Goal: Book appointment/travel/reservation

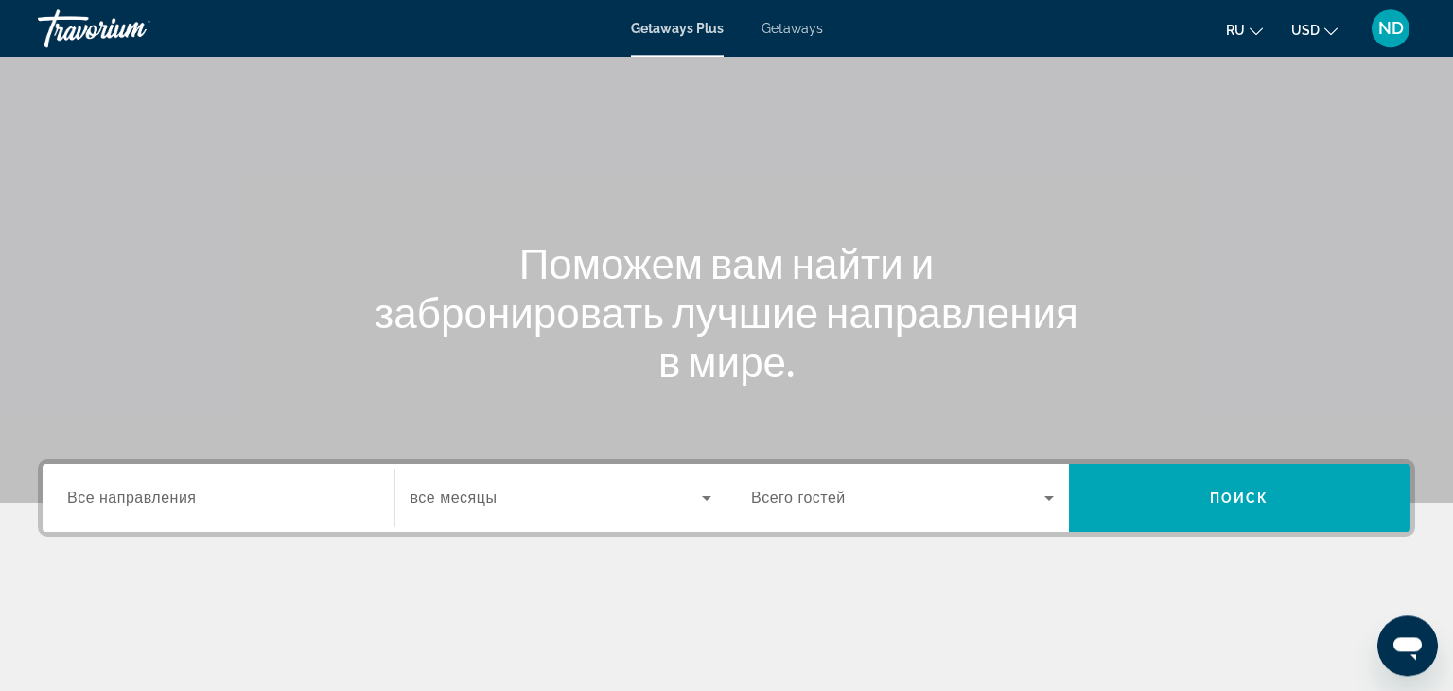
scroll to position [99, 0]
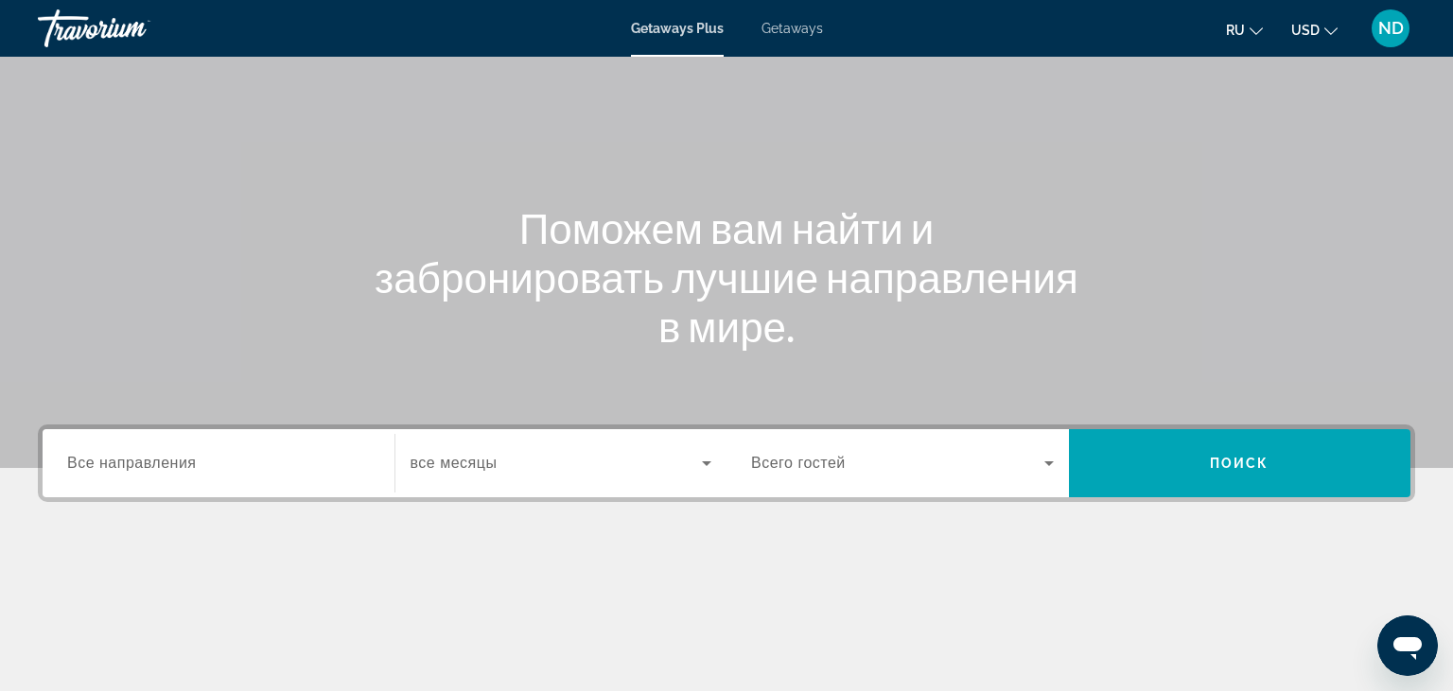
click at [365, 463] on input "Destination Все направления" at bounding box center [218, 464] width 303 height 23
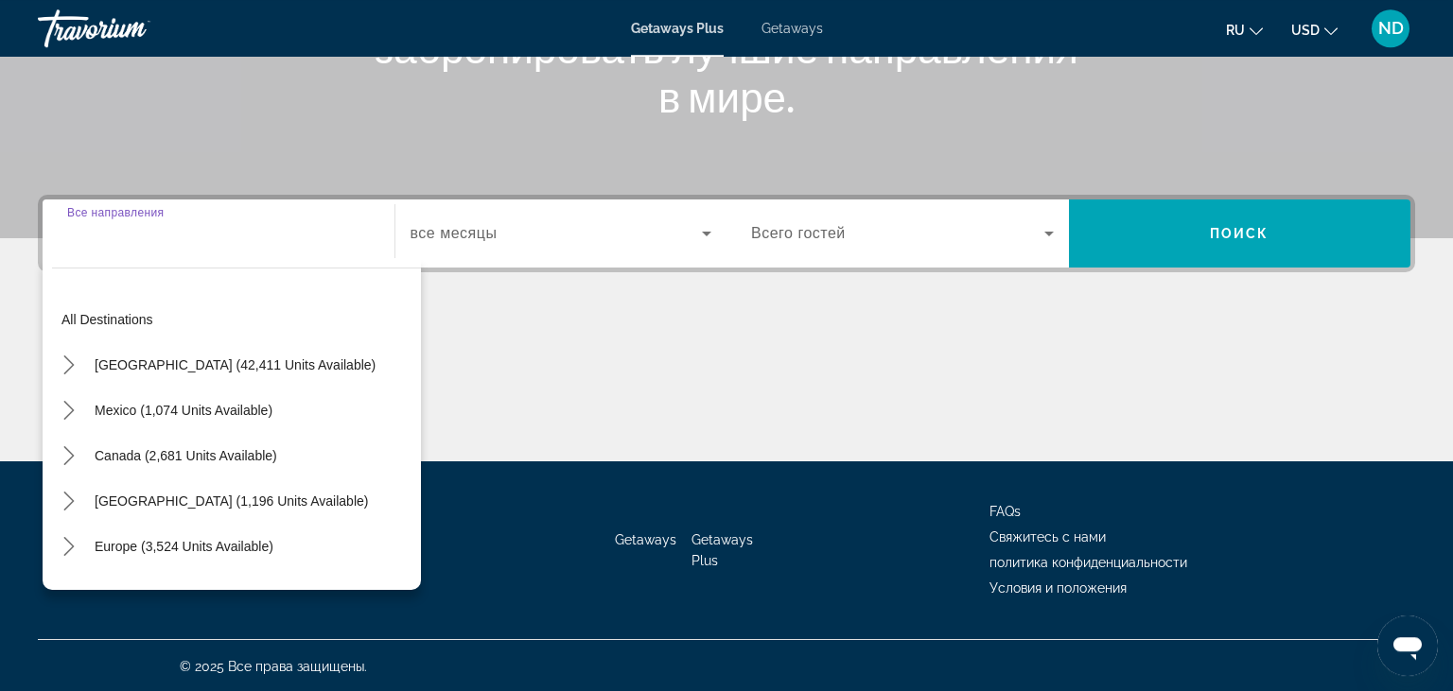
scroll to position [330, 0]
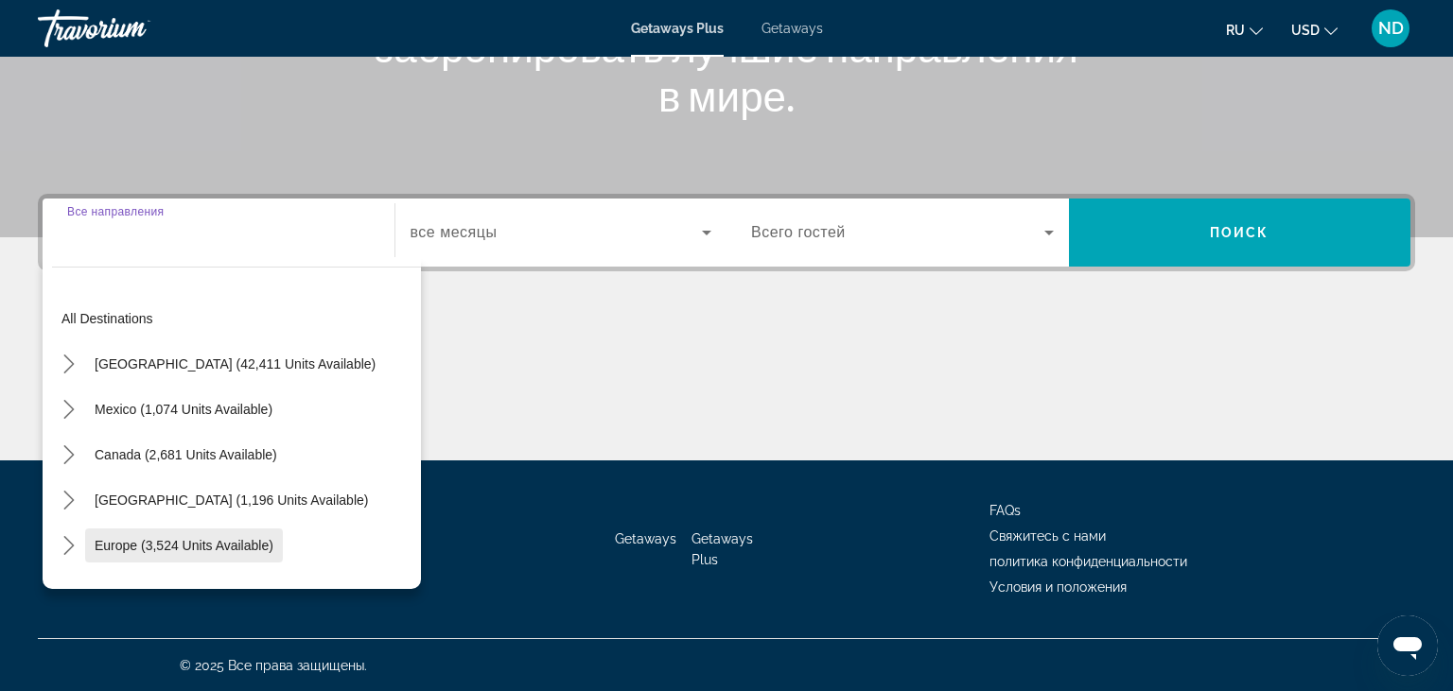
click at [246, 550] on span "Europe (3,524 units available)" at bounding box center [184, 545] width 179 height 15
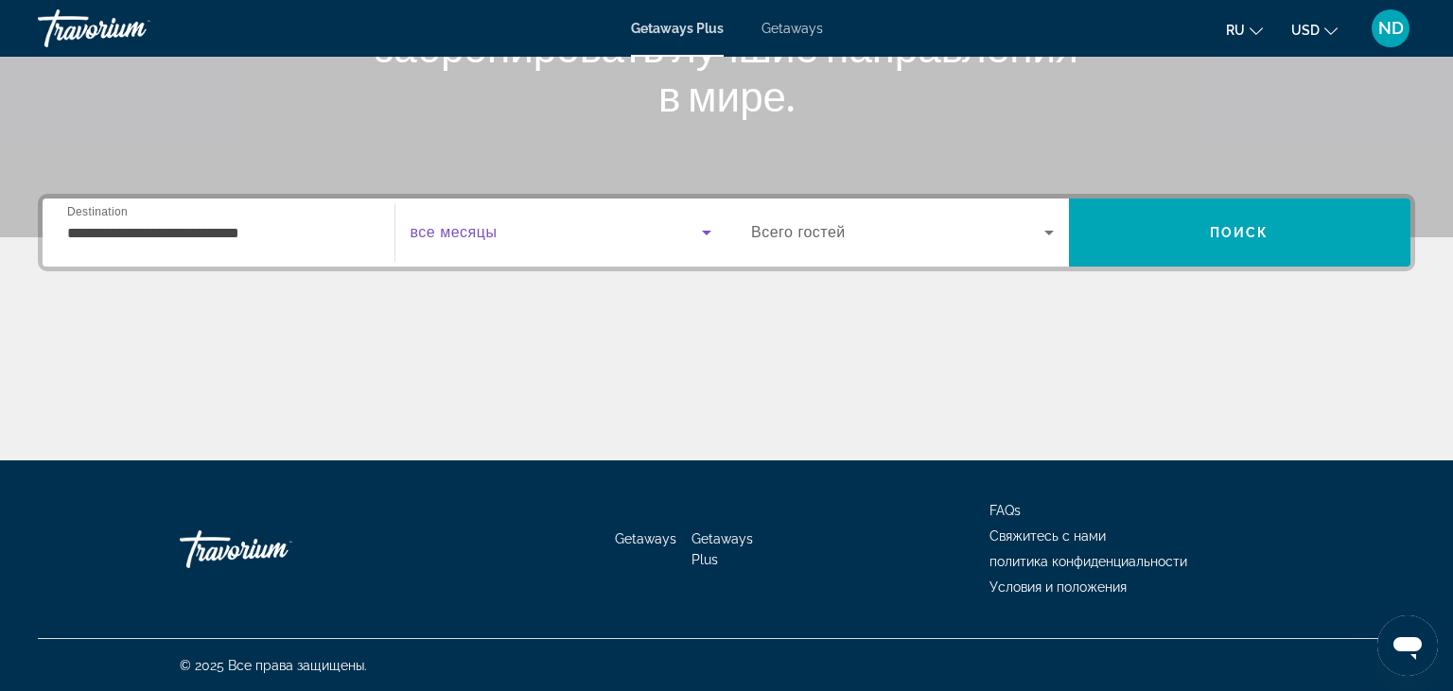
click at [707, 231] on icon "Search widget" at bounding box center [706, 233] width 9 height 5
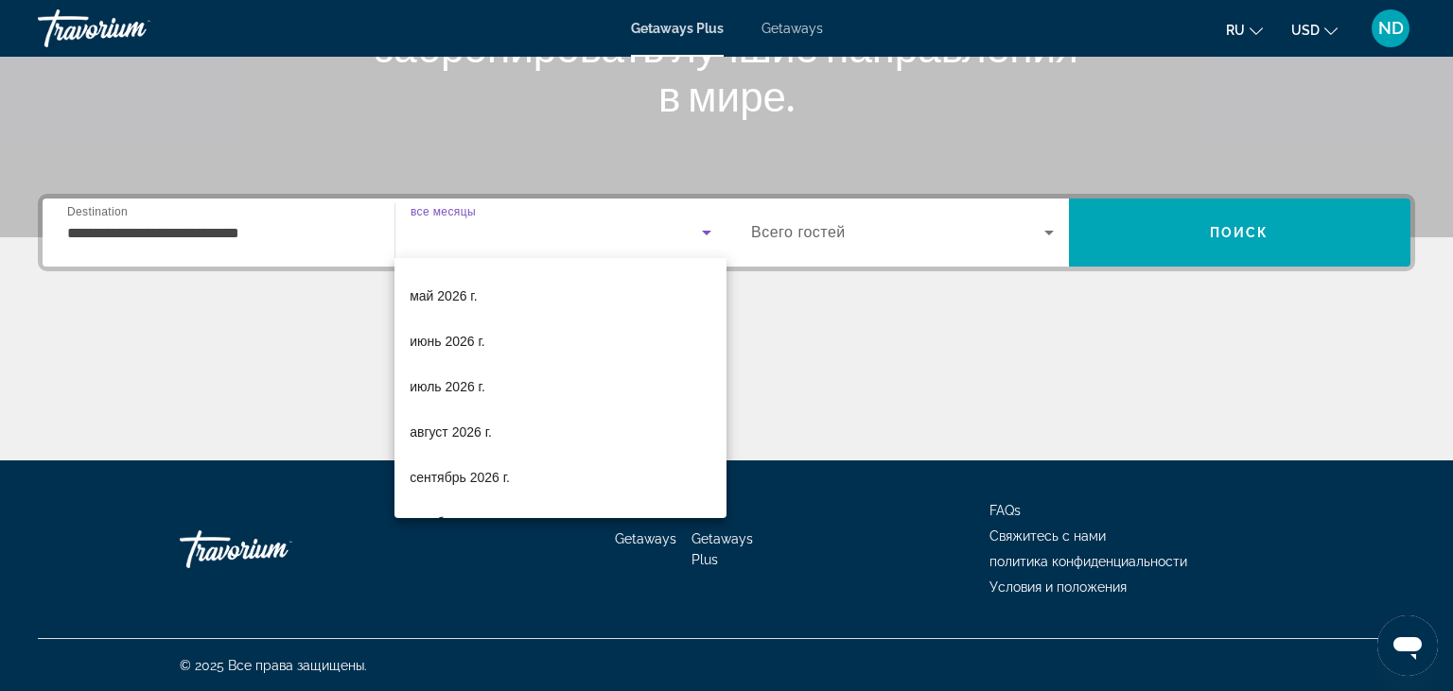
scroll to position [367, 0]
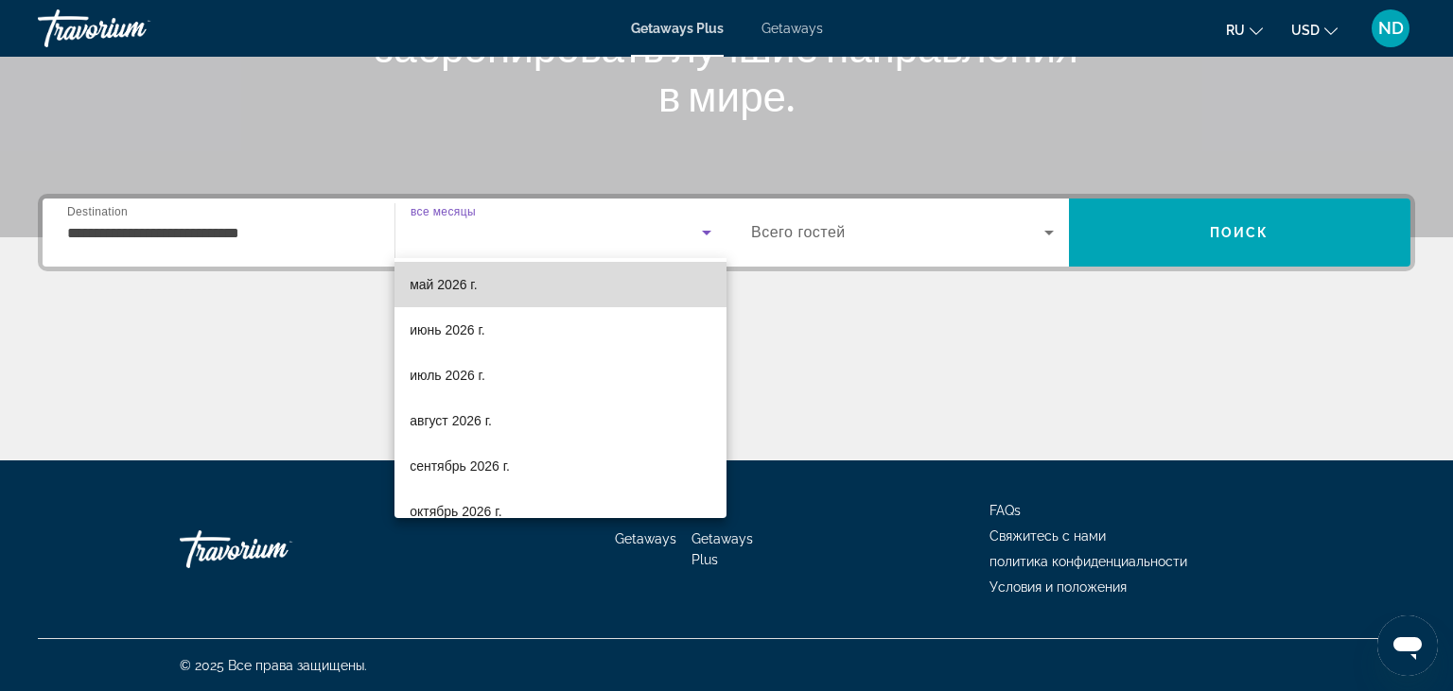
click at [455, 290] on span "май 2026 г." at bounding box center [443, 284] width 67 height 23
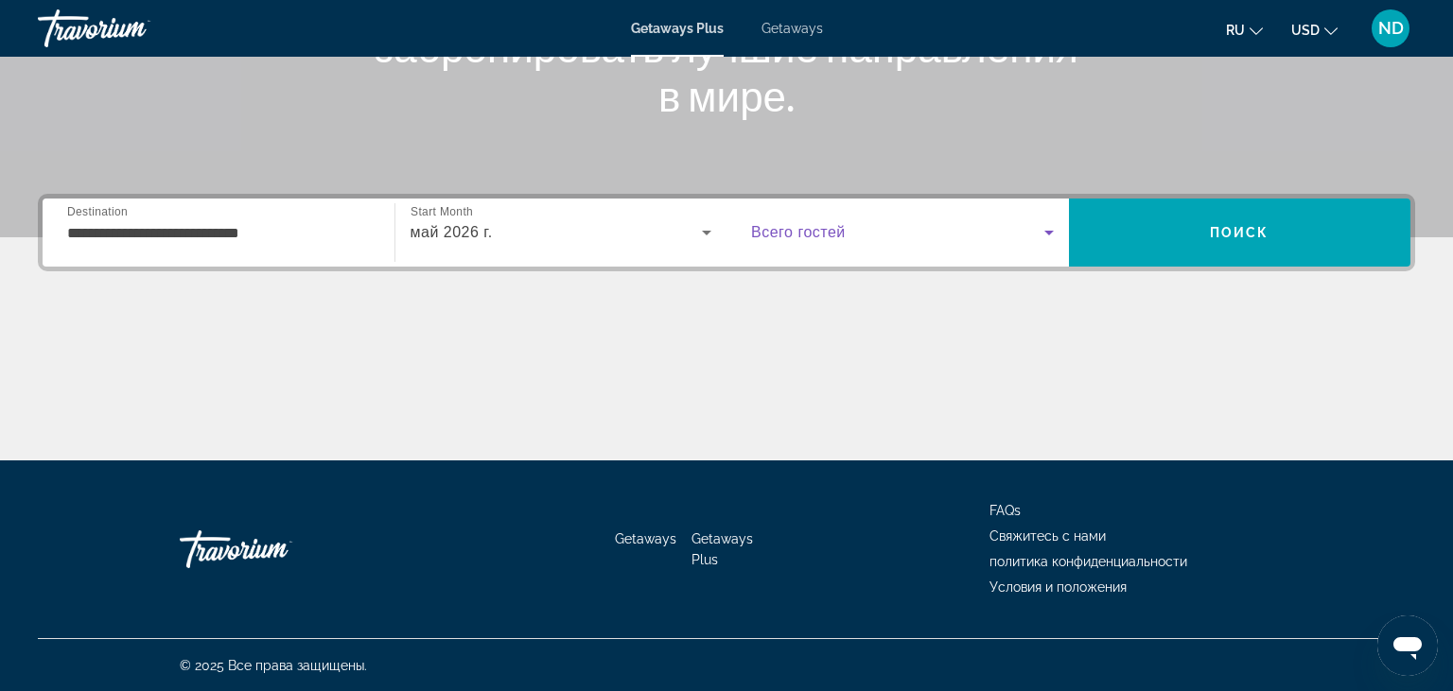
click at [1049, 233] on icon "Search widget" at bounding box center [1048, 233] width 9 height 5
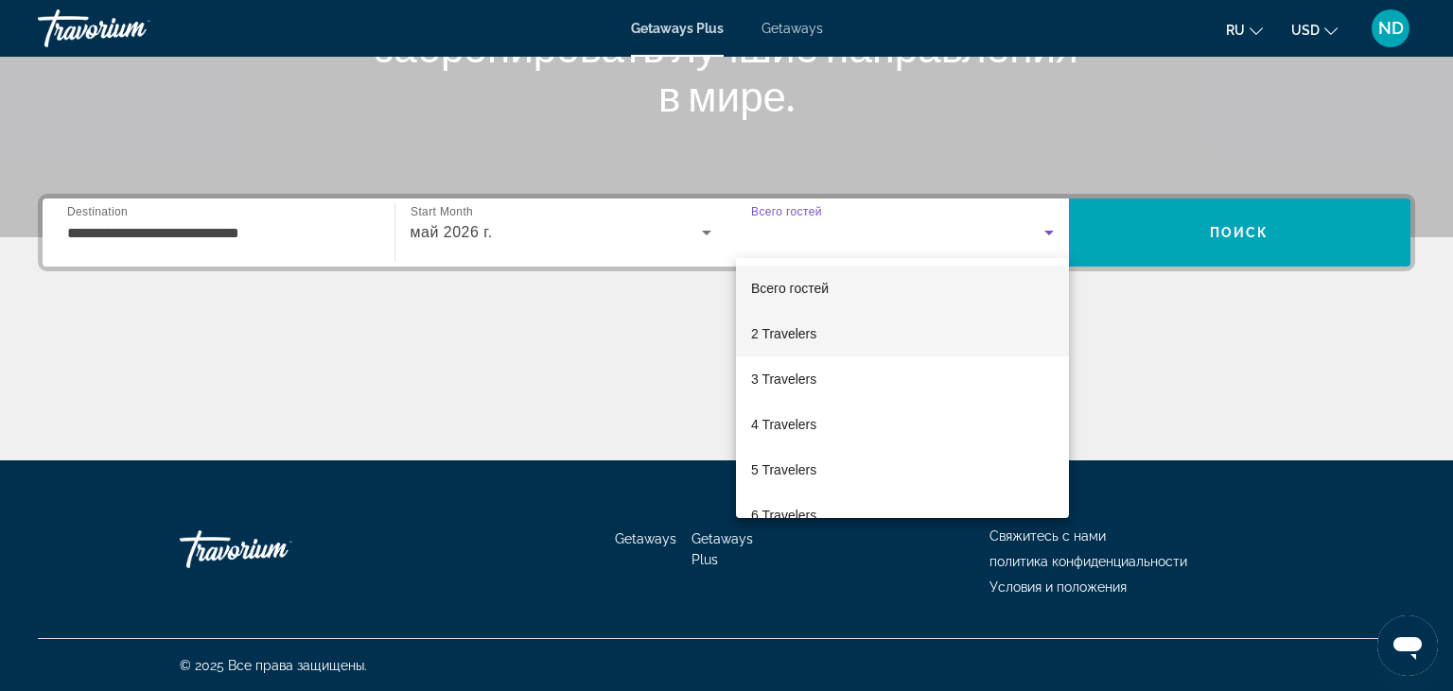
click at [801, 331] on span "2 Travelers" at bounding box center [783, 333] width 65 height 23
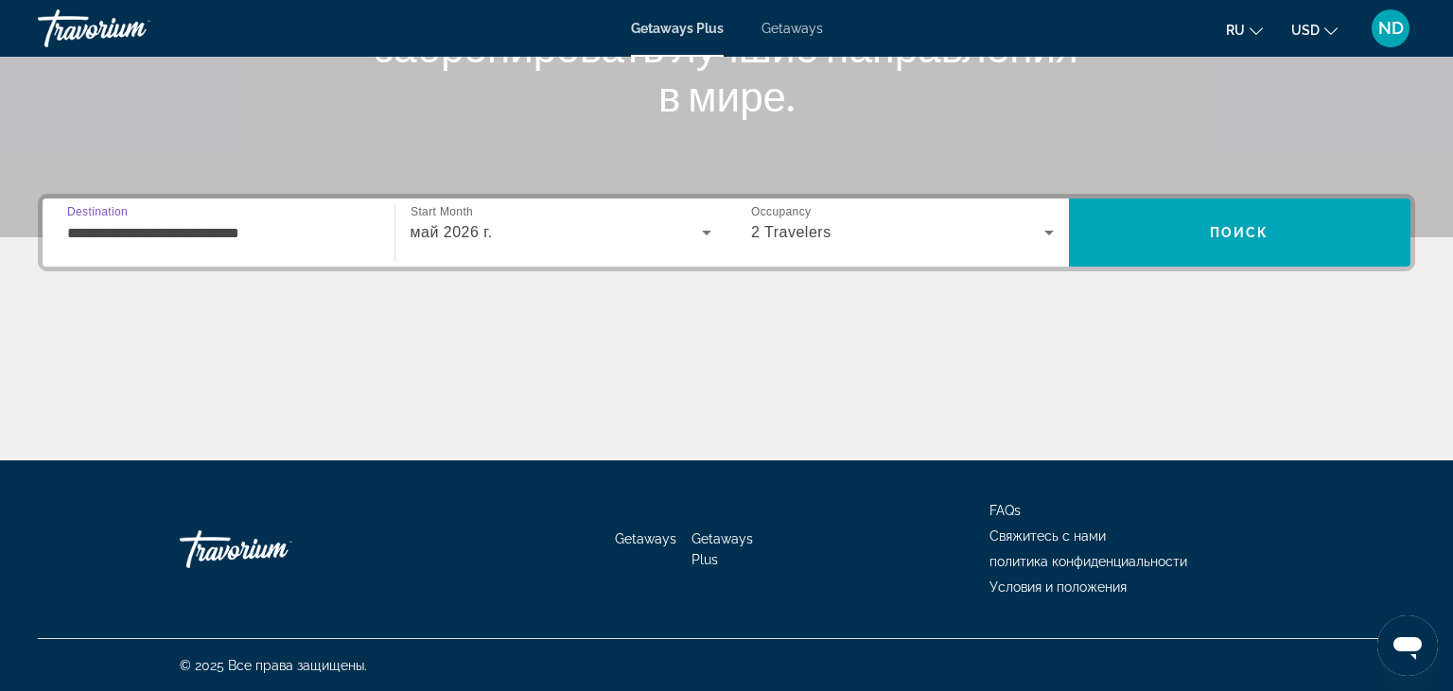
click at [341, 231] on input "**********" at bounding box center [218, 233] width 303 height 23
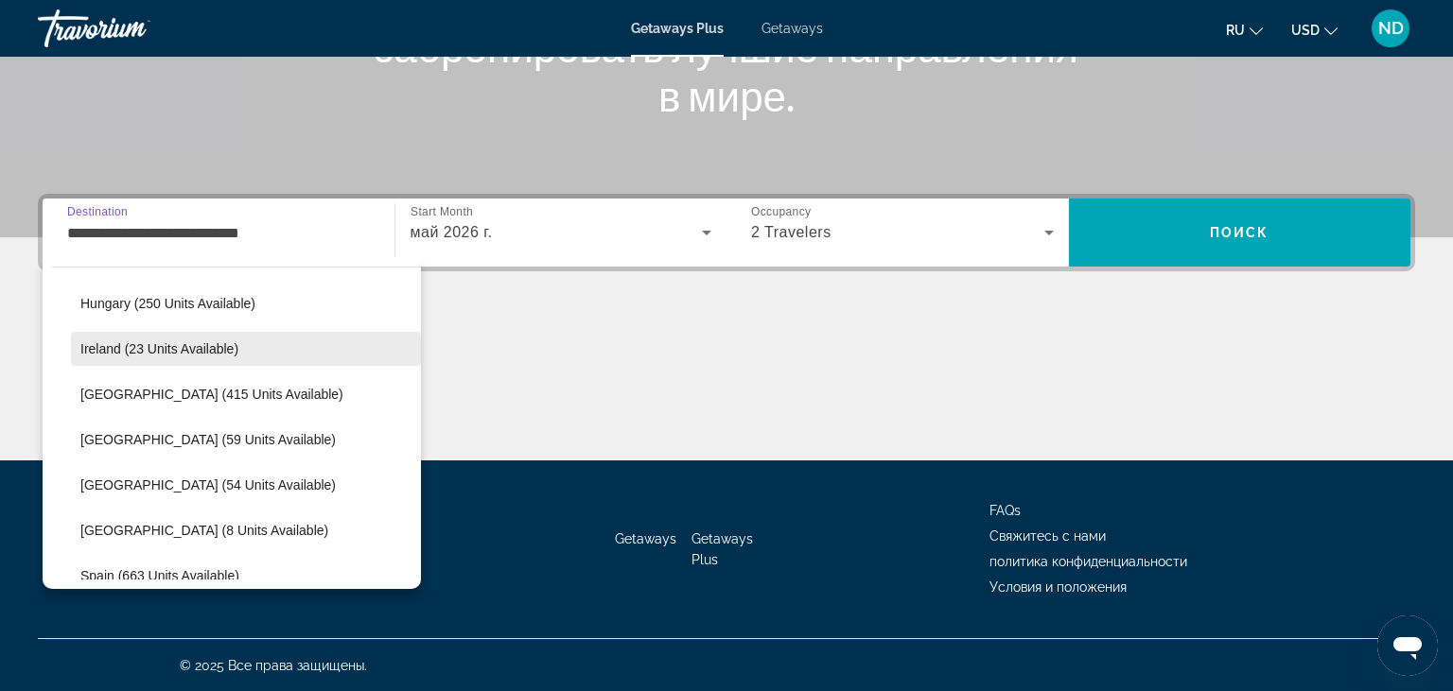
scroll to position [497, 0]
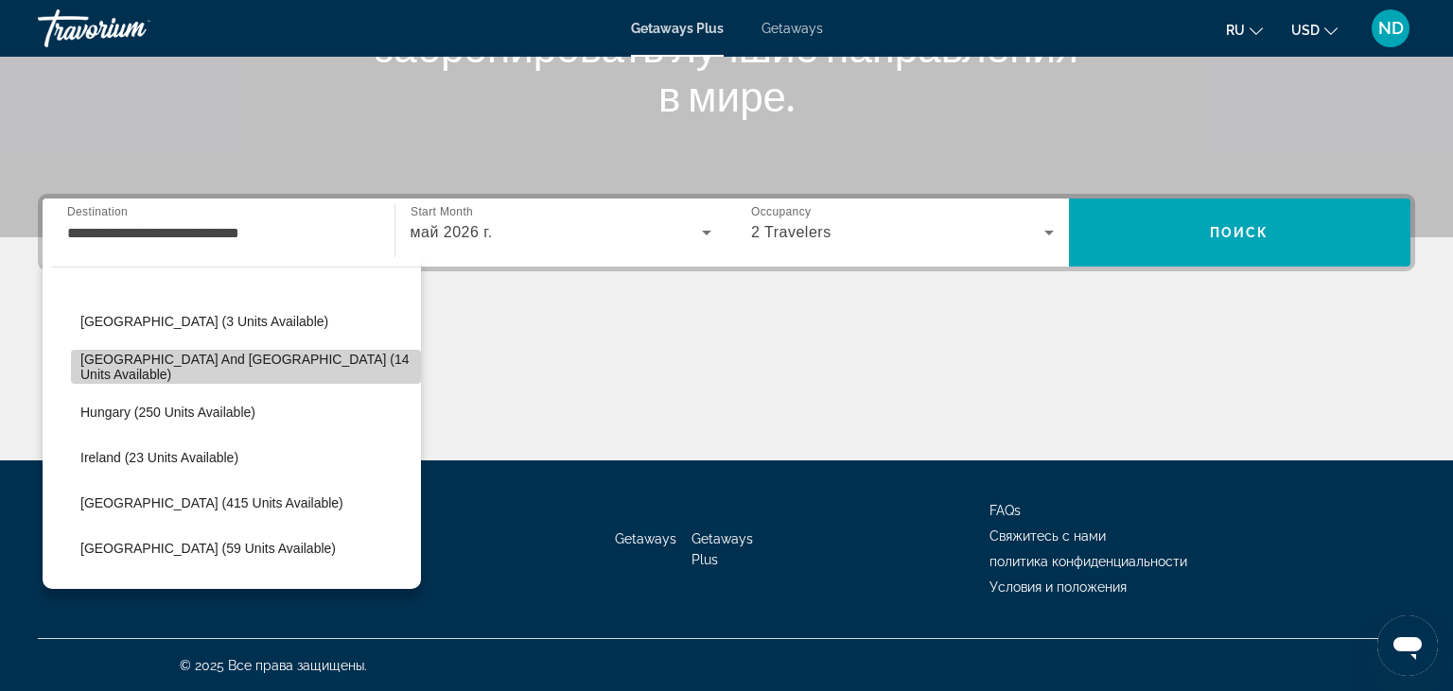
click at [181, 370] on span "[GEOGRAPHIC_DATA] and [GEOGRAPHIC_DATA] (14 units available)" at bounding box center [245, 367] width 331 height 30
type input "**********"
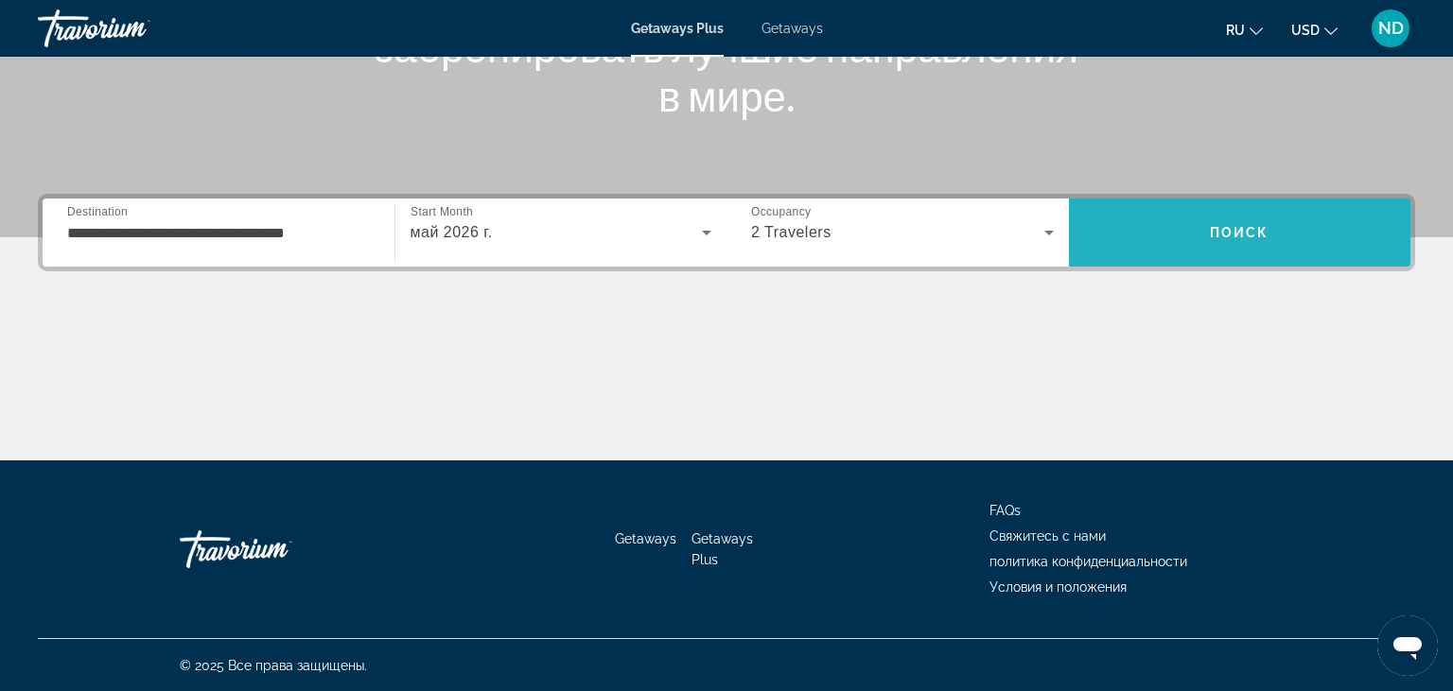
click at [1226, 253] on span "Search" at bounding box center [1240, 232] width 342 height 45
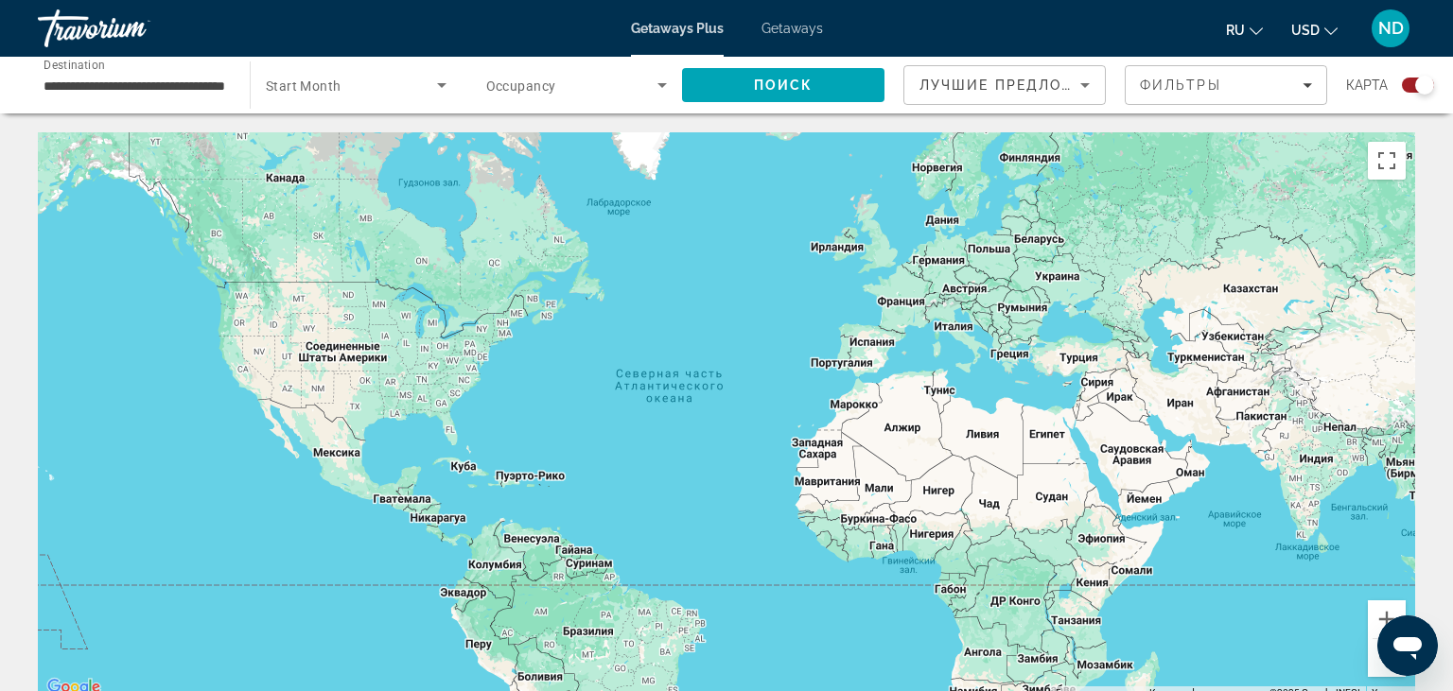
click at [1013, 375] on div "Main content" at bounding box center [726, 415] width 1377 height 567
click at [1387, 617] on button "Увеличить" at bounding box center [1387, 620] width 38 height 38
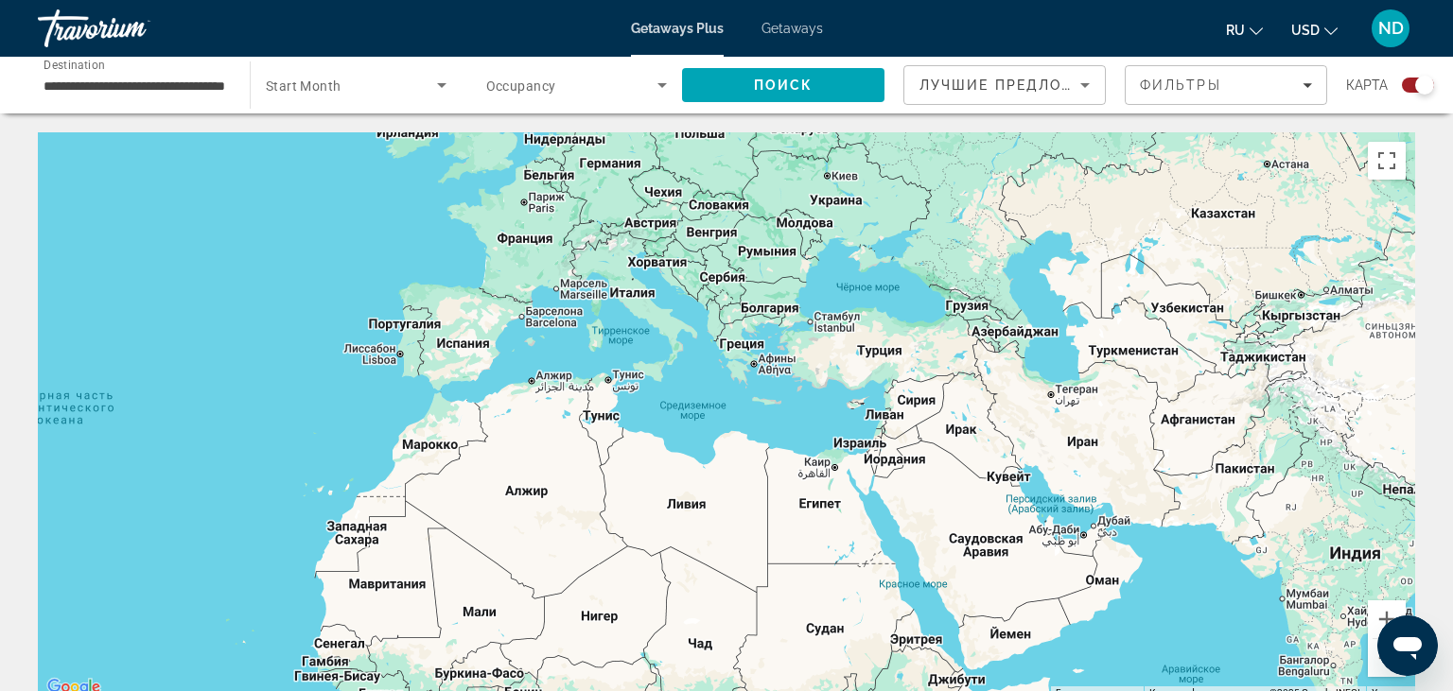
drag, startPoint x: 1272, startPoint y: 388, endPoint x: 715, endPoint y: 441, distance: 559.6
click at [715, 441] on div "Main content" at bounding box center [726, 415] width 1377 height 567
click at [1379, 617] on button "Увеличить" at bounding box center [1387, 620] width 38 height 38
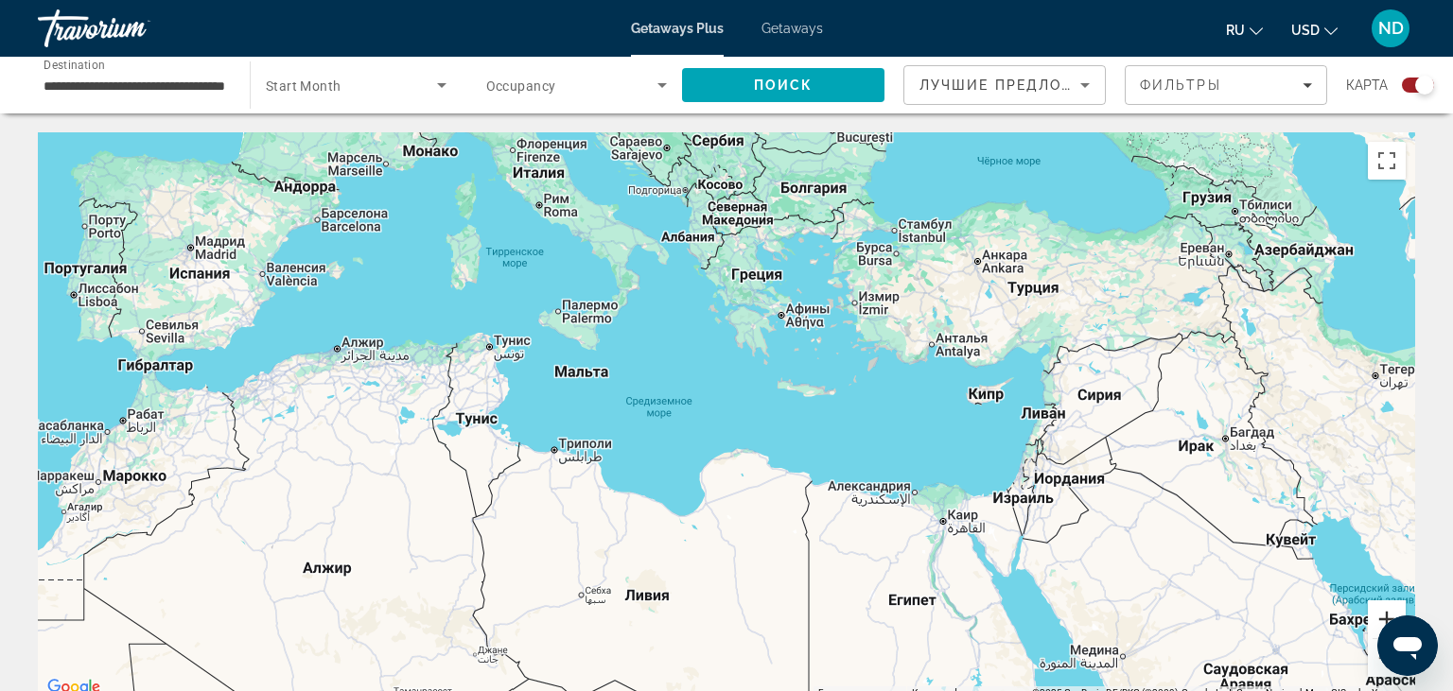
click at [1386, 619] on button "Увеличить" at bounding box center [1387, 620] width 38 height 38
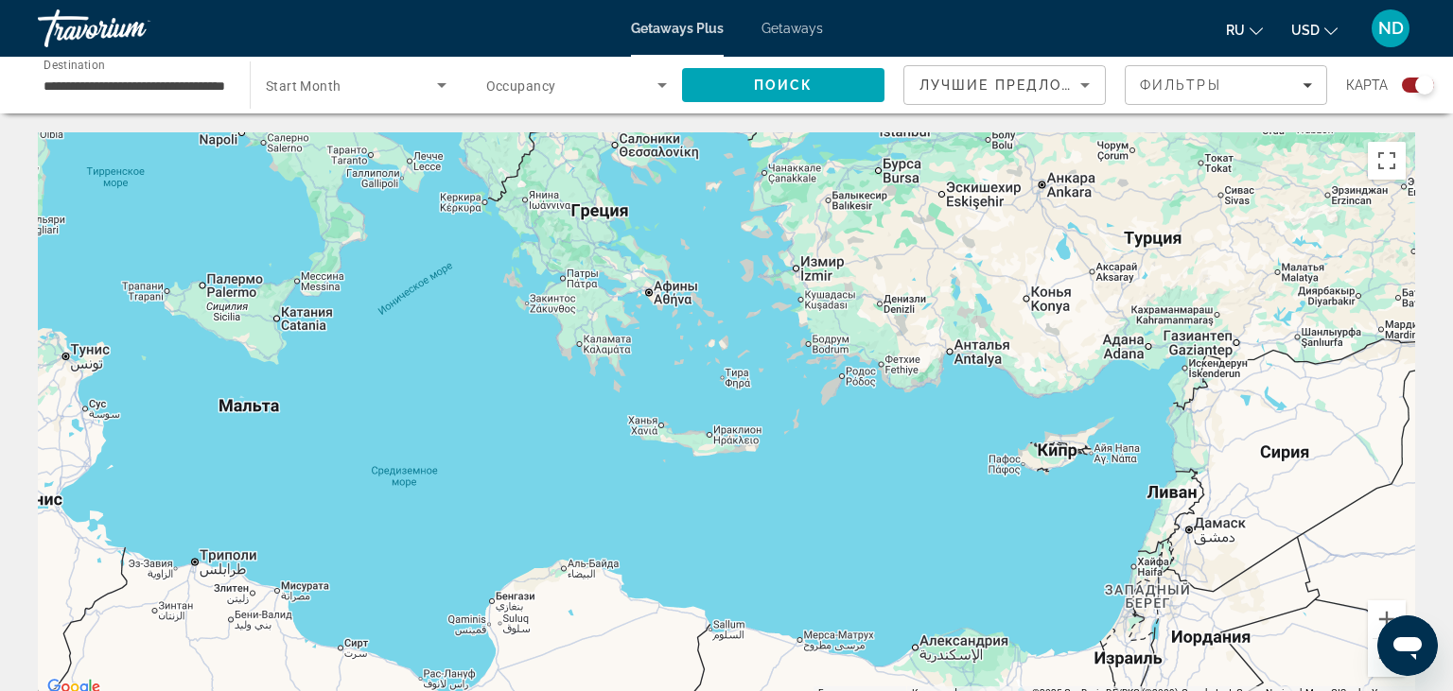
drag, startPoint x: 1039, startPoint y: 299, endPoint x: 863, endPoint y: 361, distance: 187.5
click at [863, 361] on div "Main content" at bounding box center [726, 415] width 1377 height 567
click at [1383, 619] on button "Увеличить" at bounding box center [1387, 620] width 38 height 38
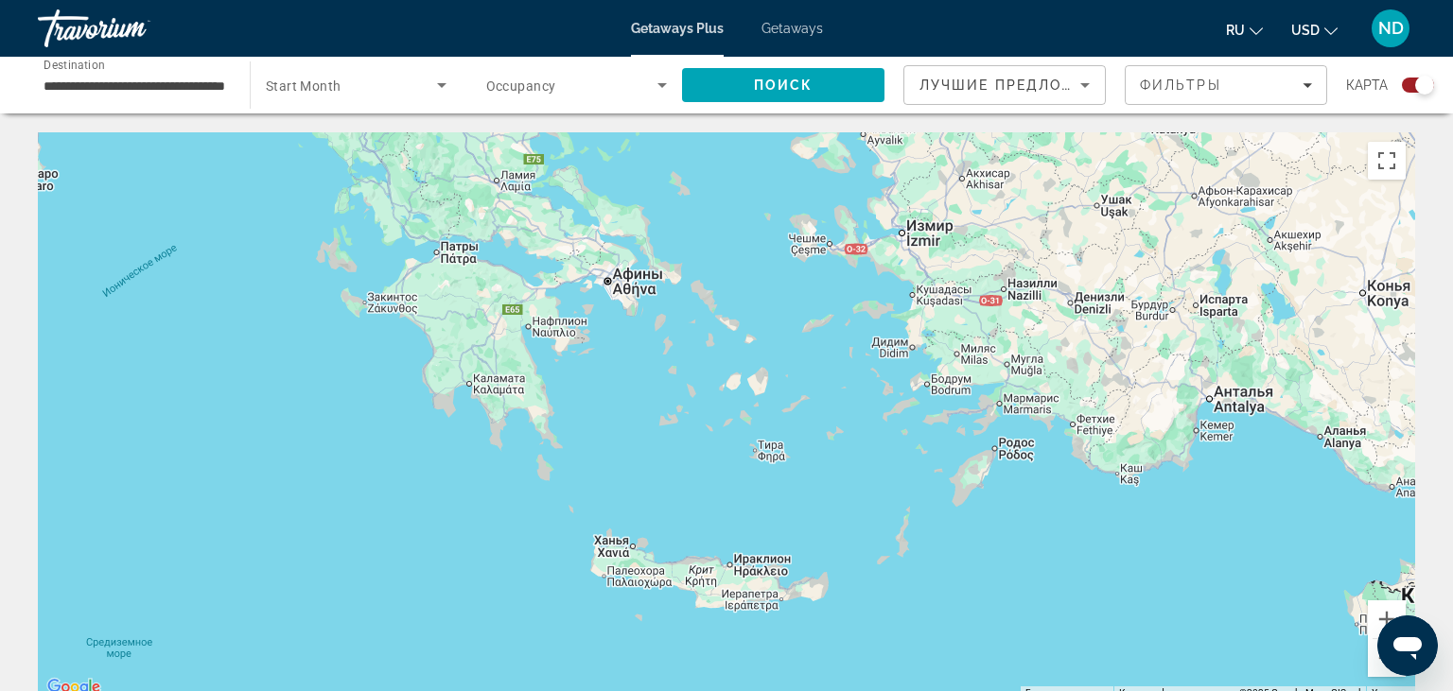
drag, startPoint x: 713, startPoint y: 208, endPoint x: 750, endPoint y: 320, distance: 117.5
click at [750, 320] on div "Main content" at bounding box center [726, 415] width 1377 height 567
click at [1386, 619] on button "Увеличить" at bounding box center [1387, 620] width 38 height 38
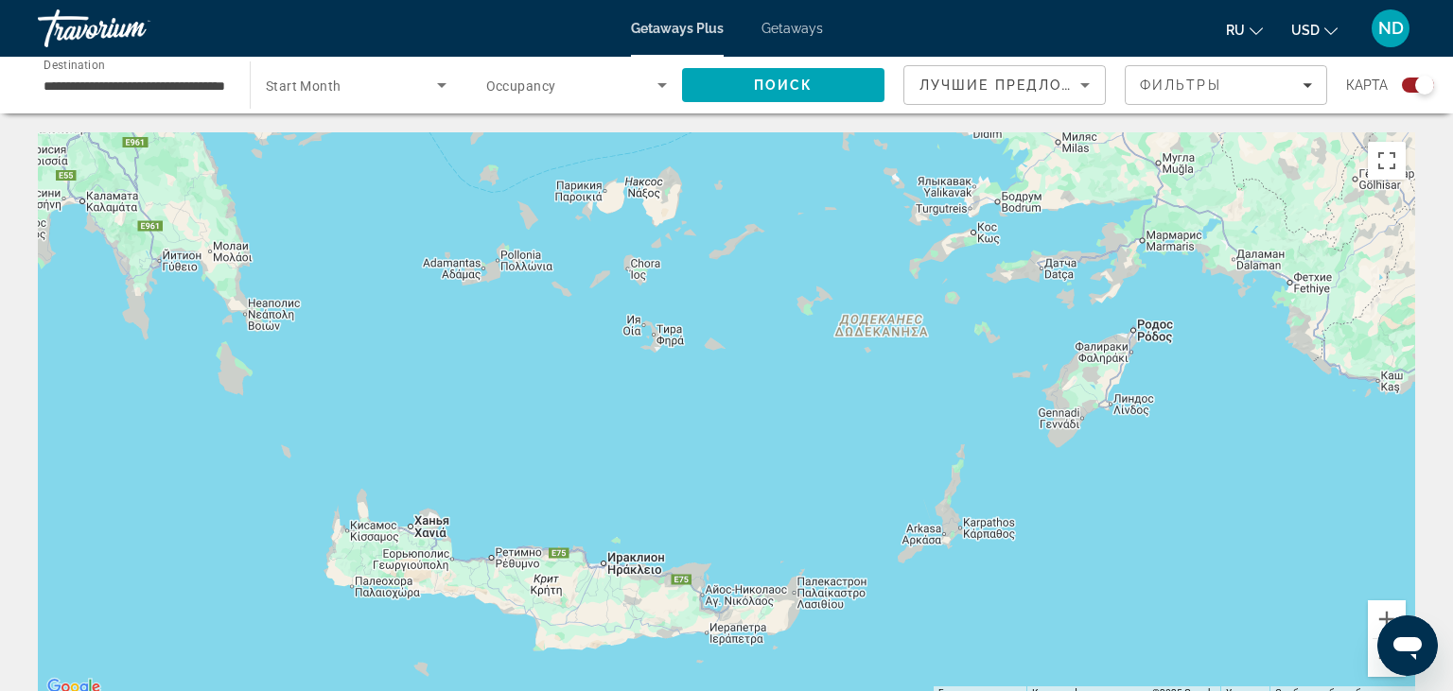
drag, startPoint x: 1155, startPoint y: 589, endPoint x: 1023, endPoint y: 433, distance: 204.0
click at [1023, 433] on div "Main content" at bounding box center [726, 415] width 1377 height 567
click at [1383, 619] on button "Увеличить" at bounding box center [1387, 620] width 38 height 38
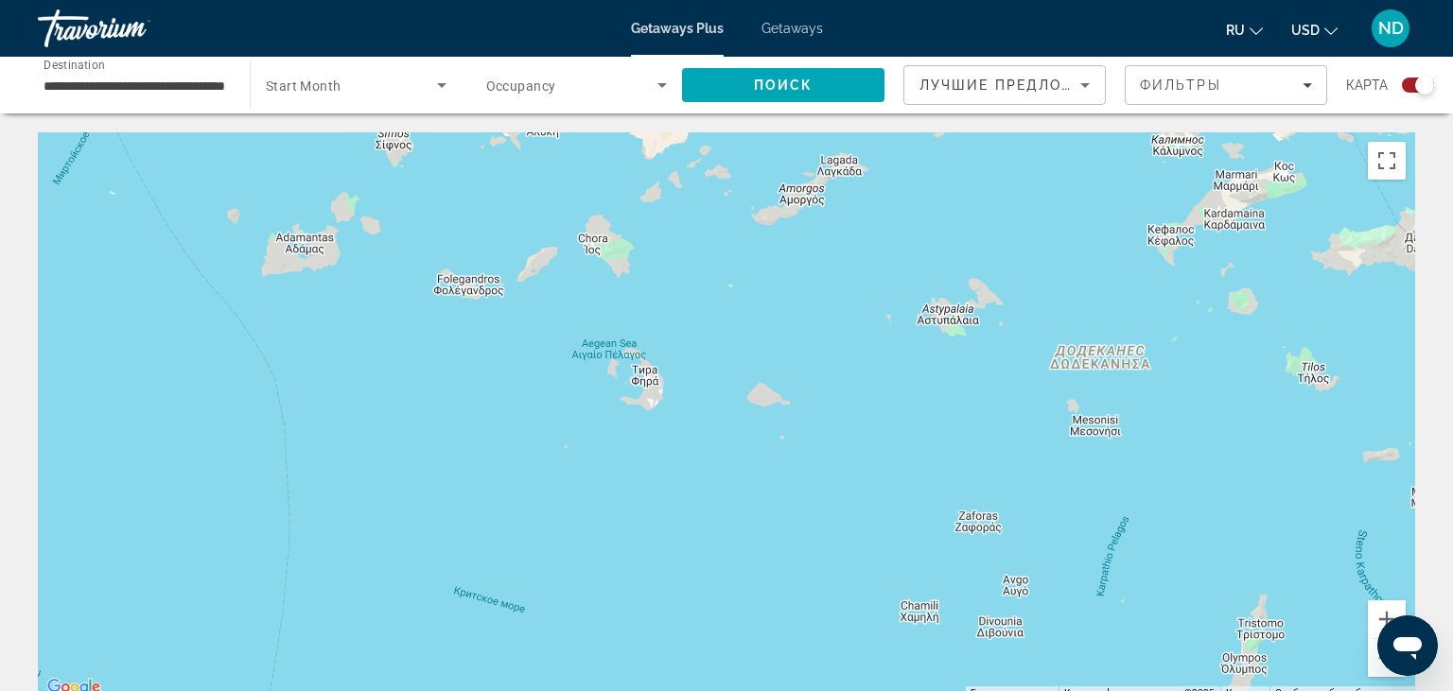
drag, startPoint x: 683, startPoint y: 240, endPoint x: 750, endPoint y: 369, distance: 145.1
click at [750, 369] on div "Main content" at bounding box center [726, 415] width 1377 height 567
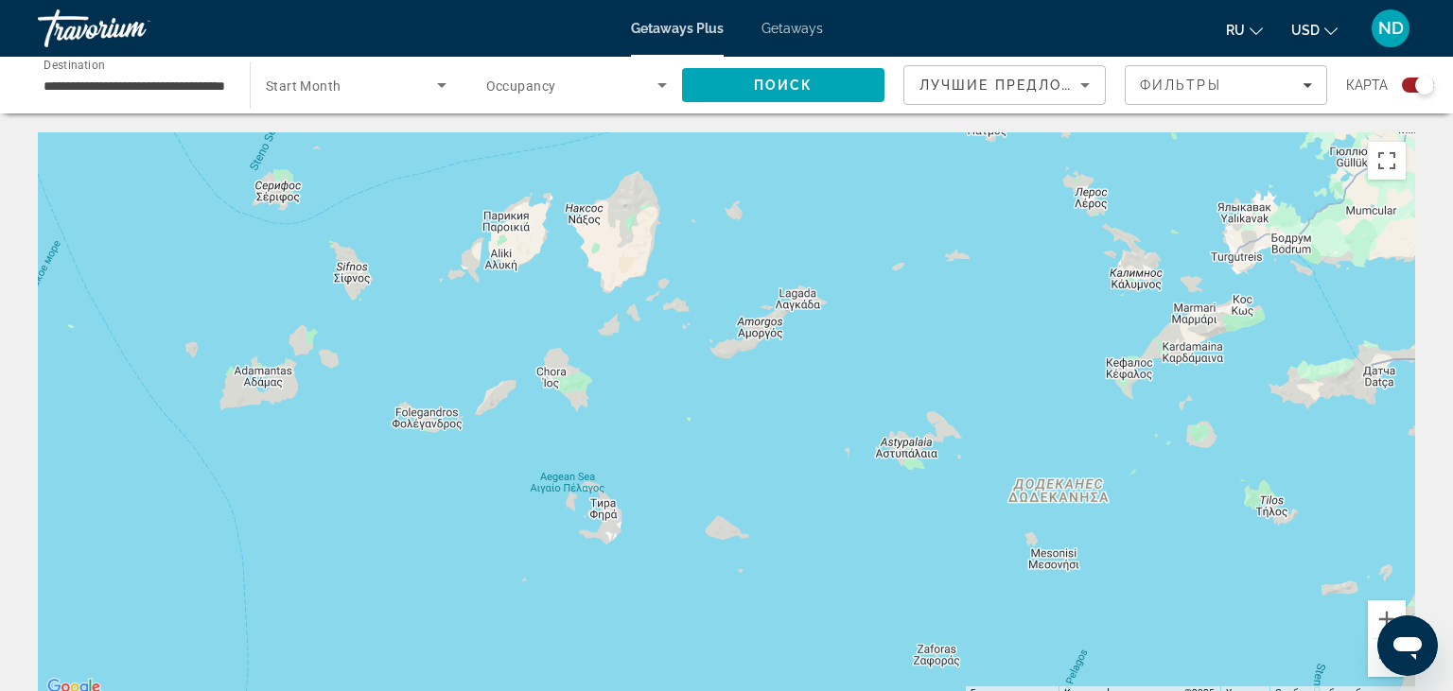
drag, startPoint x: 714, startPoint y: 256, endPoint x: 677, endPoint y: 397, distance: 145.7
click at [677, 397] on div "Main content" at bounding box center [726, 415] width 1377 height 567
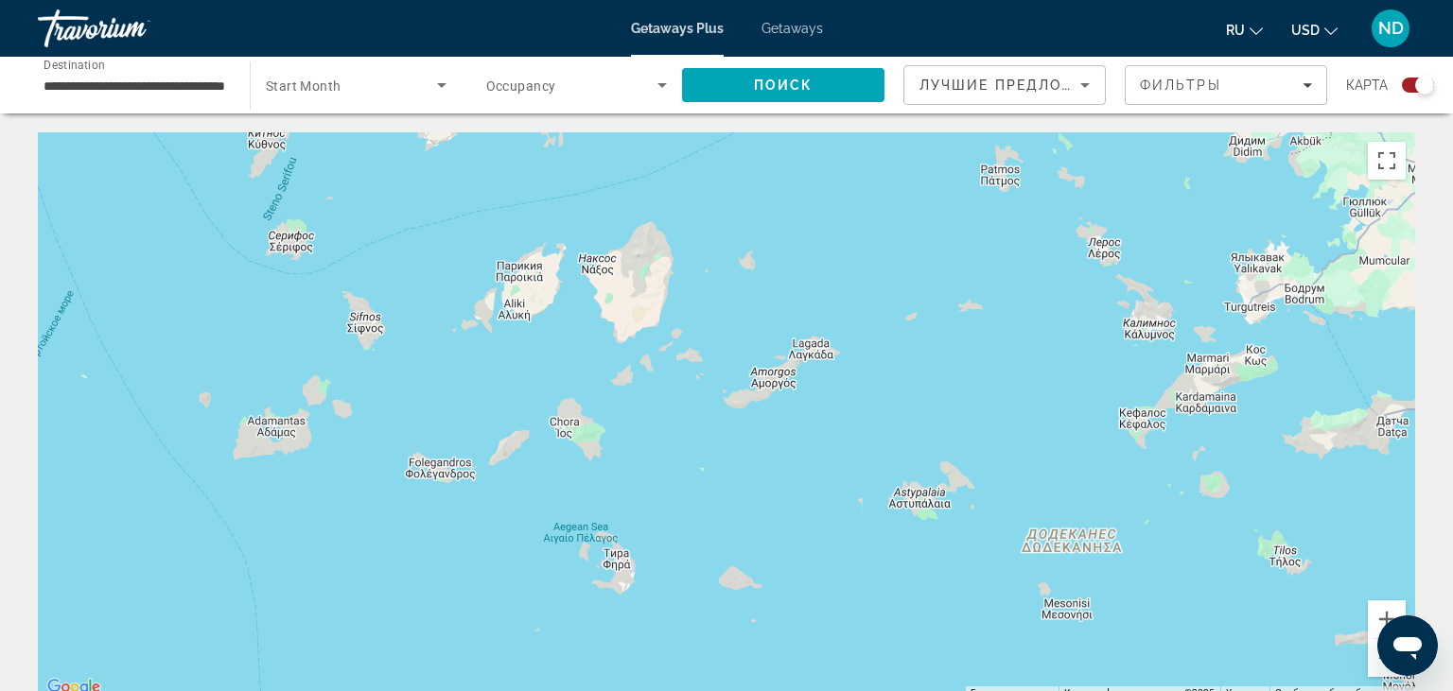
drag, startPoint x: 757, startPoint y: 218, endPoint x: 772, endPoint y: 273, distance: 57.8
click at [772, 273] on div "Main content" at bounding box center [726, 415] width 1377 height 567
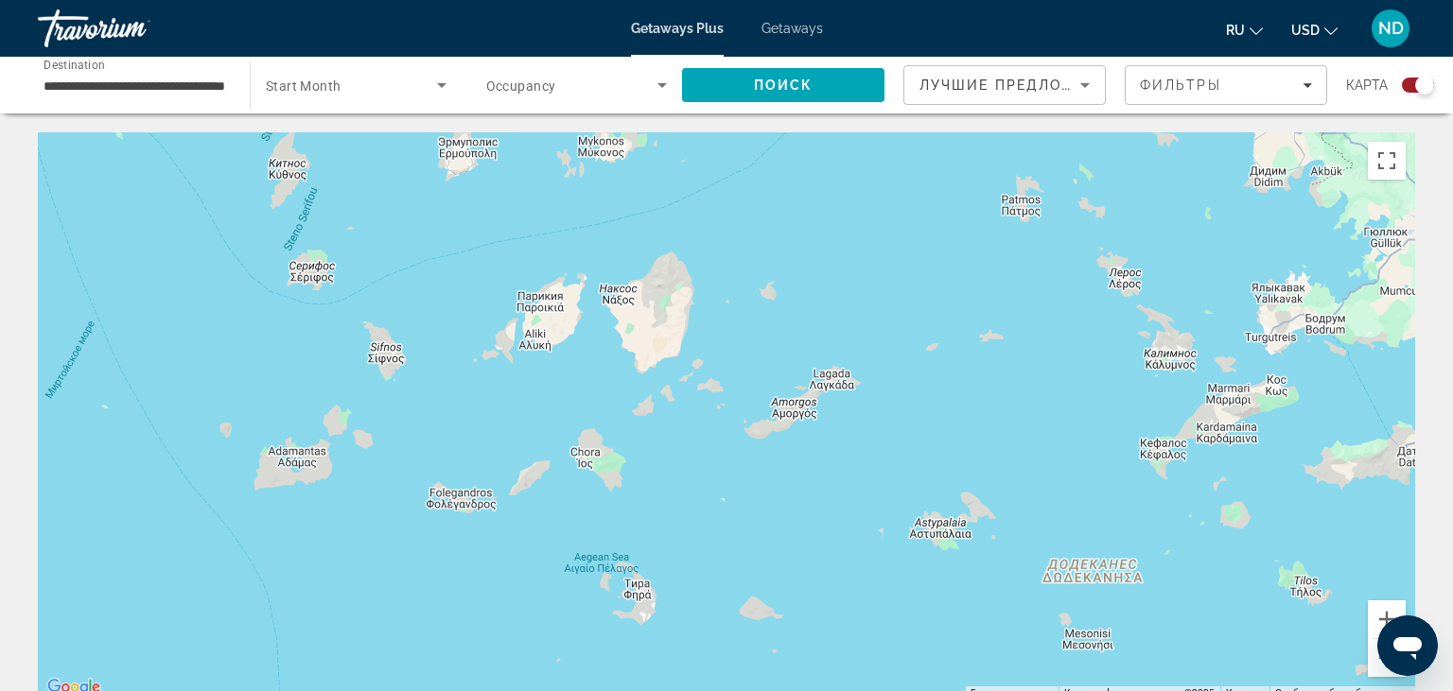
drag, startPoint x: 779, startPoint y: 286, endPoint x: 794, endPoint y: 304, distance: 23.5
click at [794, 304] on div "Main content" at bounding box center [726, 415] width 1377 height 567
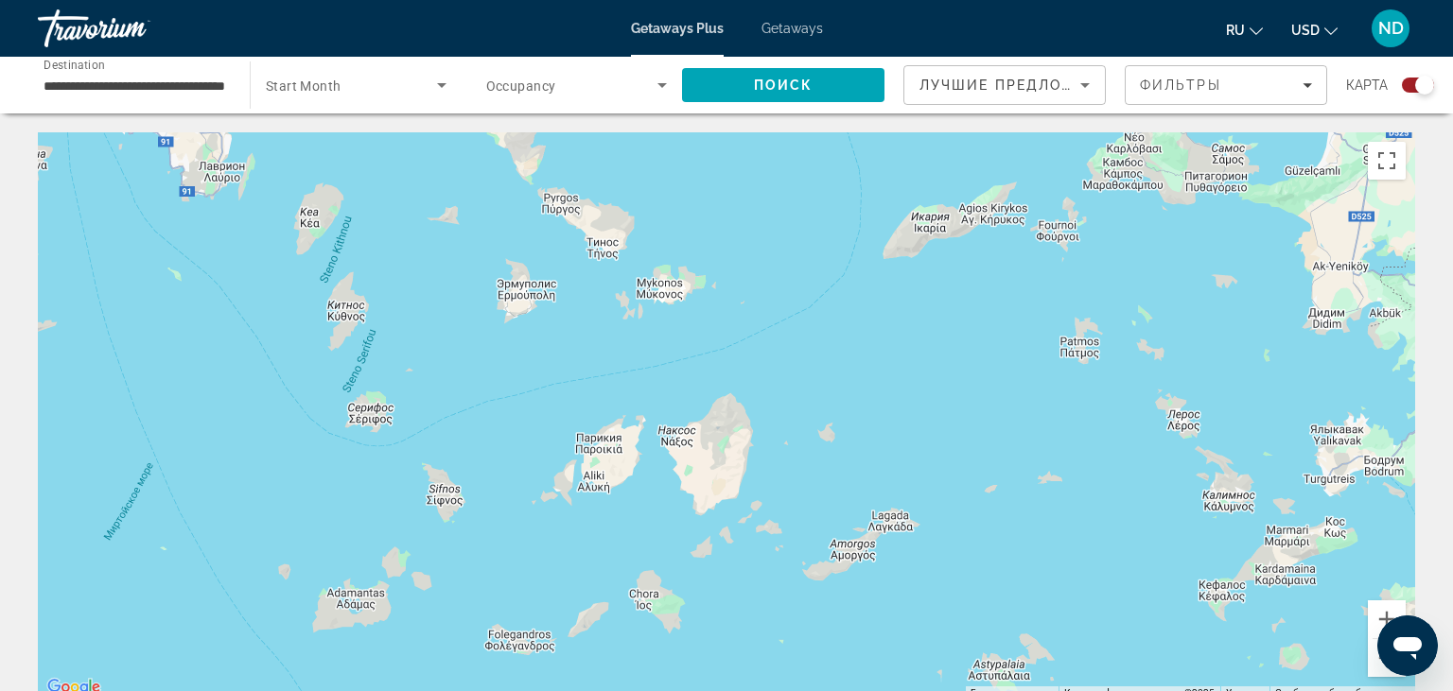
drag, startPoint x: 796, startPoint y: 282, endPoint x: 845, endPoint y: 401, distance: 128.9
click at [845, 401] on div "Main content" at bounding box center [726, 415] width 1377 height 567
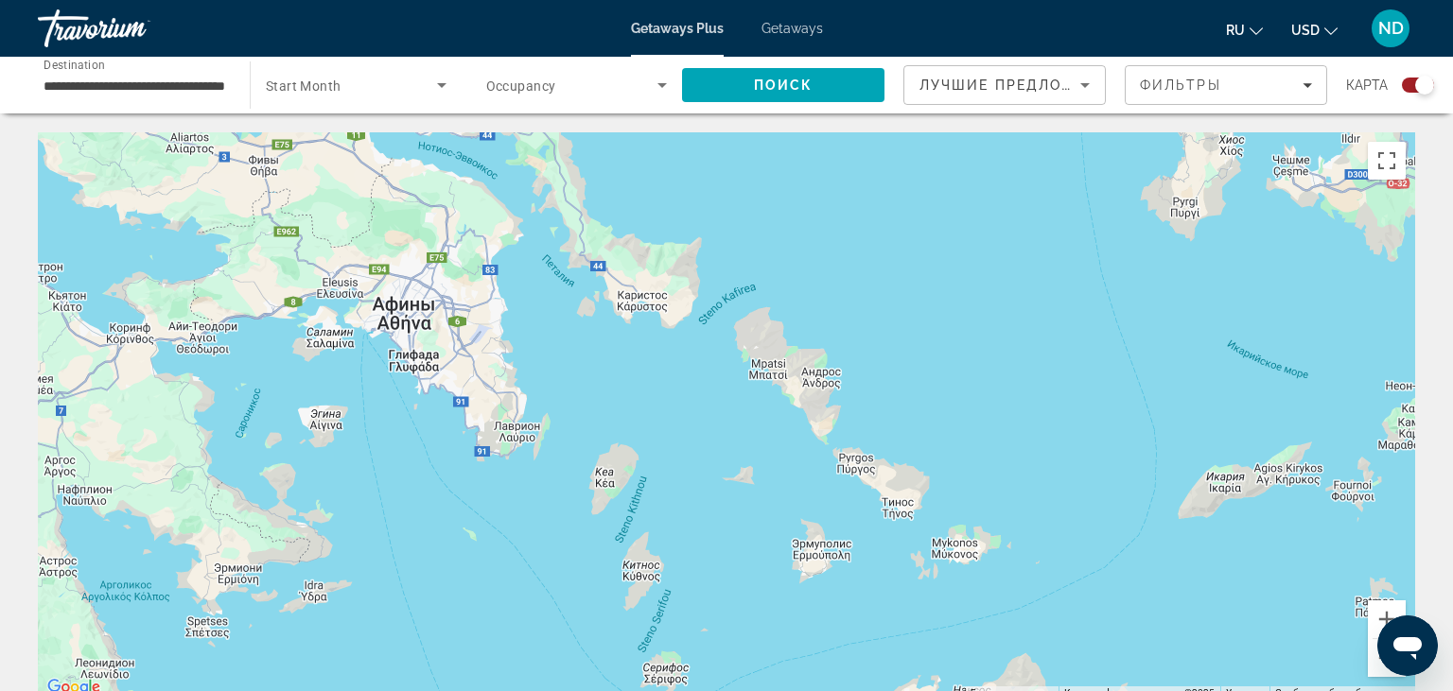
drag, startPoint x: 724, startPoint y: 321, endPoint x: 1106, endPoint y: 577, distance: 459.3
click at [1075, 577] on div "Main content" at bounding box center [726, 415] width 1377 height 567
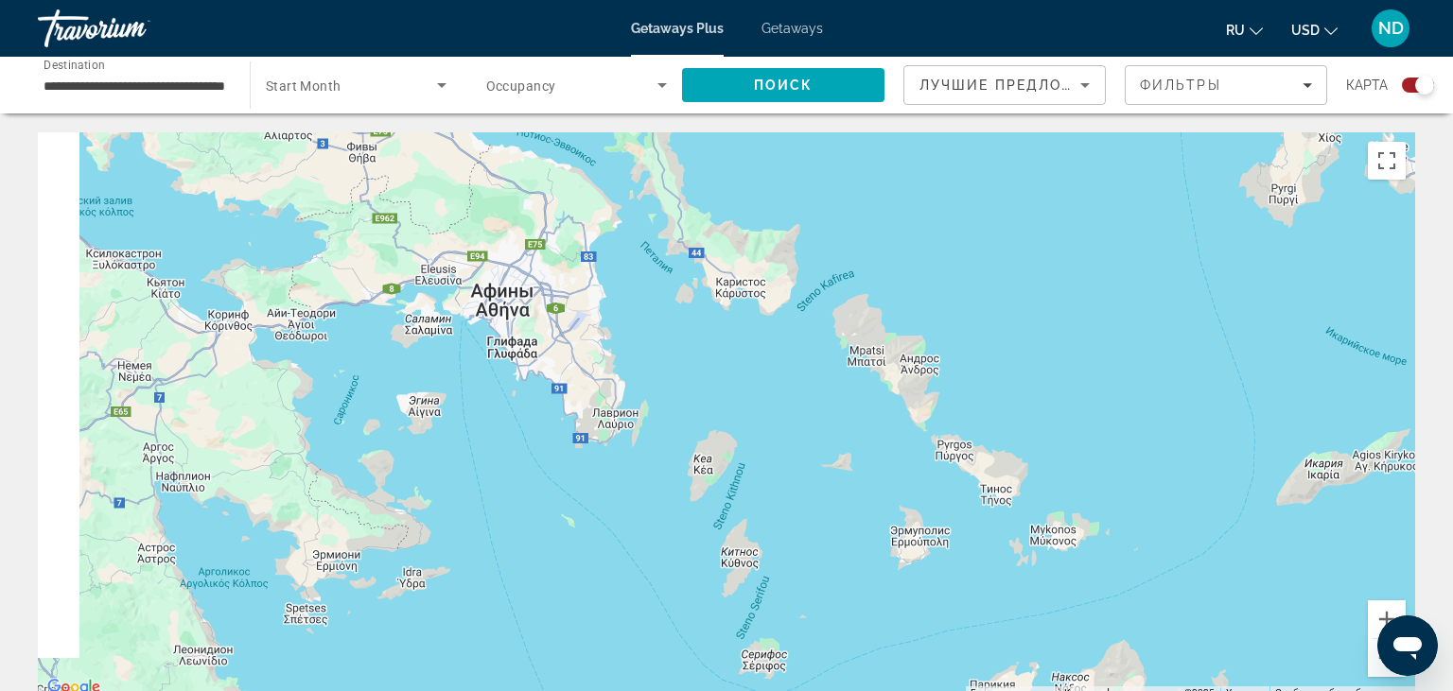
drag, startPoint x: 1106, startPoint y: 577, endPoint x: 1122, endPoint y: 578, distance: 16.1
click at [1122, 578] on div "Main content" at bounding box center [726, 415] width 1377 height 567
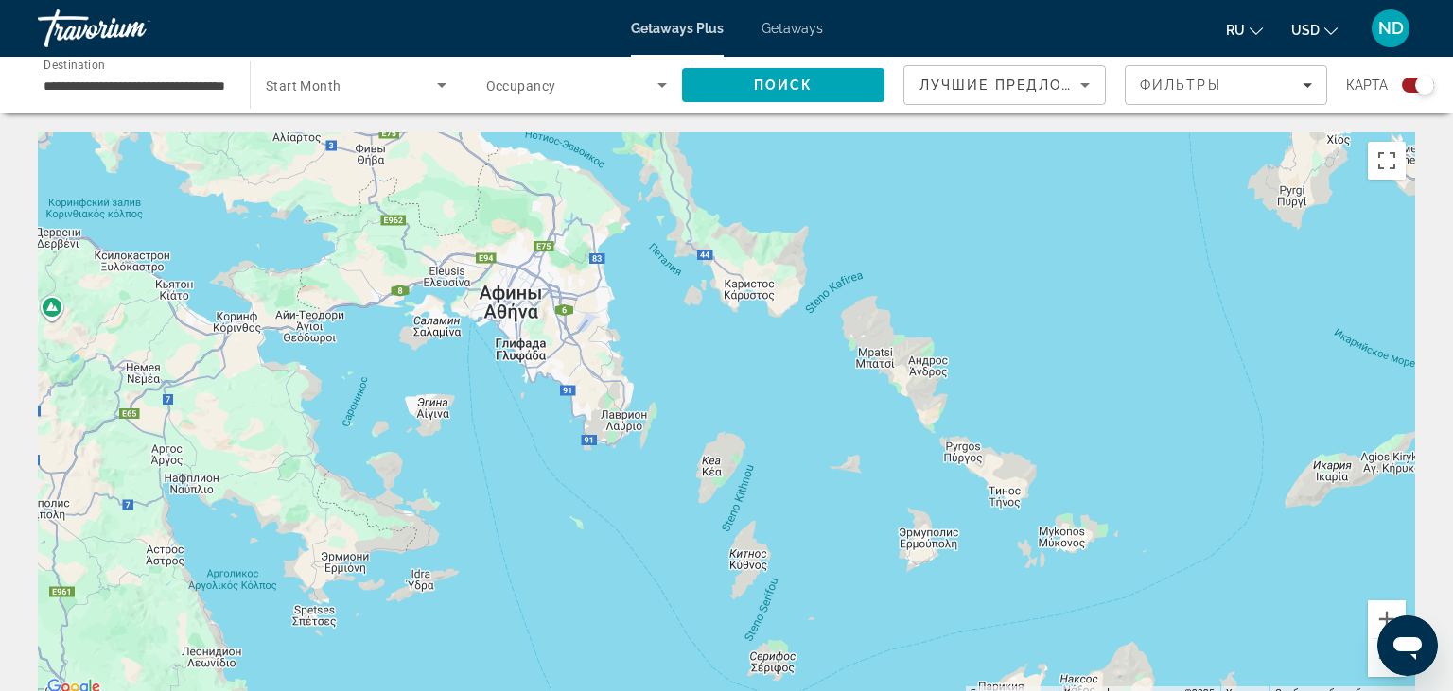
click at [1122, 578] on div "Main content" at bounding box center [726, 415] width 1377 height 567
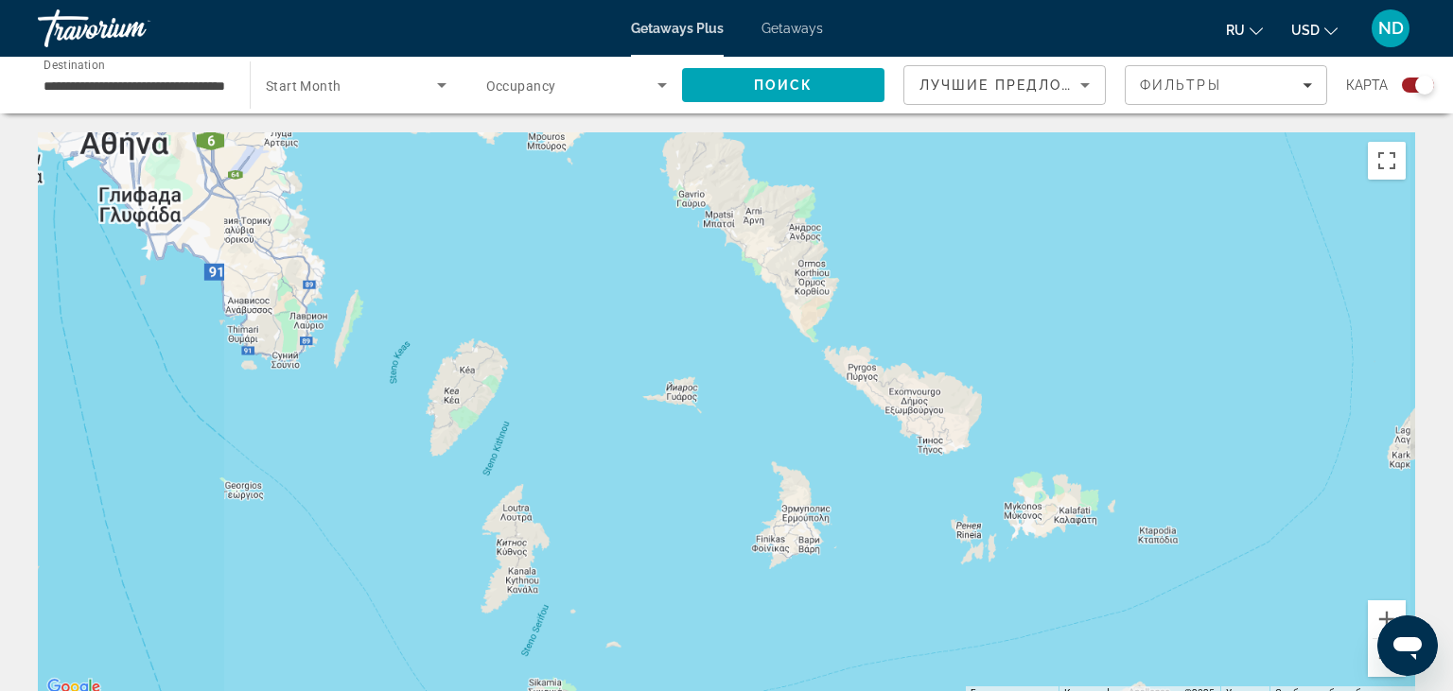
click at [1122, 578] on div "Main content" at bounding box center [726, 415] width 1377 height 567
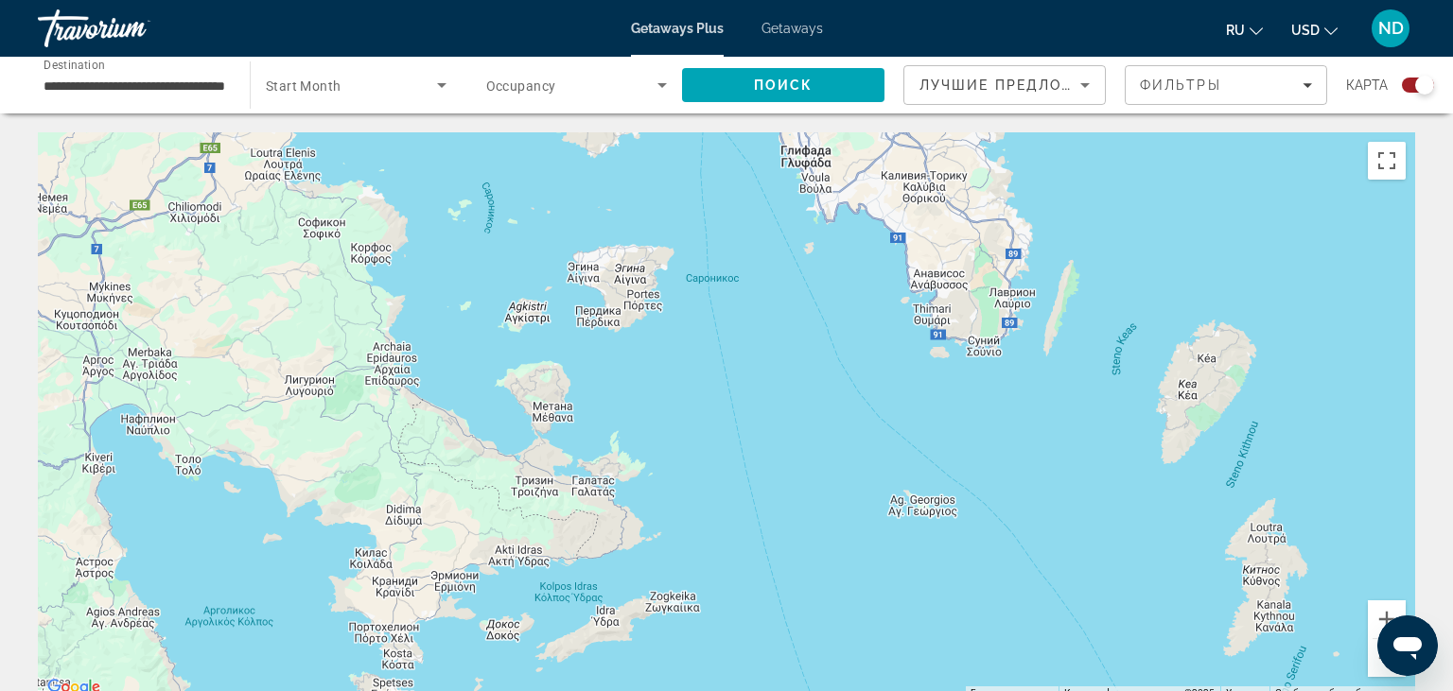
drag, startPoint x: 218, startPoint y: 421, endPoint x: 1111, endPoint y: 456, distance: 893.5
click at [1111, 456] on div "Main content" at bounding box center [726, 415] width 1377 height 567
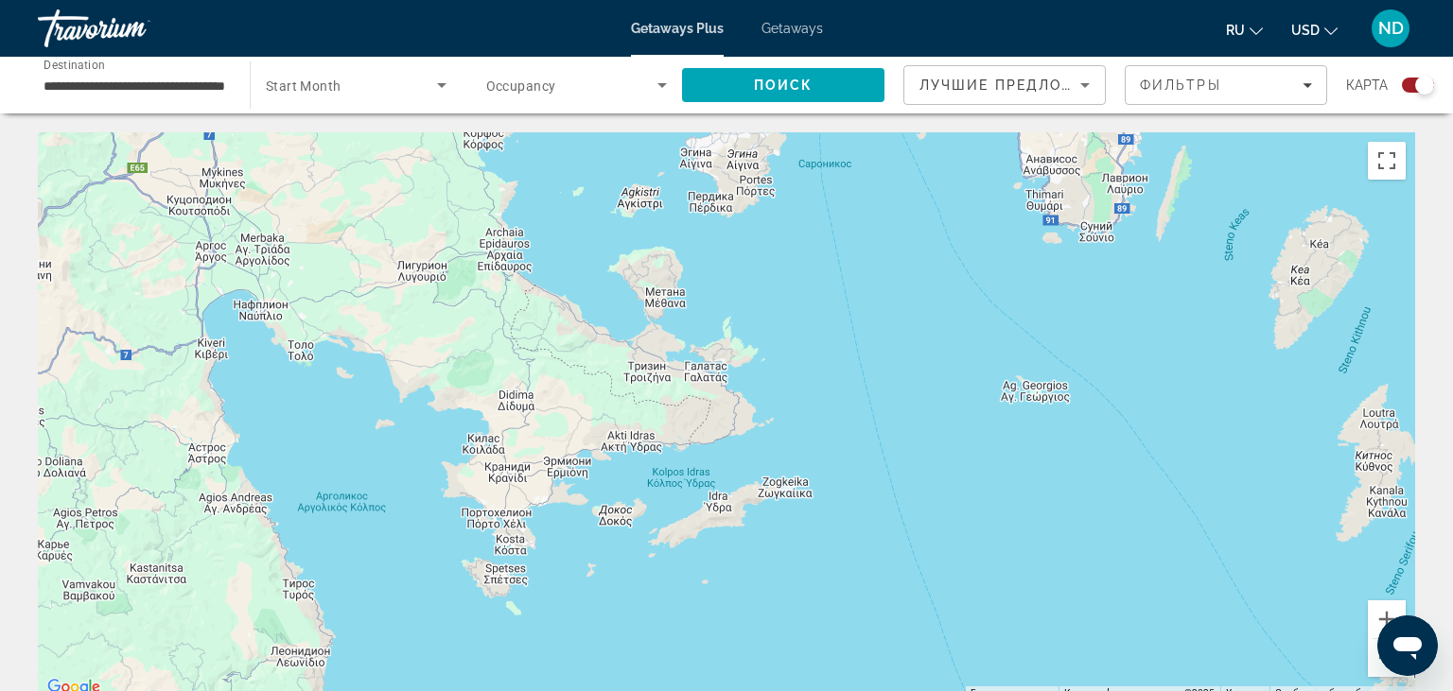
drag, startPoint x: 769, startPoint y: 603, endPoint x: 882, endPoint y: 485, distance: 163.9
click at [882, 485] on div "Main content" at bounding box center [726, 415] width 1377 height 567
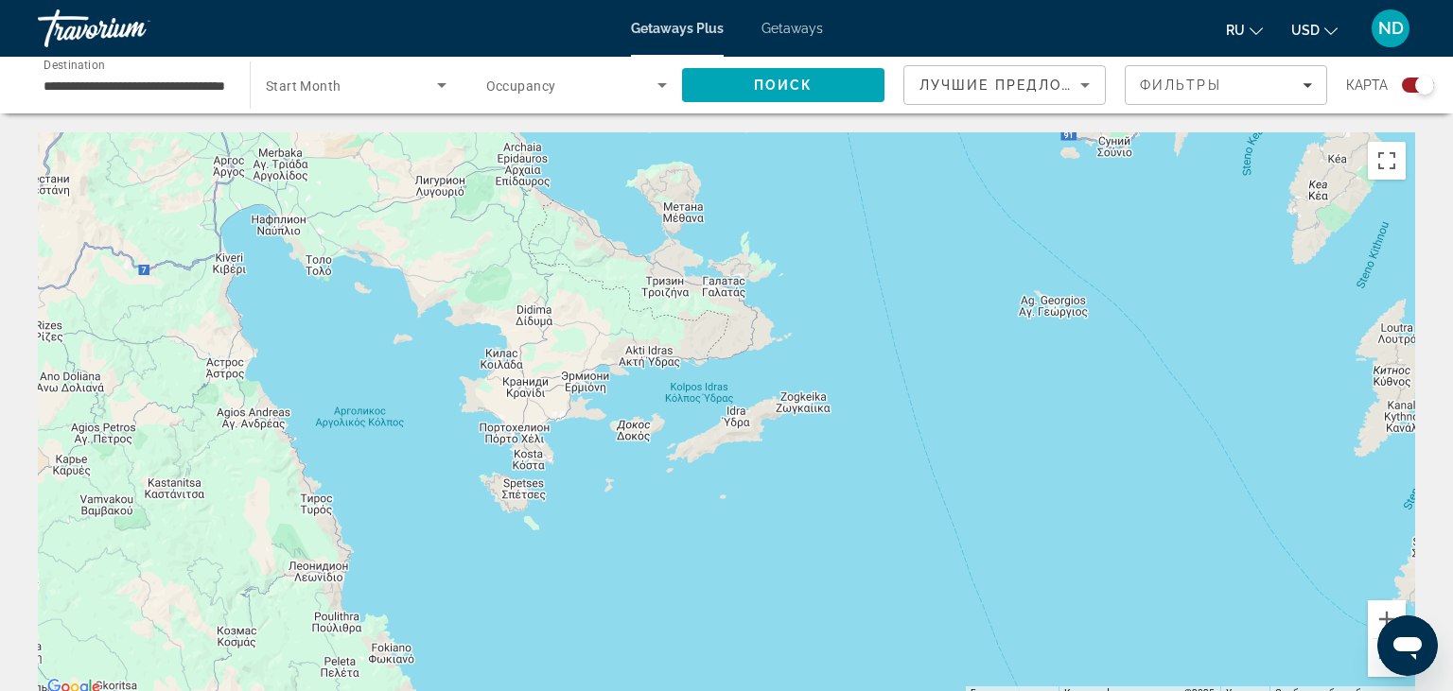
drag, startPoint x: 886, startPoint y: 558, endPoint x: 904, endPoint y: 473, distance: 87.0
click at [904, 473] on div "Main content" at bounding box center [726, 415] width 1377 height 567
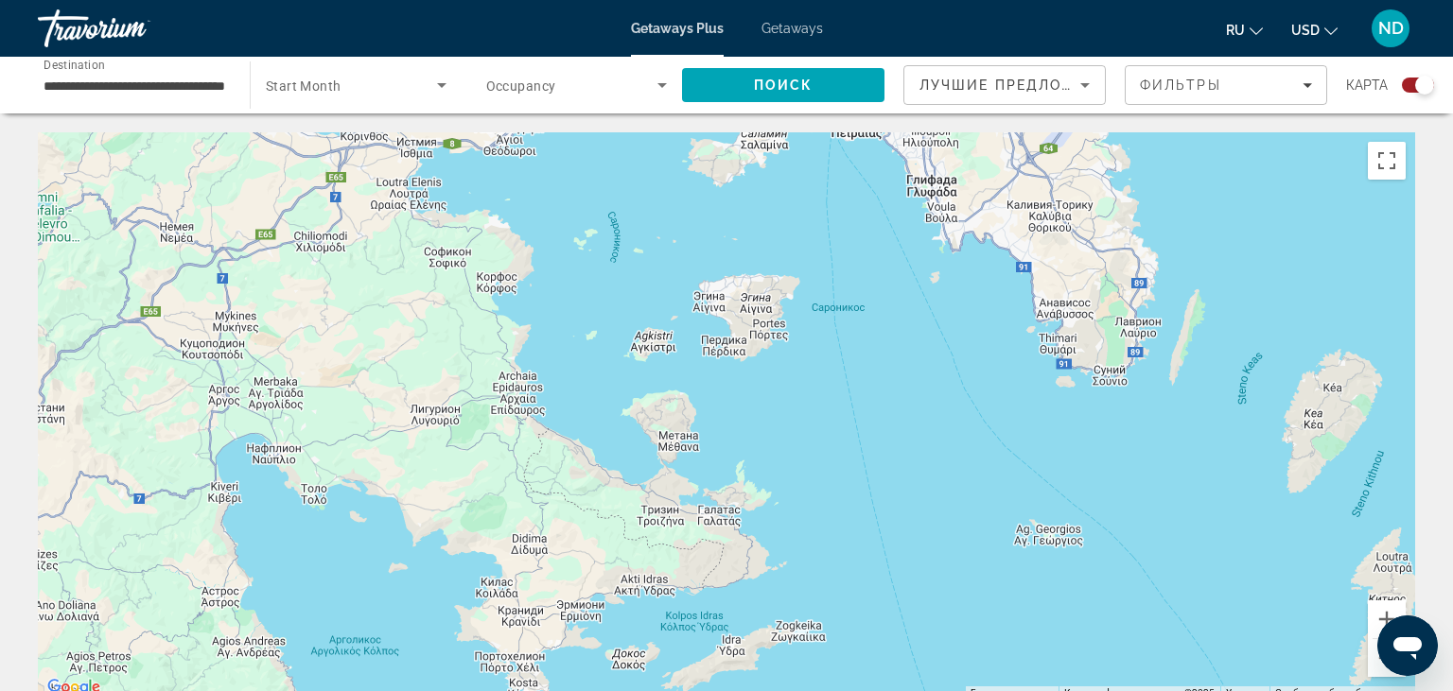
drag, startPoint x: 848, startPoint y: 309, endPoint x: 844, endPoint y: 541, distance: 231.8
click at [844, 541] on div "Main content" at bounding box center [726, 415] width 1377 height 567
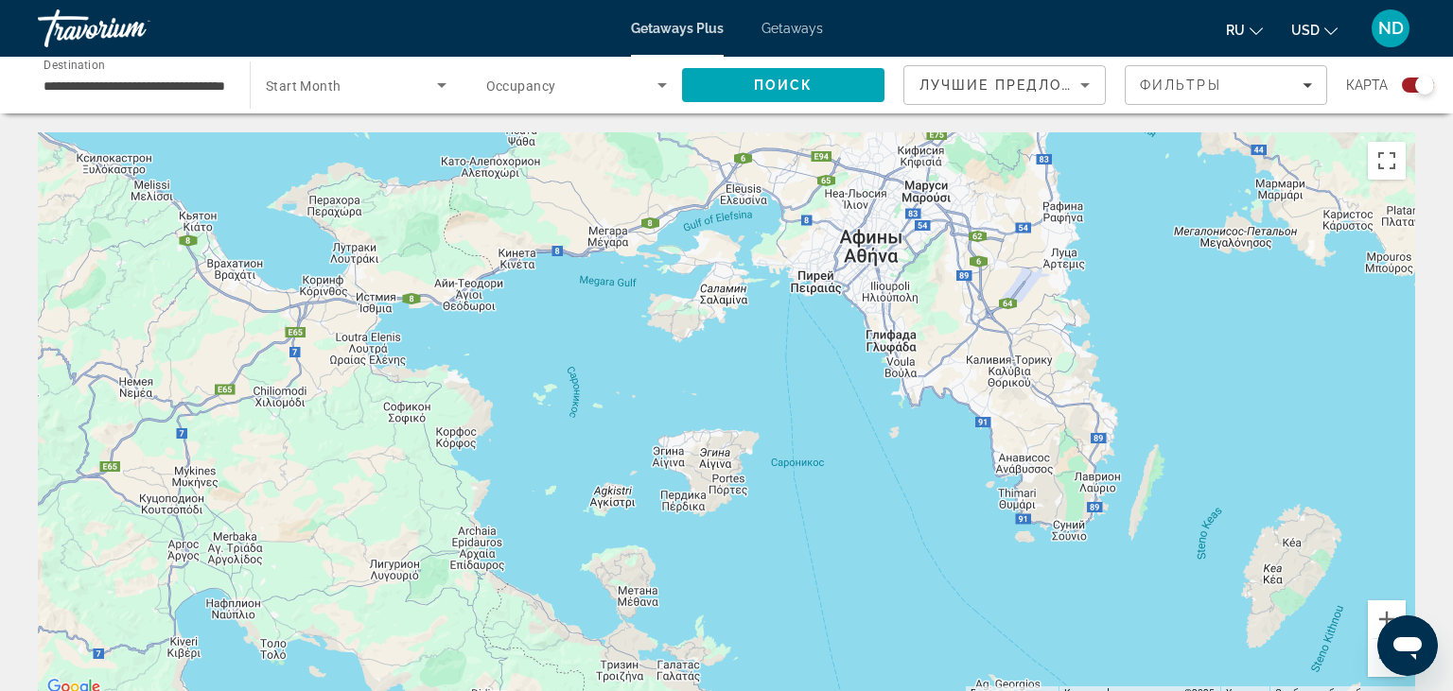
drag, startPoint x: 851, startPoint y: 354, endPoint x: 810, endPoint y: 514, distance: 164.9
click at [810, 514] on div "Main content" at bounding box center [726, 415] width 1377 height 567
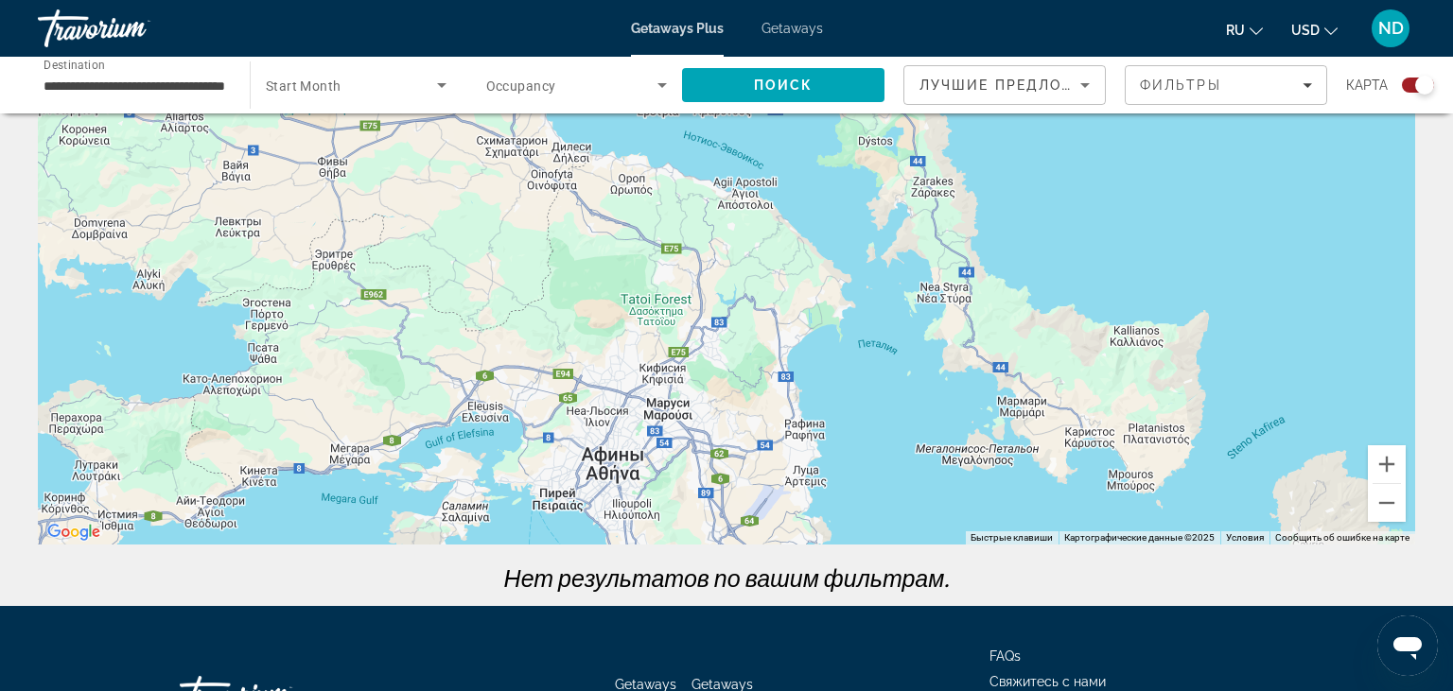
scroll to position [298, 0]
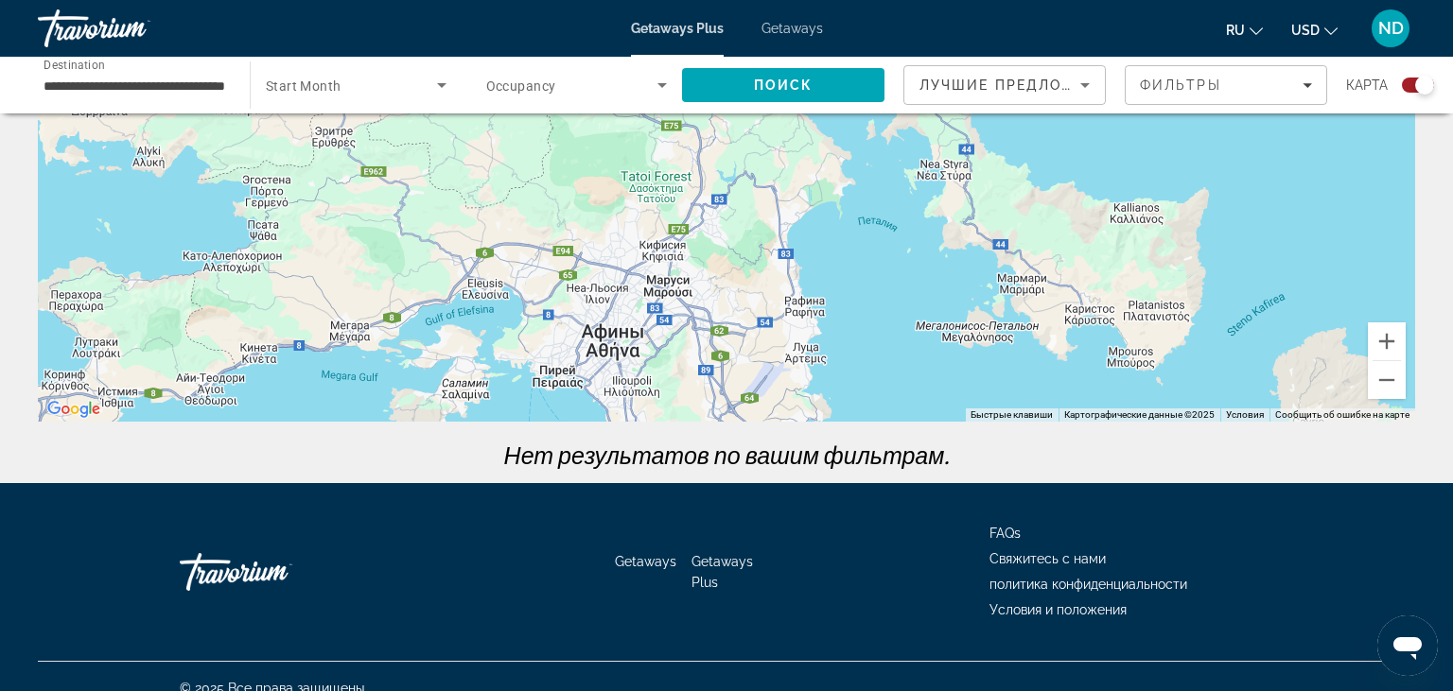
drag, startPoint x: 1165, startPoint y: 400, endPoint x: 895, endPoint y: 714, distance: 414.4
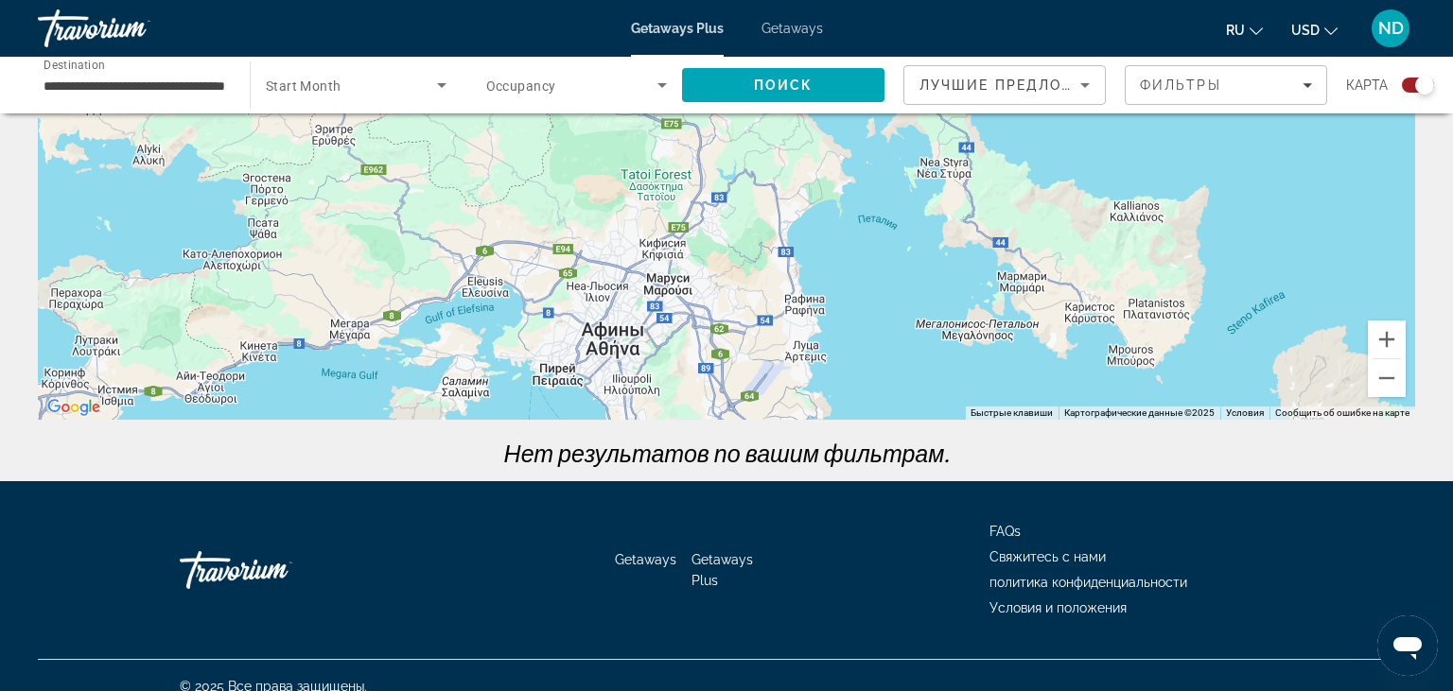
click at [895, 420] on div "Main content" at bounding box center [726, 135] width 1377 height 567
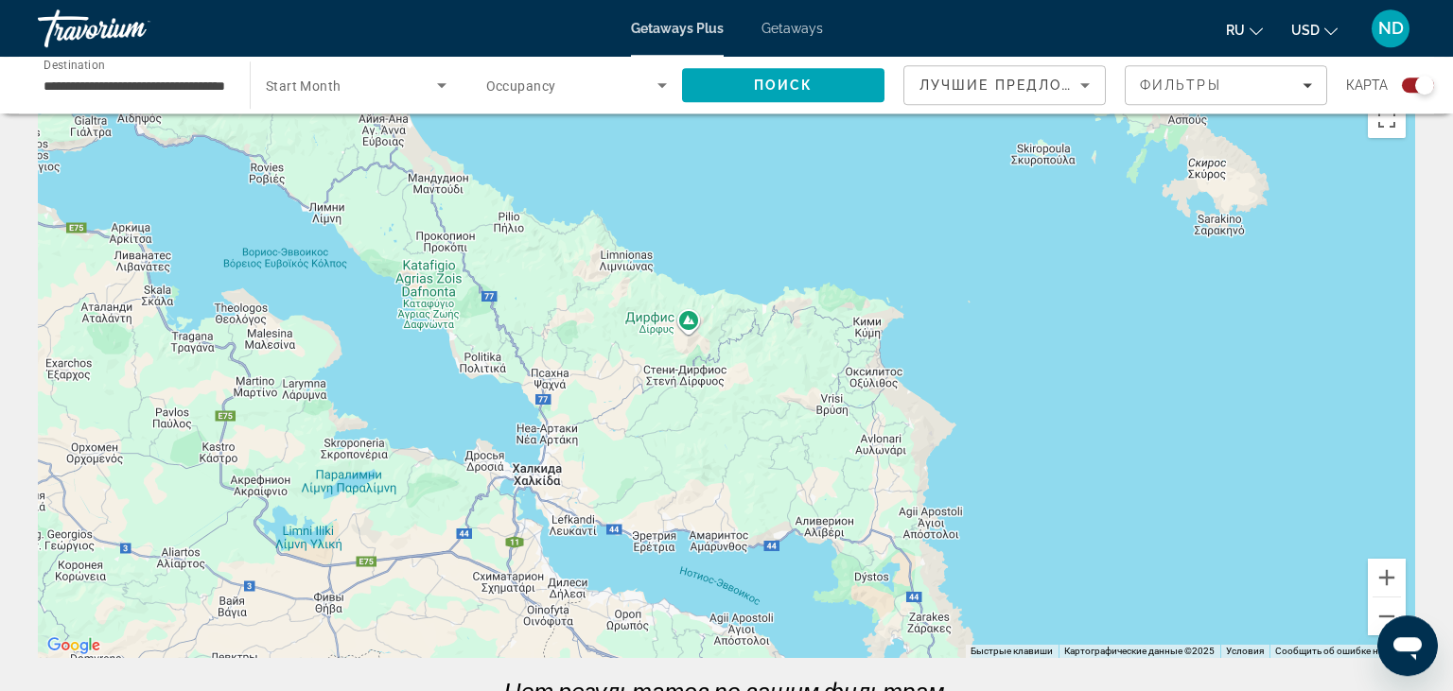
scroll to position [0, 0]
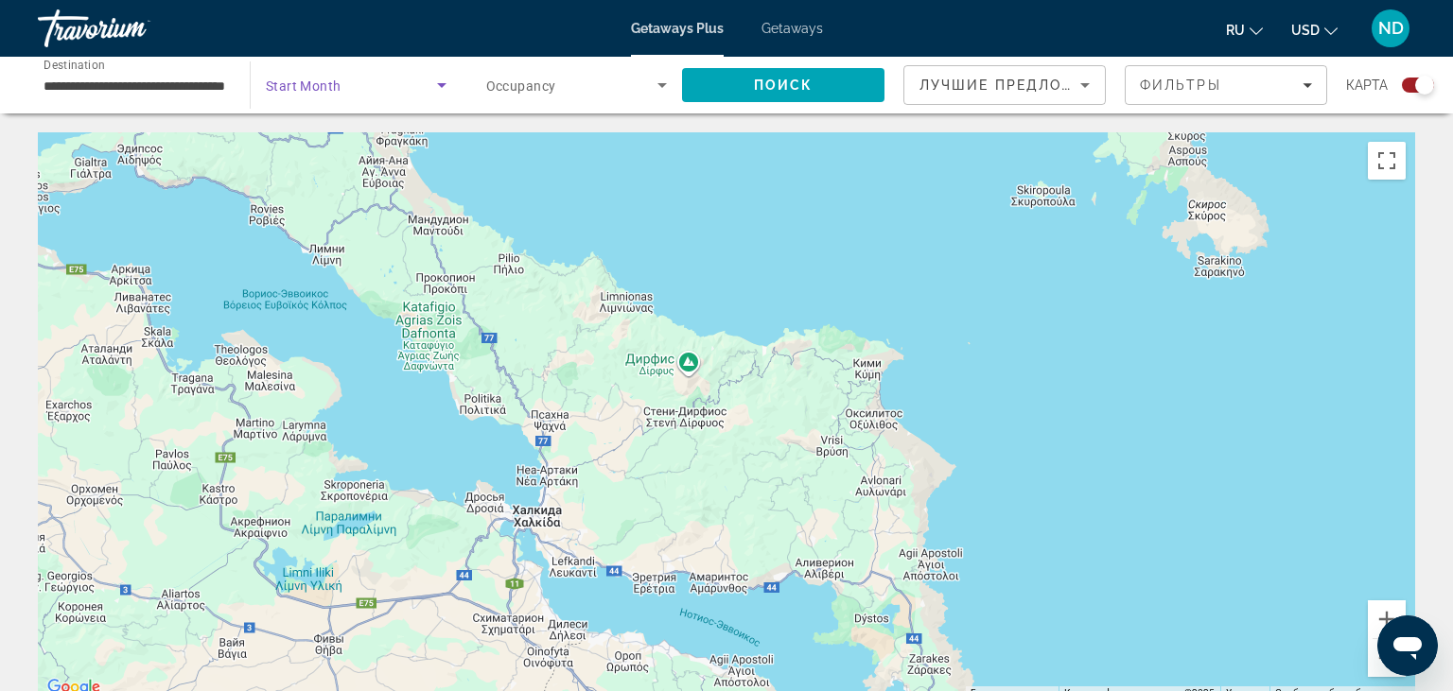
click at [443, 83] on icon "Search widget" at bounding box center [441, 85] width 23 height 23
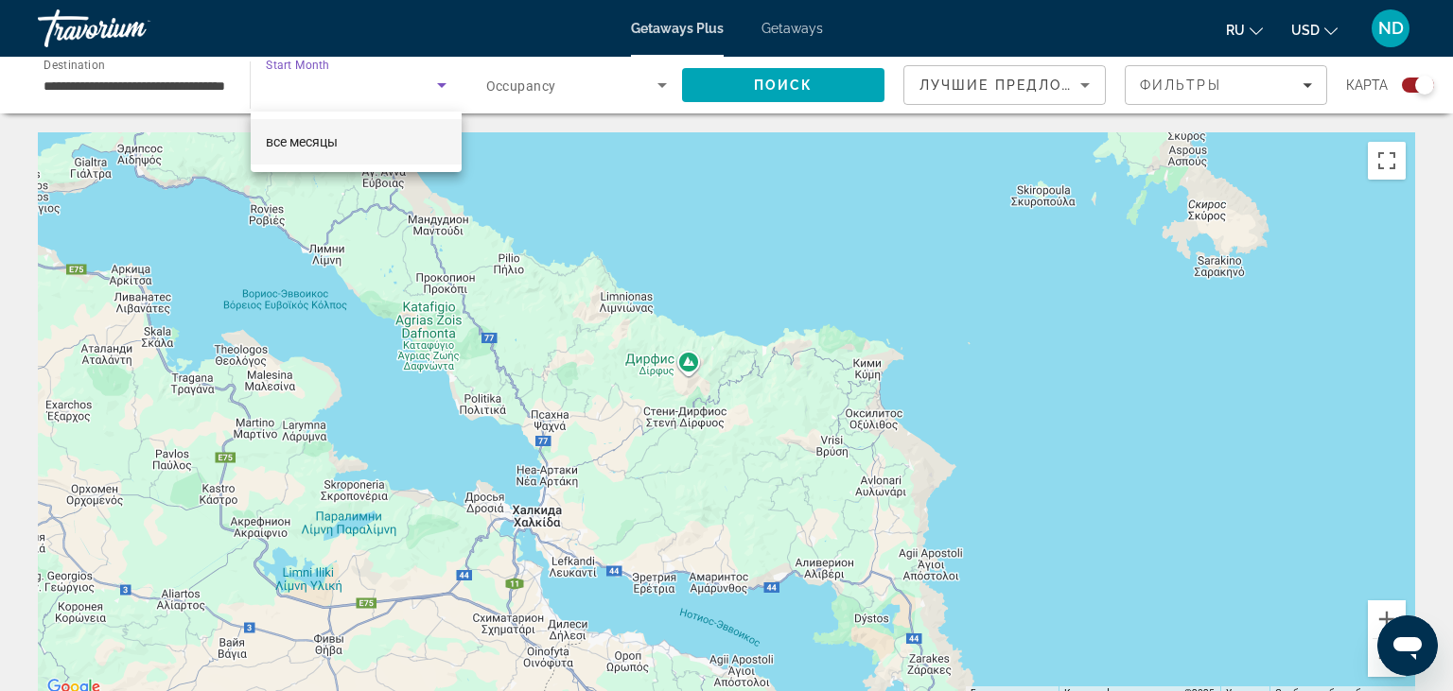
scroll to position [99, 0]
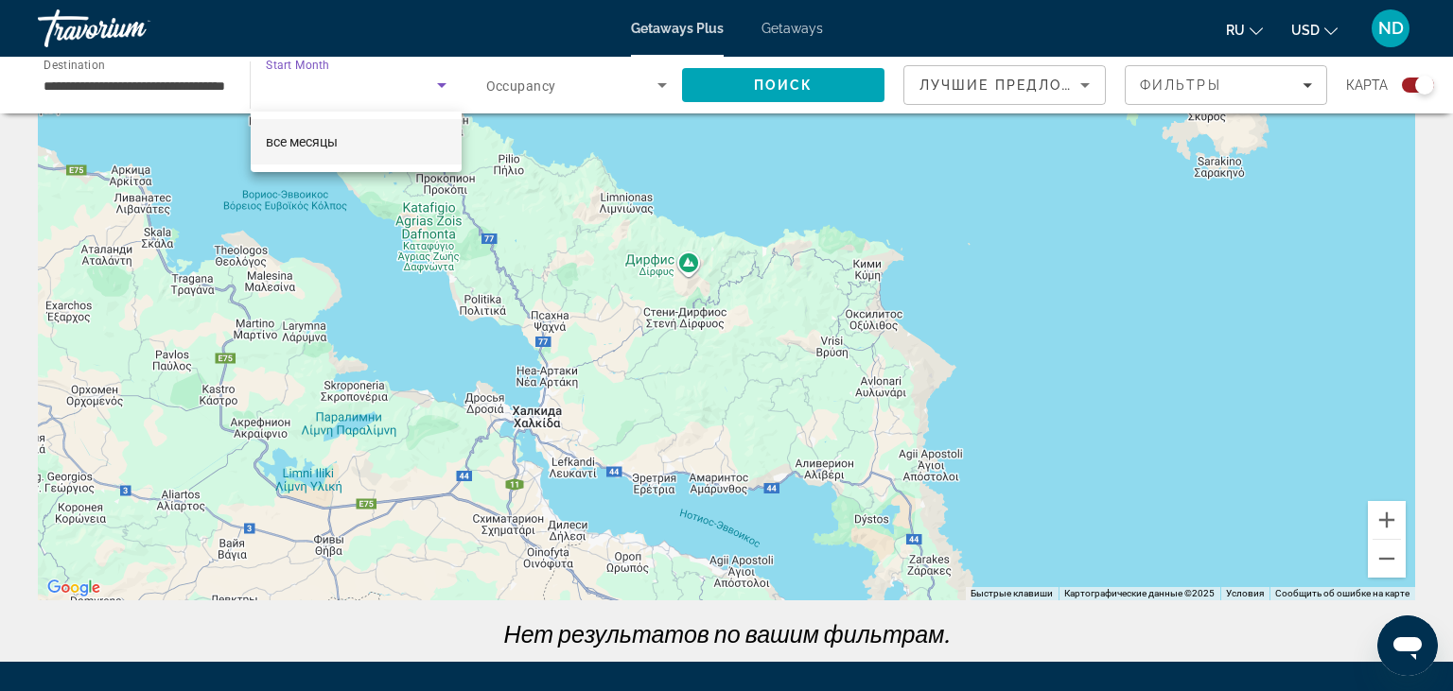
drag, startPoint x: 1041, startPoint y: 380, endPoint x: 890, endPoint y: 355, distance: 153.5
click at [813, 349] on div at bounding box center [726, 345] width 1453 height 691
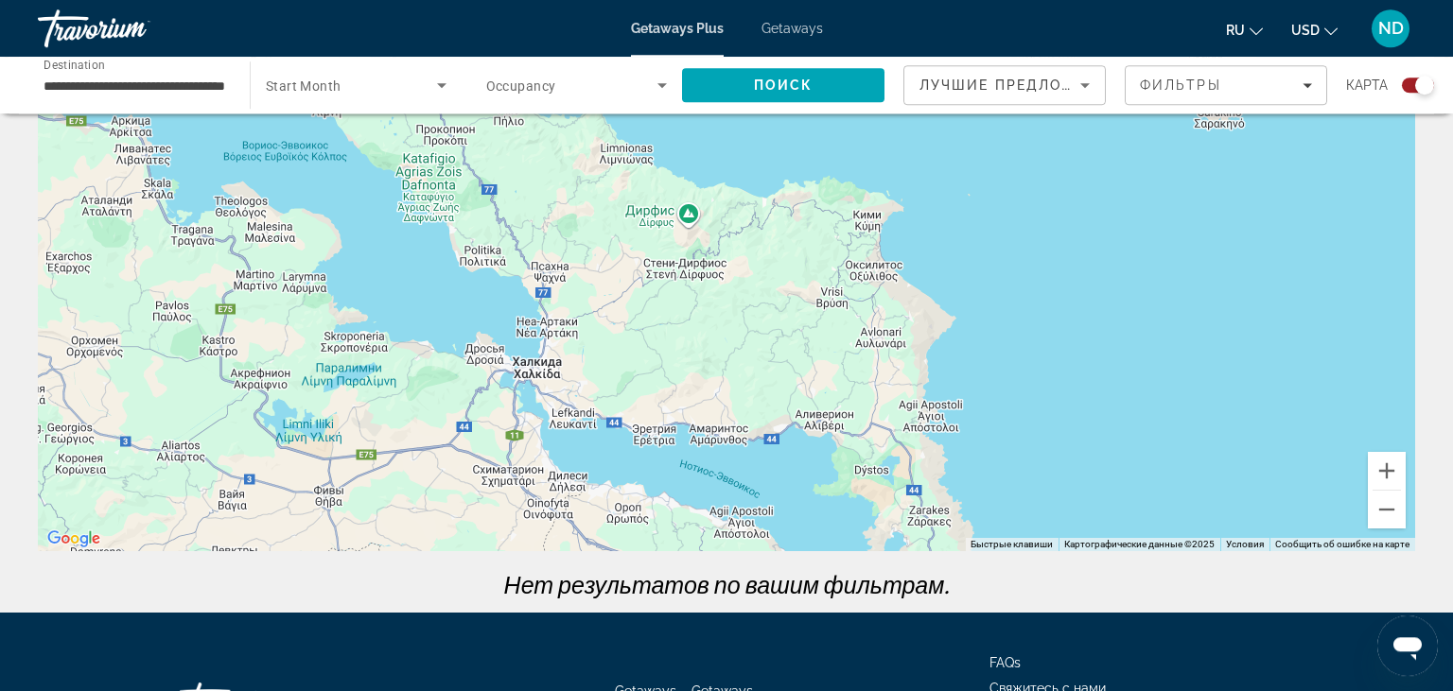
scroll to position [200, 0]
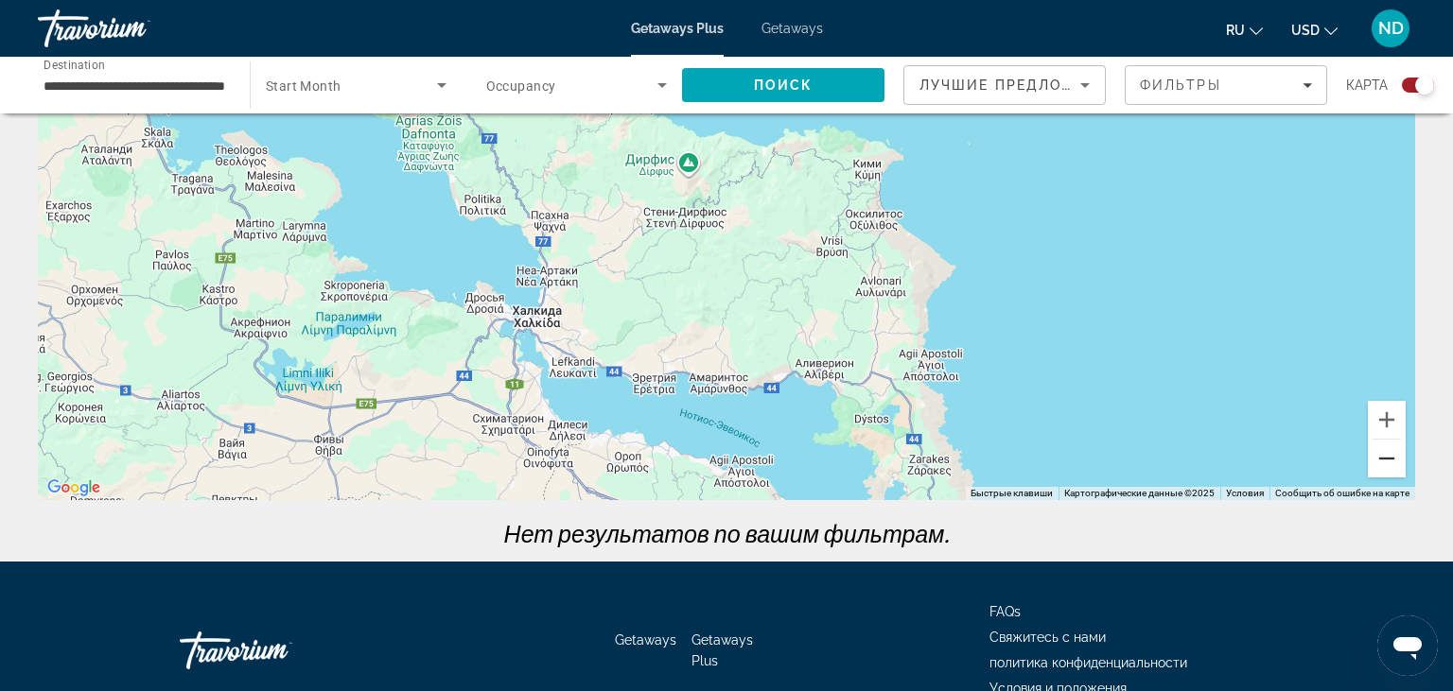
click at [1386, 460] on button "Уменьшить" at bounding box center [1387, 459] width 38 height 38
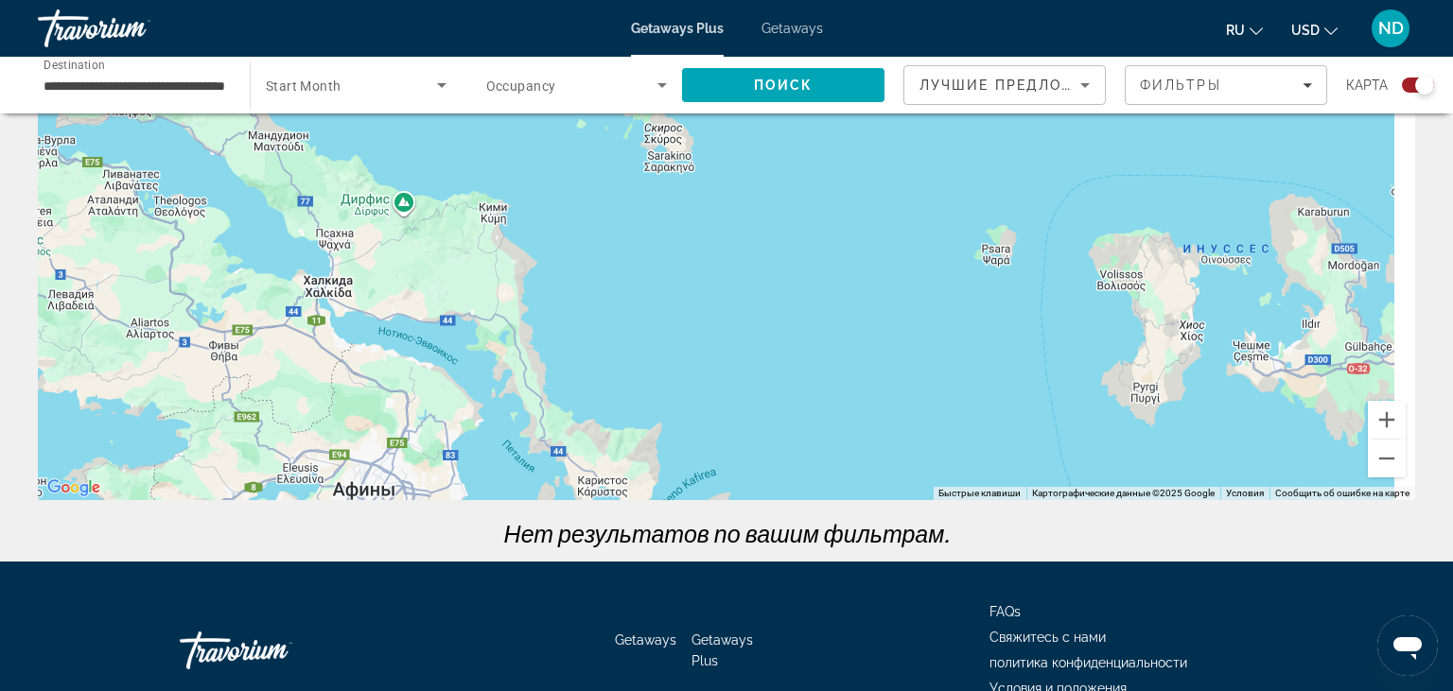
drag, startPoint x: 1188, startPoint y: 391, endPoint x: 690, endPoint y: 317, distance: 502.9
click at [690, 317] on div "Main content" at bounding box center [726, 216] width 1377 height 567
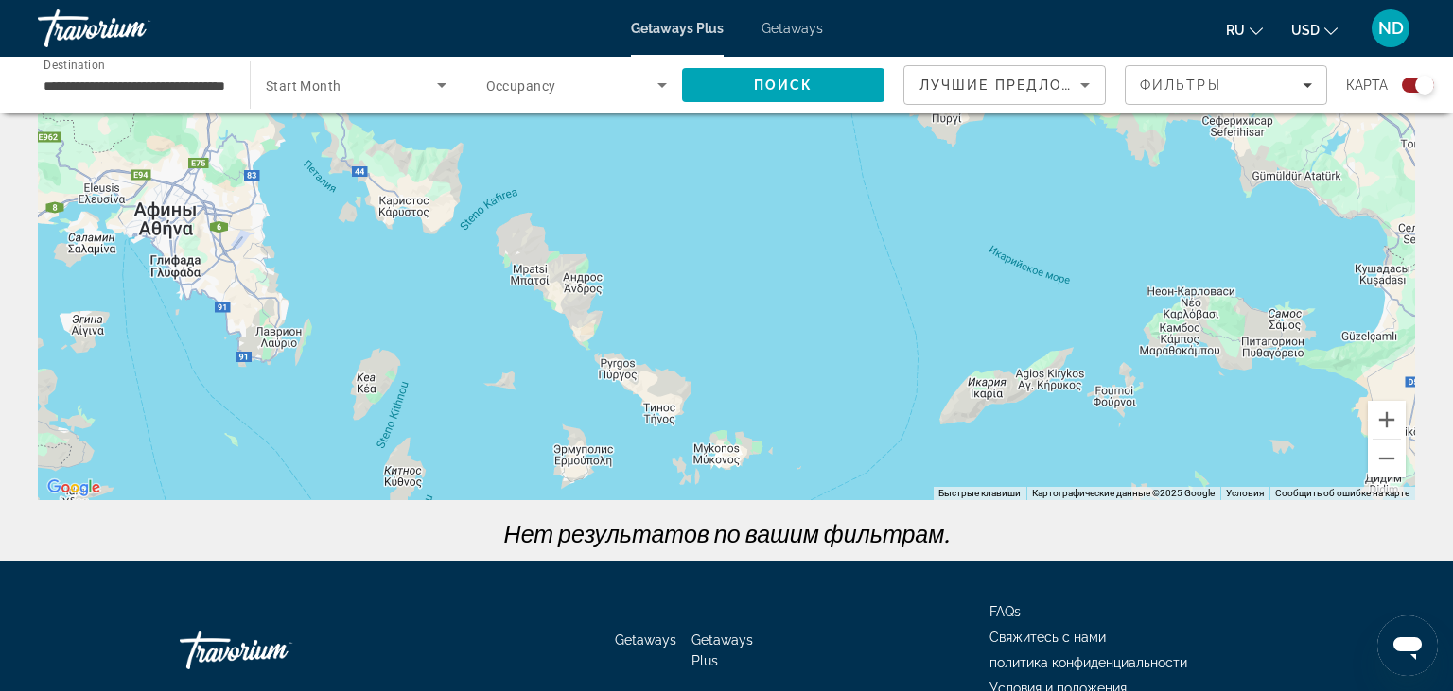
drag, startPoint x: 611, startPoint y: 397, endPoint x: 690, endPoint y: 224, distance: 190.4
click at [700, 215] on div "Main content" at bounding box center [726, 216] width 1377 height 567
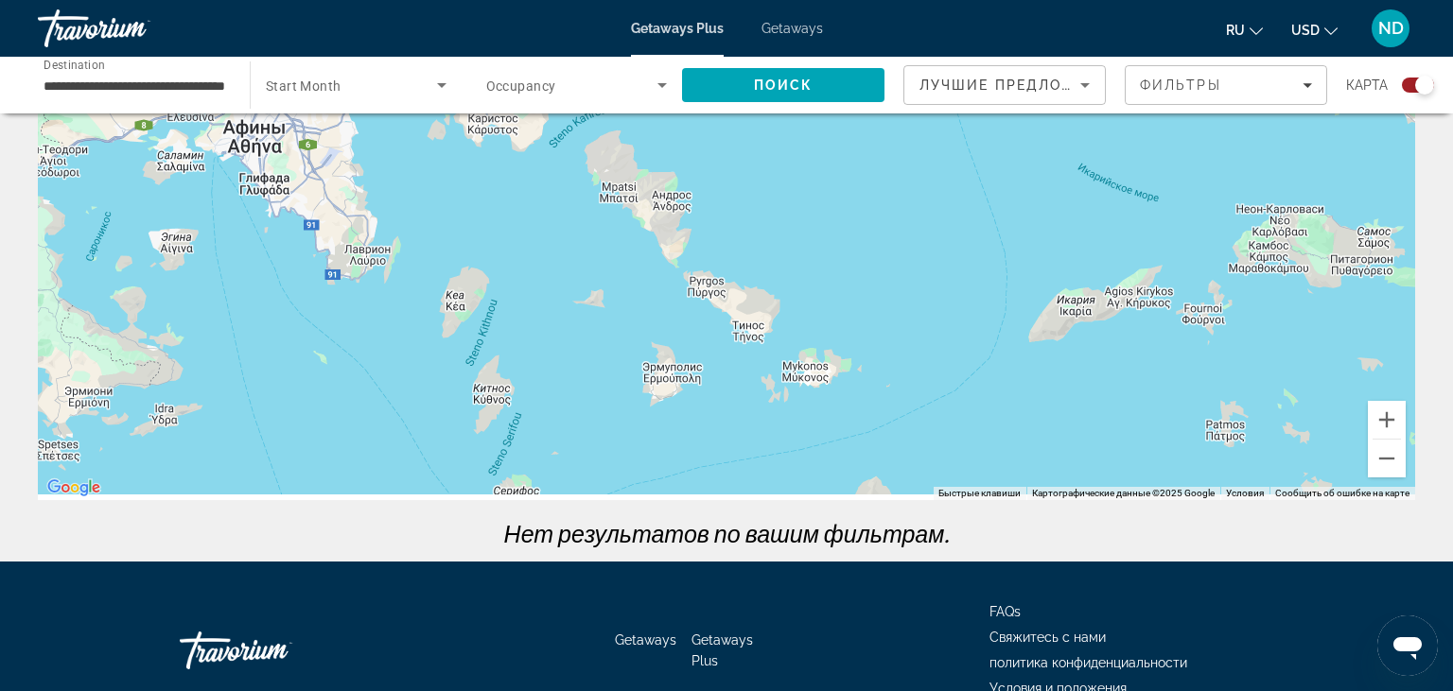
drag, startPoint x: 491, startPoint y: 357, endPoint x: 503, endPoint y: 297, distance: 61.8
click at [503, 297] on div "Main content" at bounding box center [726, 216] width 1377 height 567
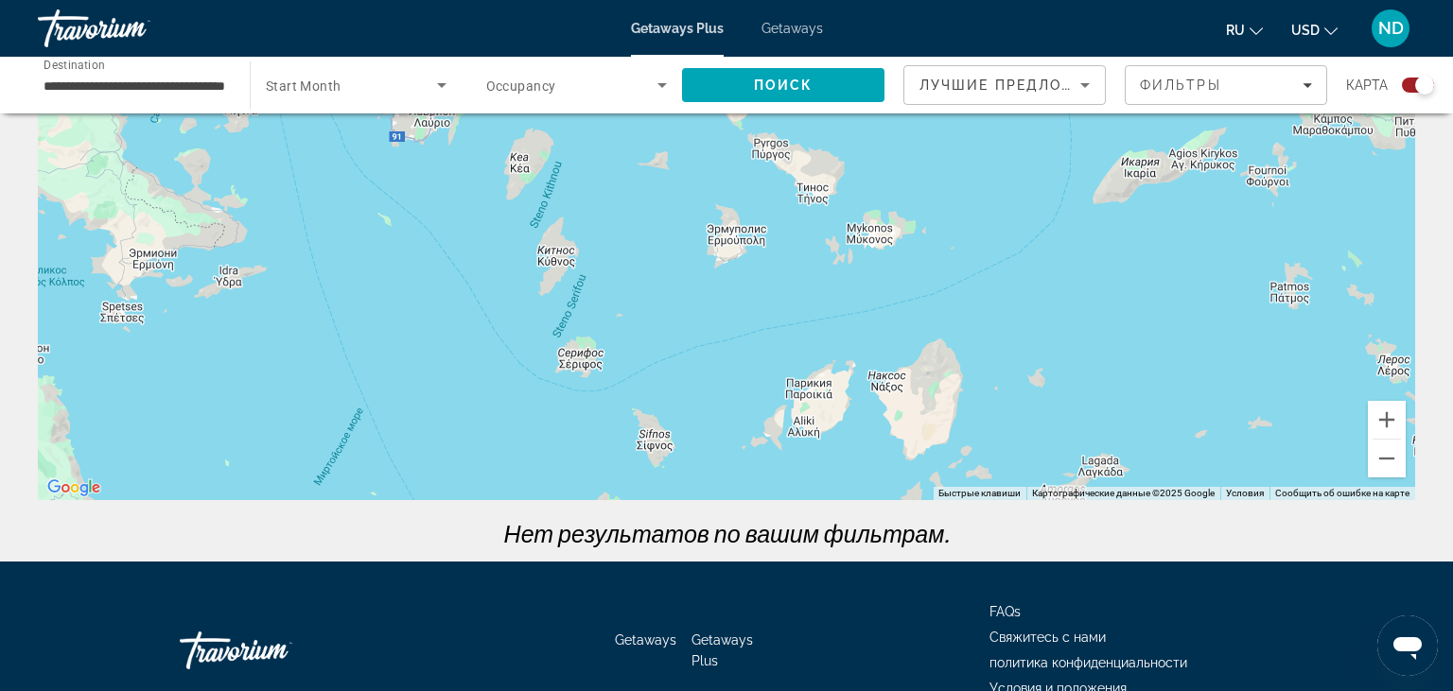
drag, startPoint x: 919, startPoint y: 339, endPoint x: 944, endPoint y: 284, distance: 60.1
click at [928, 275] on div "Main content" at bounding box center [726, 216] width 1377 height 567
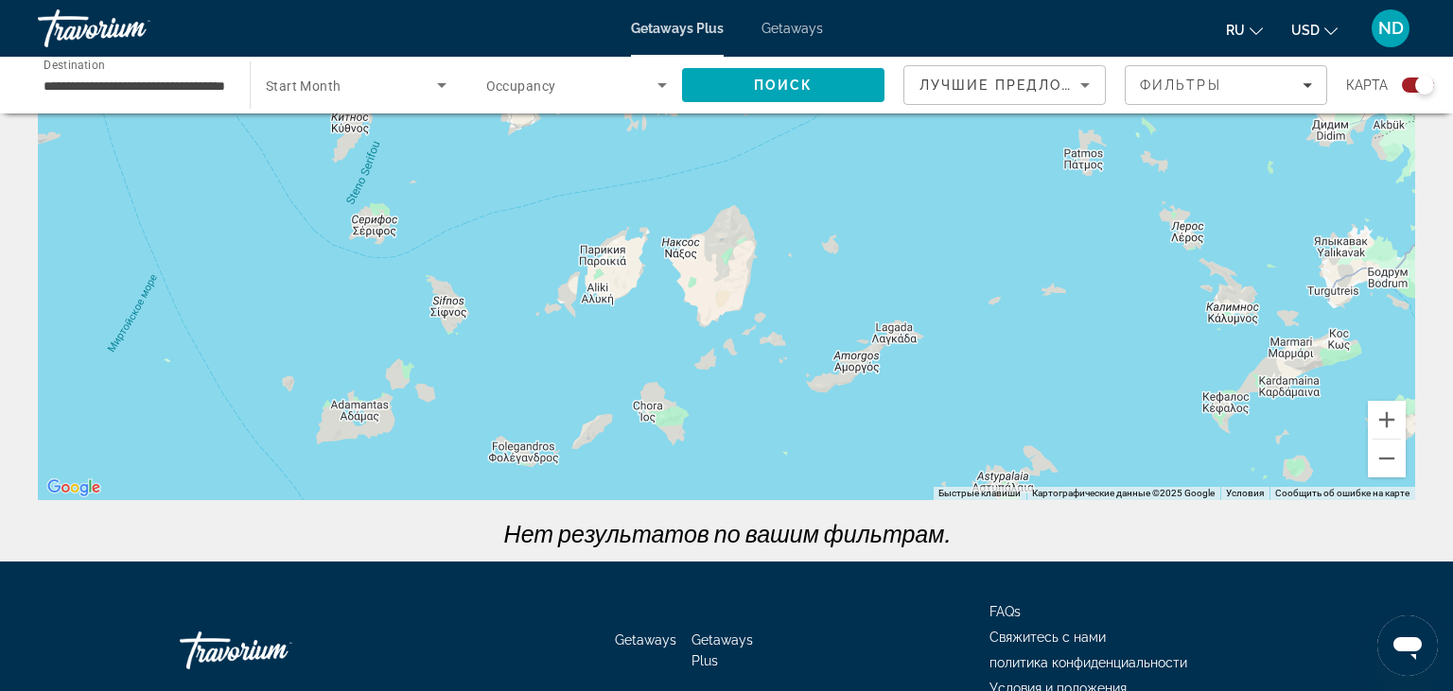
drag, startPoint x: 1071, startPoint y: 344, endPoint x: 899, endPoint y: 229, distance: 206.4
click at [899, 229] on div "Main content" at bounding box center [726, 216] width 1377 height 567
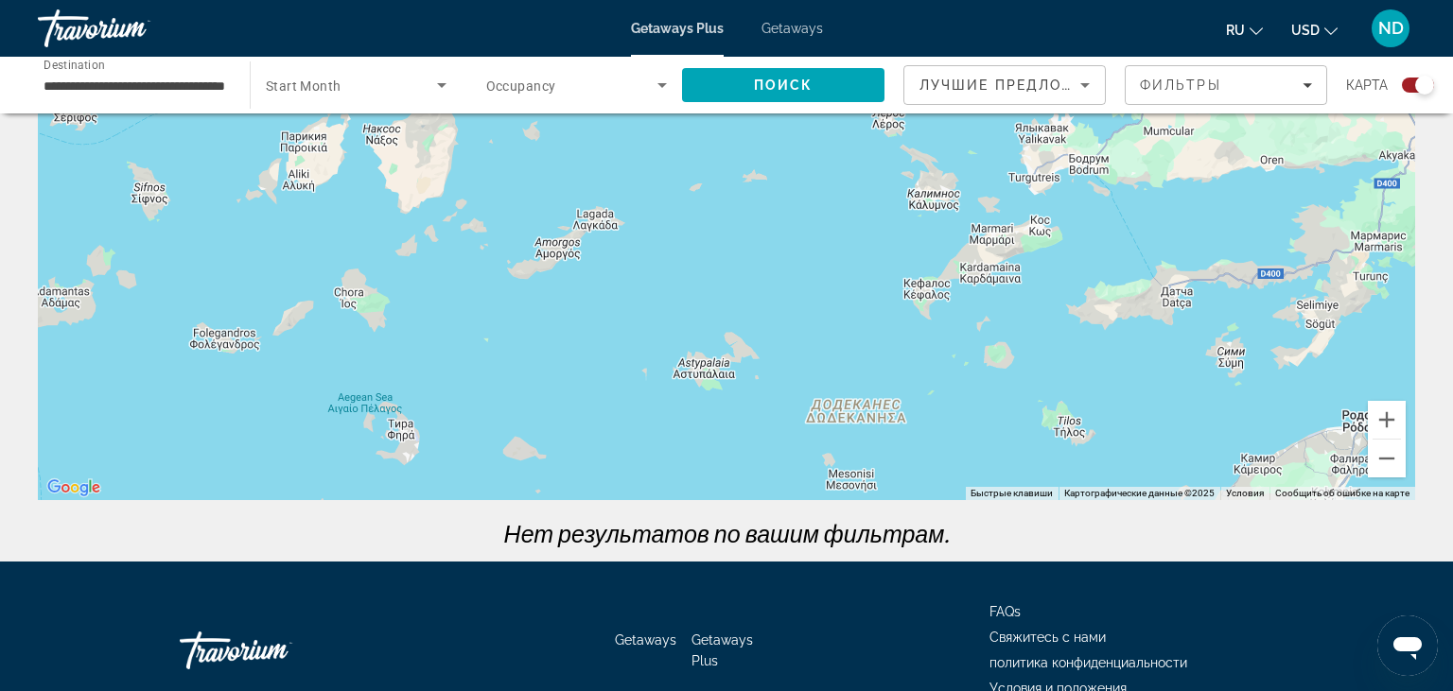
drag, startPoint x: 1023, startPoint y: 366, endPoint x: 738, endPoint y: 267, distance: 302.4
click at [738, 267] on div "Main content" at bounding box center [726, 216] width 1377 height 567
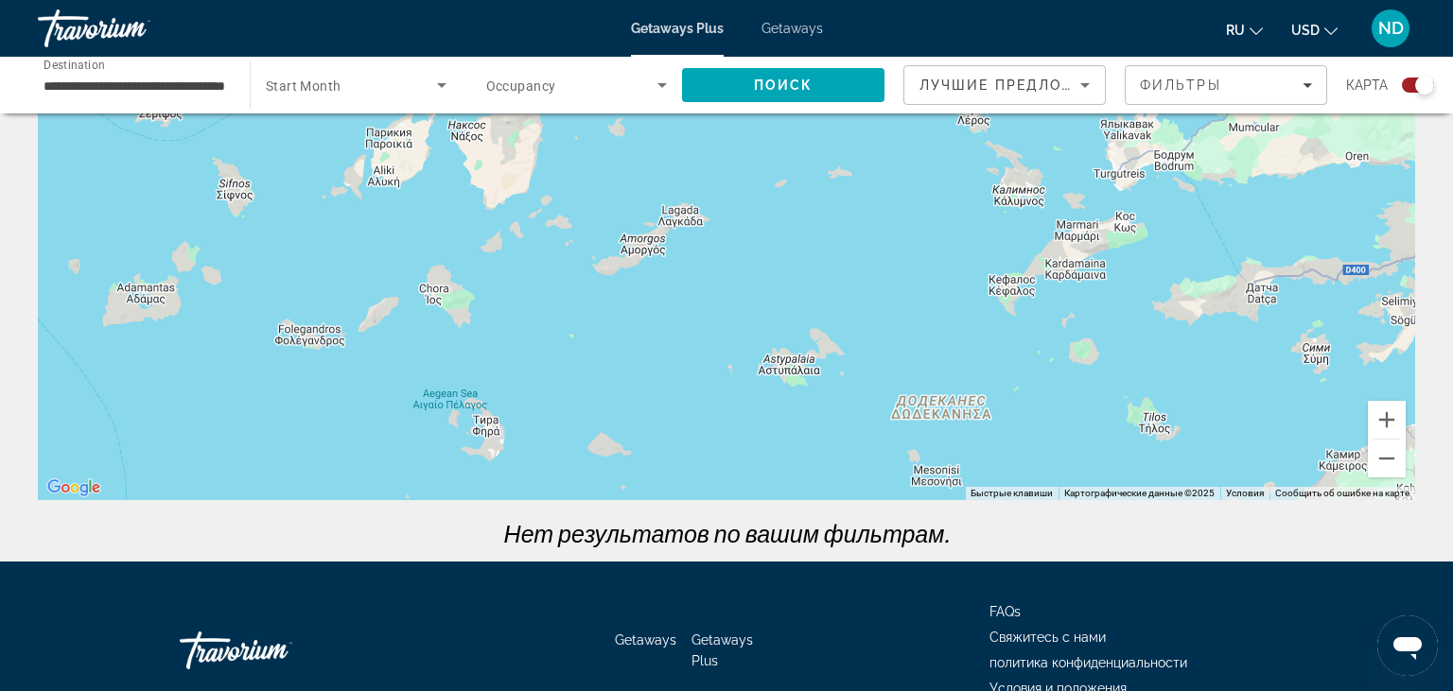
drag, startPoint x: 724, startPoint y: 270, endPoint x: 813, endPoint y: 263, distance: 89.2
click at [813, 263] on div "Main content" at bounding box center [726, 216] width 1377 height 567
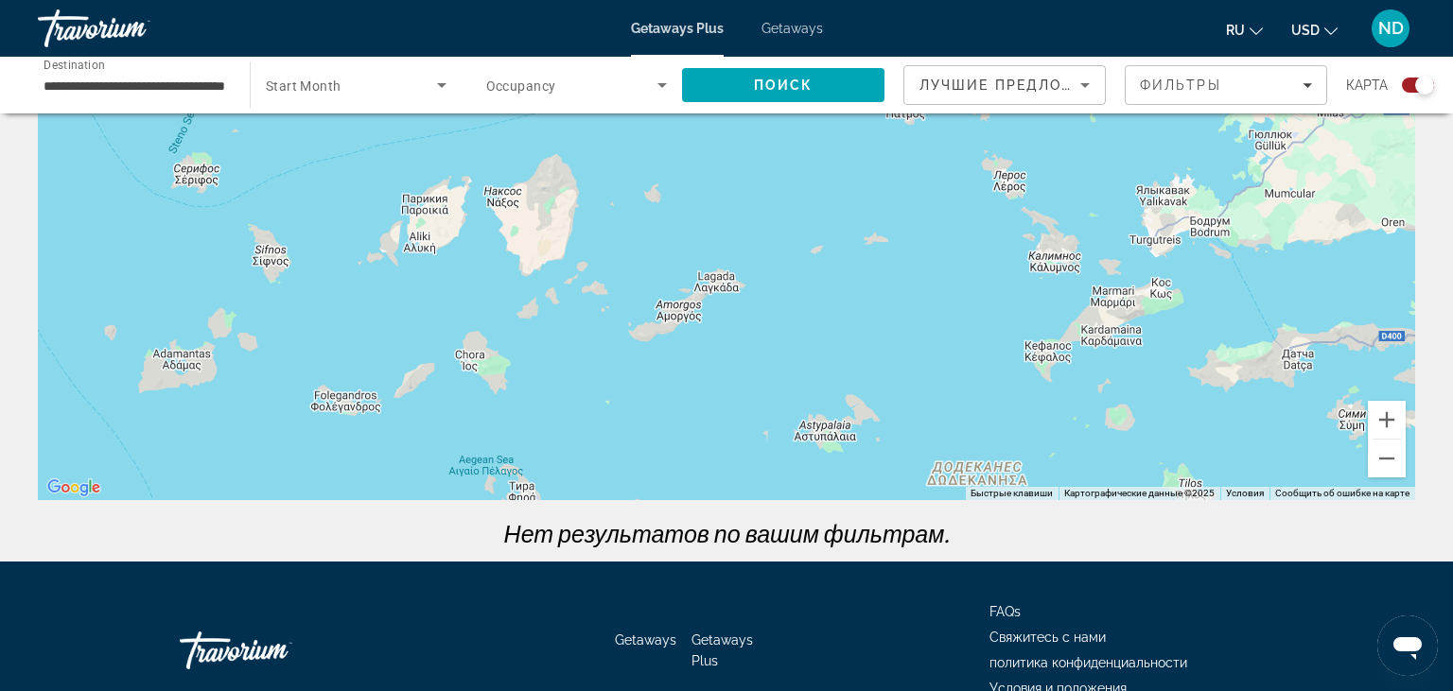
drag, startPoint x: 270, startPoint y: 227, endPoint x: 320, endPoint y: 425, distance: 203.7
click at [320, 425] on div "Main content" at bounding box center [726, 216] width 1377 height 567
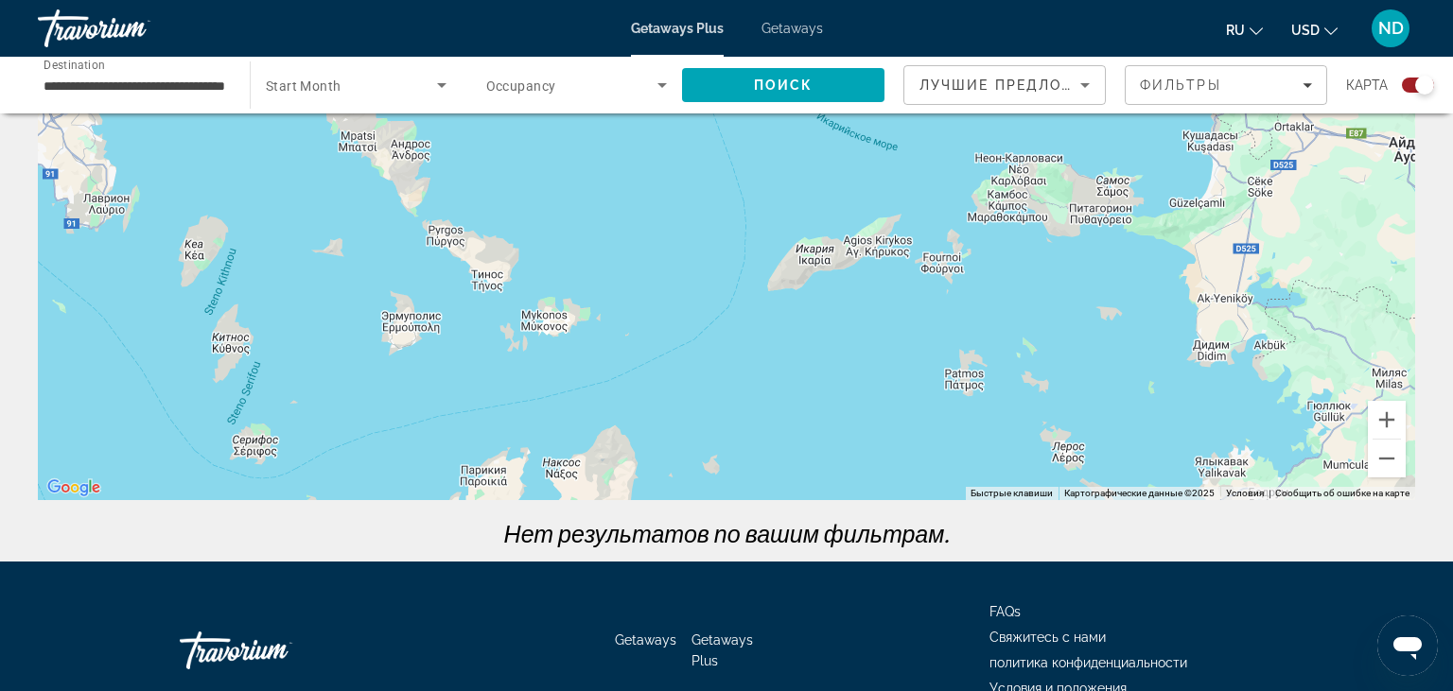
drag, startPoint x: 297, startPoint y: 260, endPoint x: 362, endPoint y: 377, distance: 134.2
click at [343, 388] on div "Main content" at bounding box center [726, 216] width 1377 height 567
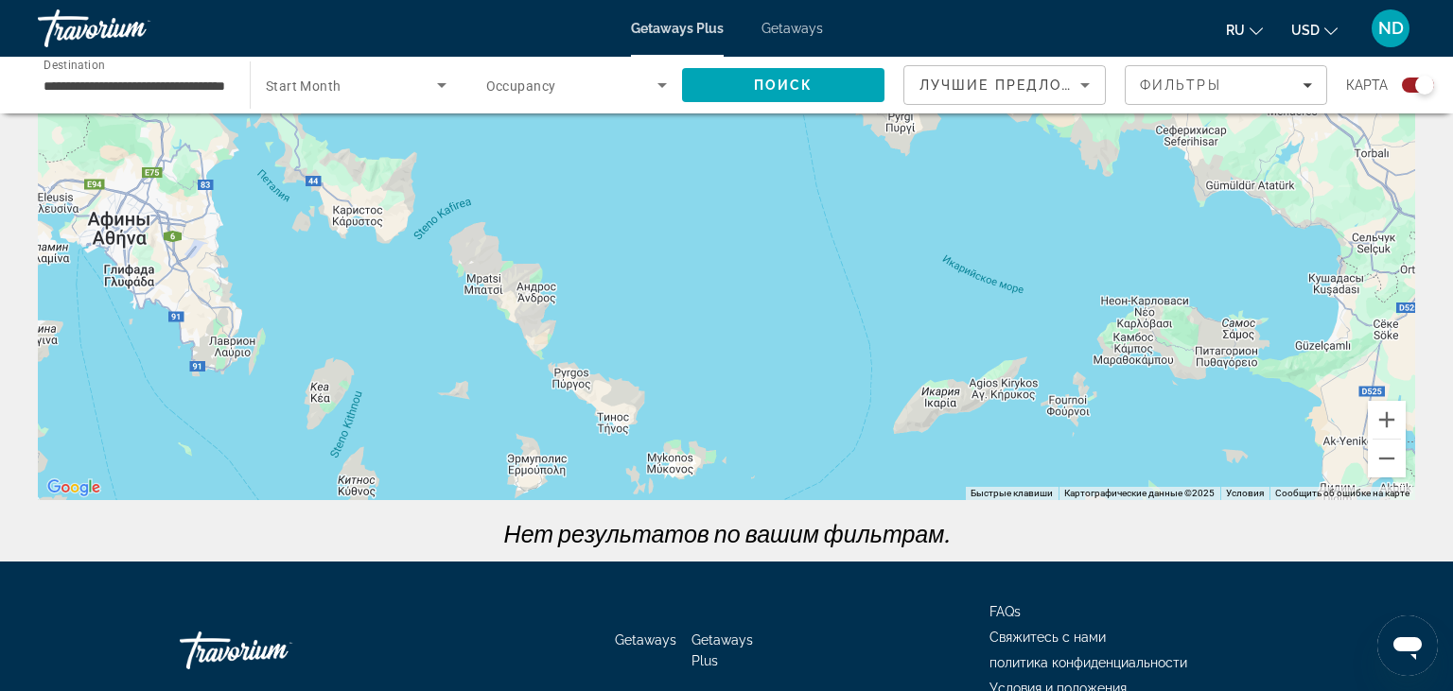
drag, startPoint x: 631, startPoint y: 263, endPoint x: 699, endPoint y: 333, distance: 97.6
click at [699, 333] on div "Main content" at bounding box center [726, 216] width 1377 height 567
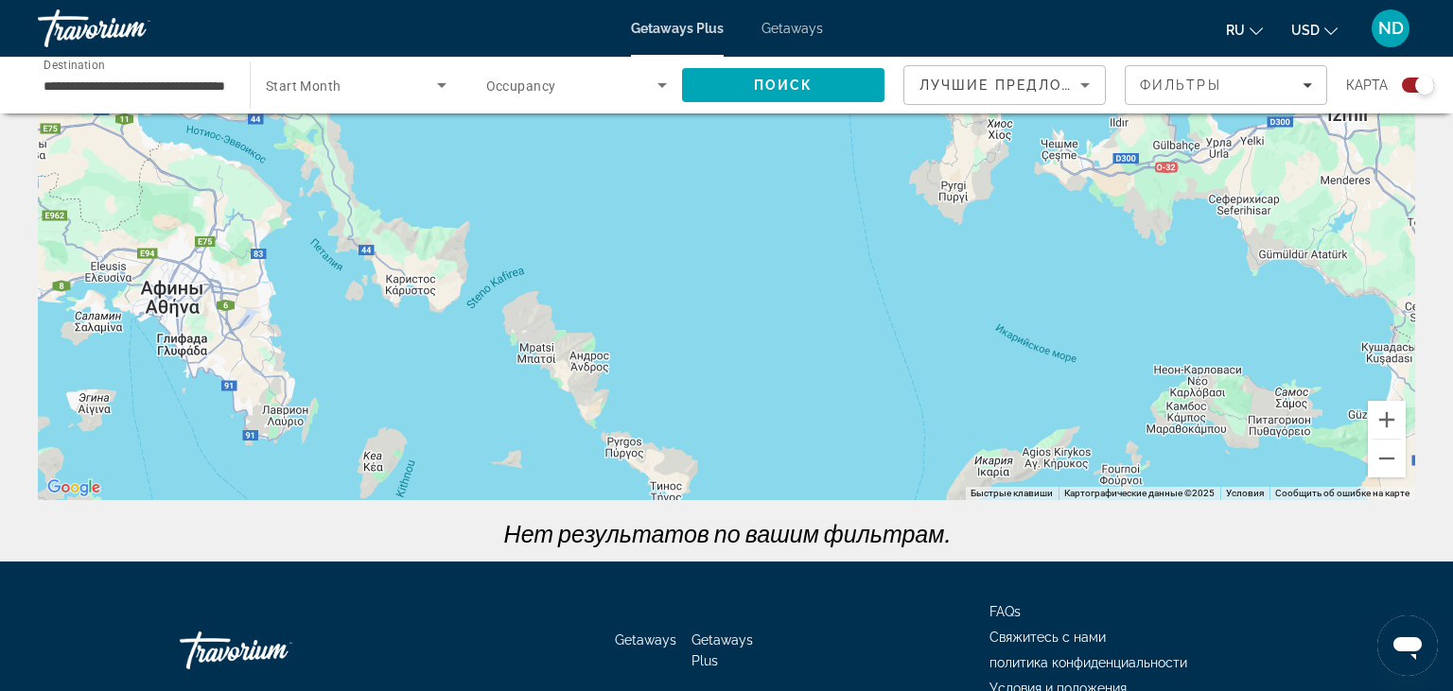
drag, startPoint x: 591, startPoint y: 235, endPoint x: 646, endPoint y: 310, distance: 92.7
click at [646, 310] on div "Main content" at bounding box center [726, 216] width 1377 height 567
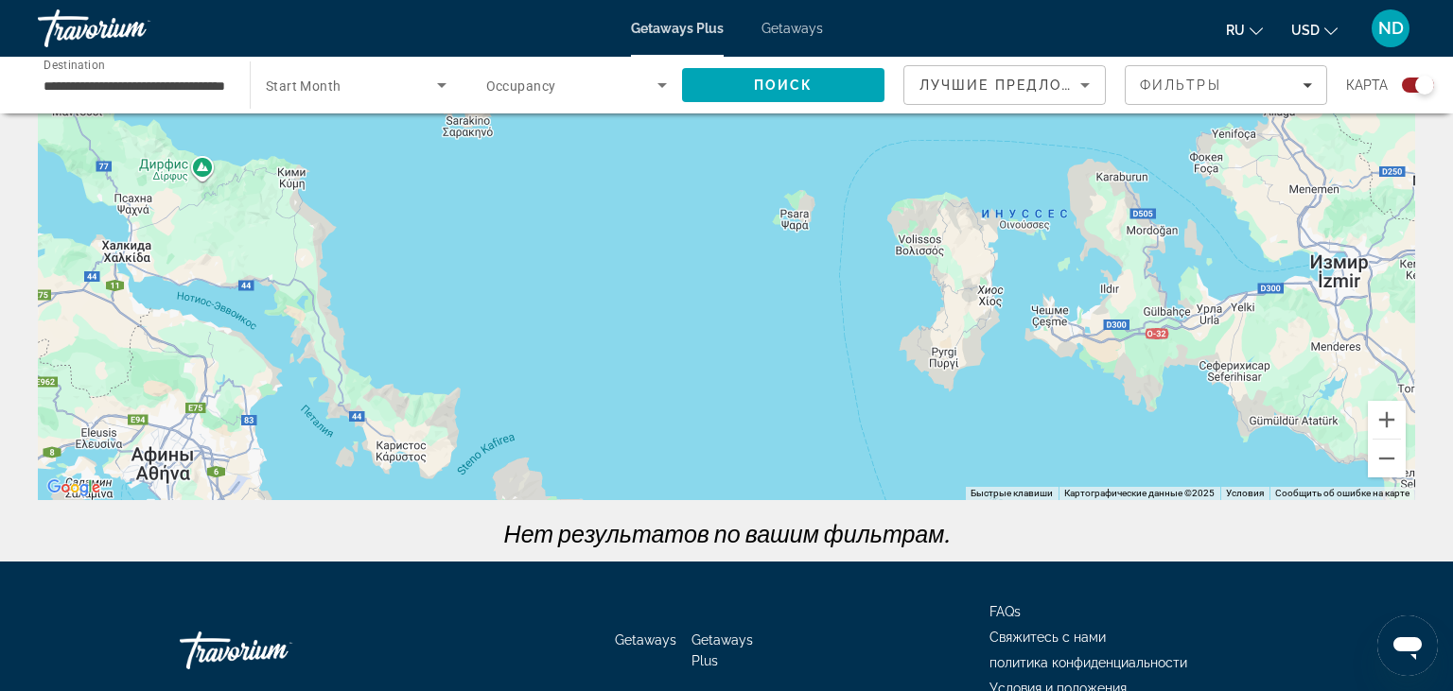
drag, startPoint x: 575, startPoint y: 274, endPoint x: 576, endPoint y: 418, distance: 143.8
click at [562, 453] on div "Main content" at bounding box center [726, 216] width 1377 height 567
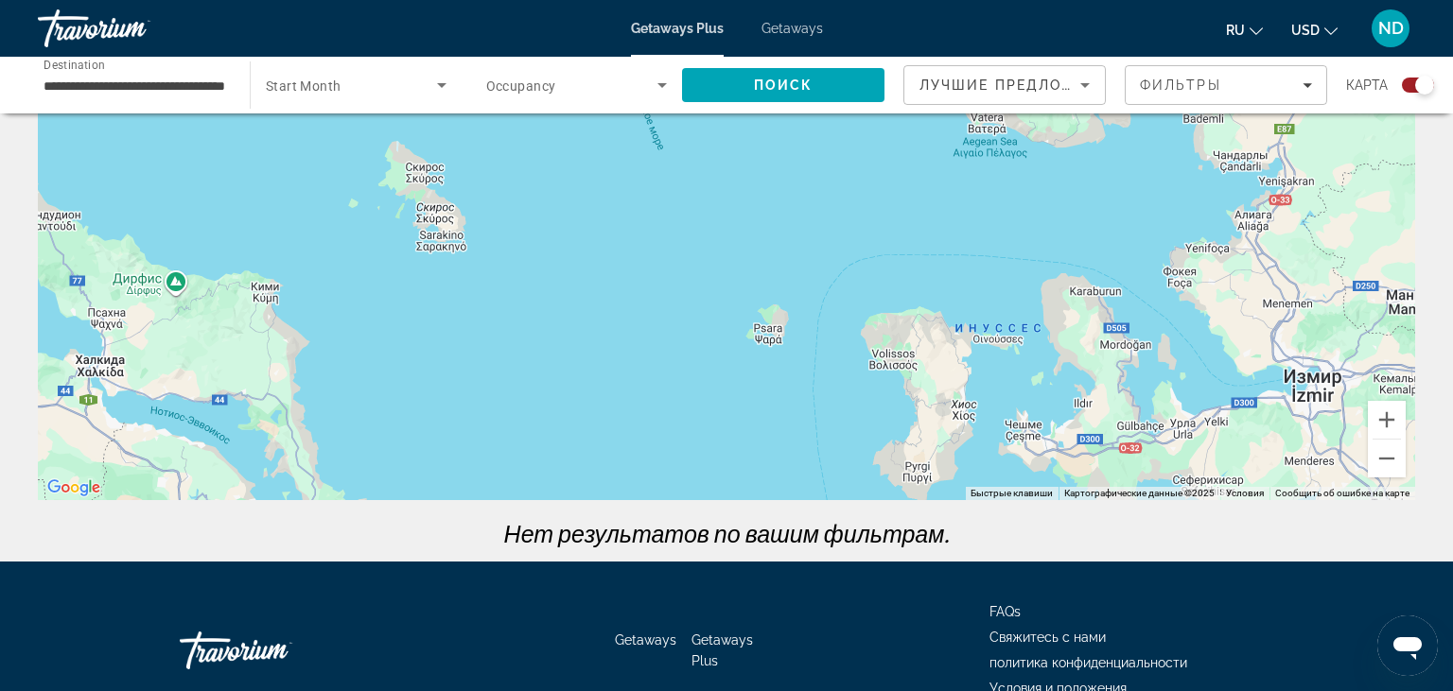
drag, startPoint x: 601, startPoint y: 318, endPoint x: 581, endPoint y: 417, distance: 101.5
click at [581, 417] on div "Main content" at bounding box center [726, 216] width 1377 height 567
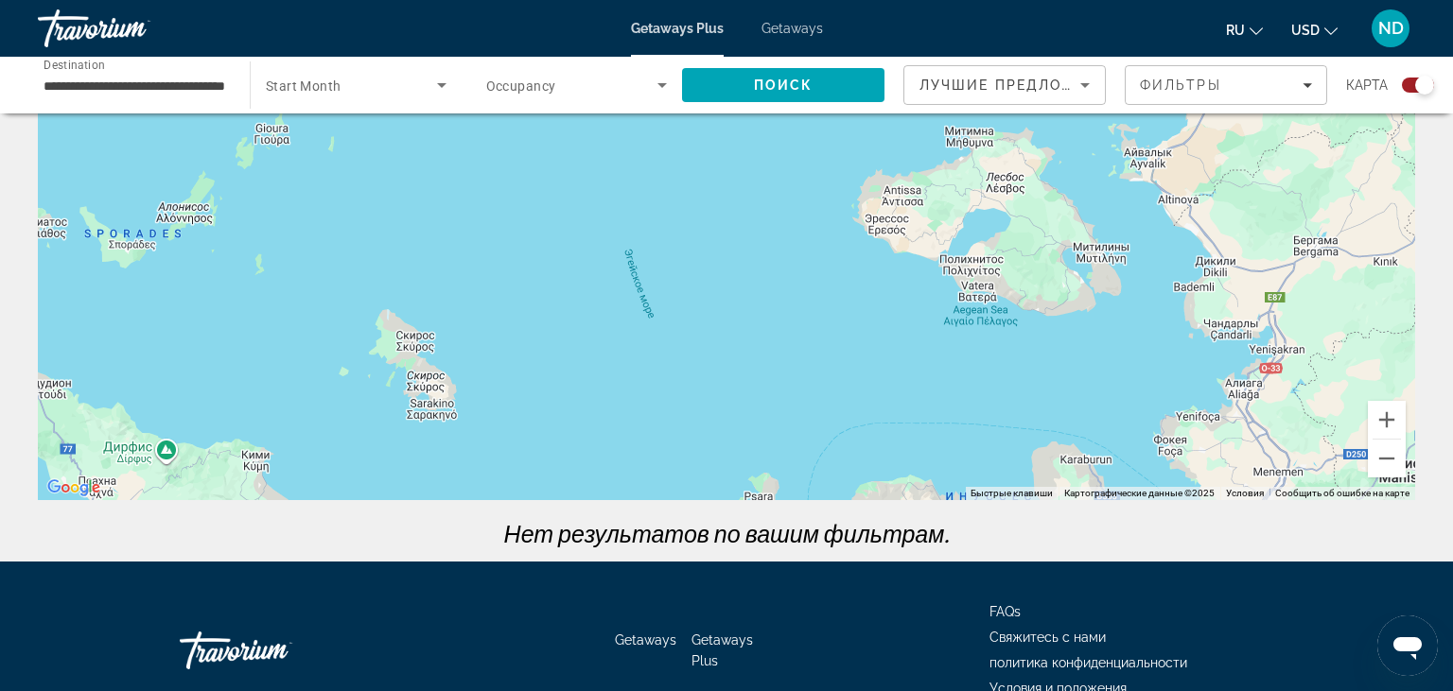
drag, startPoint x: 567, startPoint y: 303, endPoint x: 551, endPoint y: 459, distance: 156.9
click at [558, 472] on div "Main content" at bounding box center [726, 216] width 1377 height 567
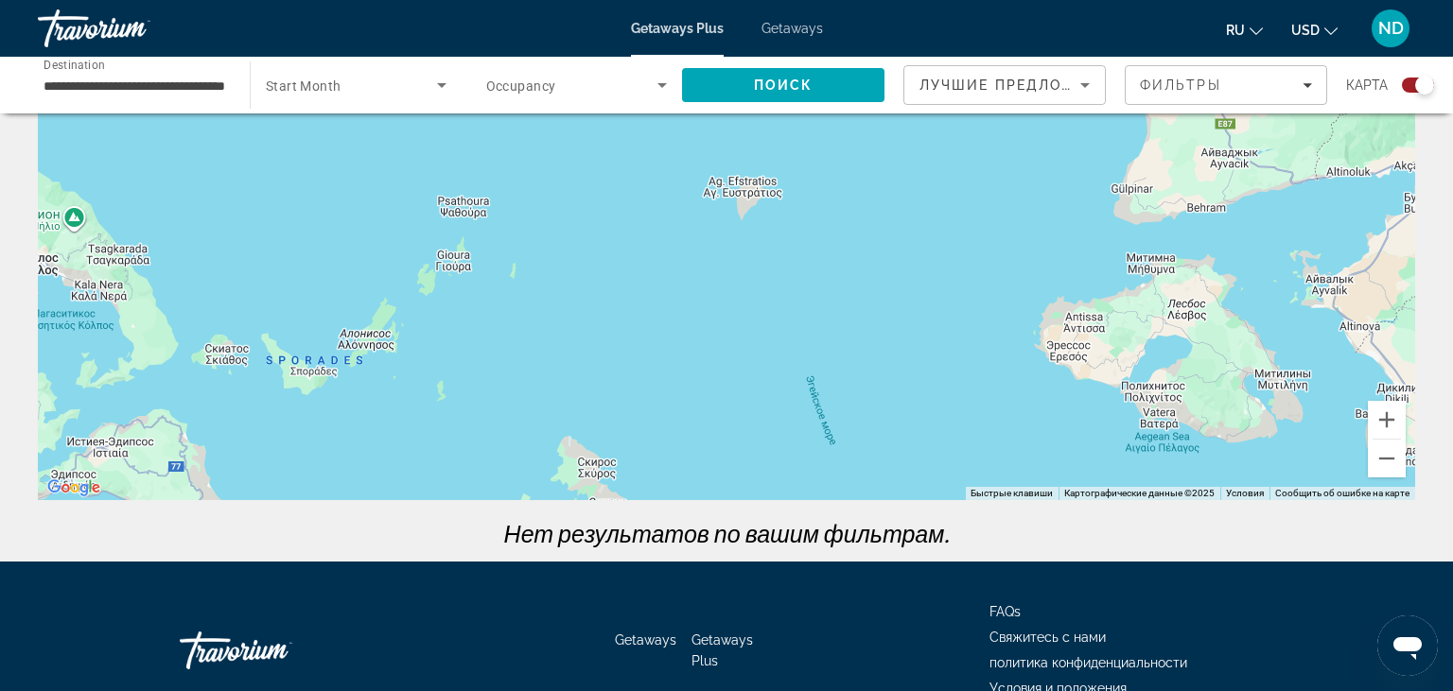
drag, startPoint x: 497, startPoint y: 310, endPoint x: 682, endPoint y: 441, distance: 225.9
click at [682, 441] on div "Main content" at bounding box center [726, 216] width 1377 height 567
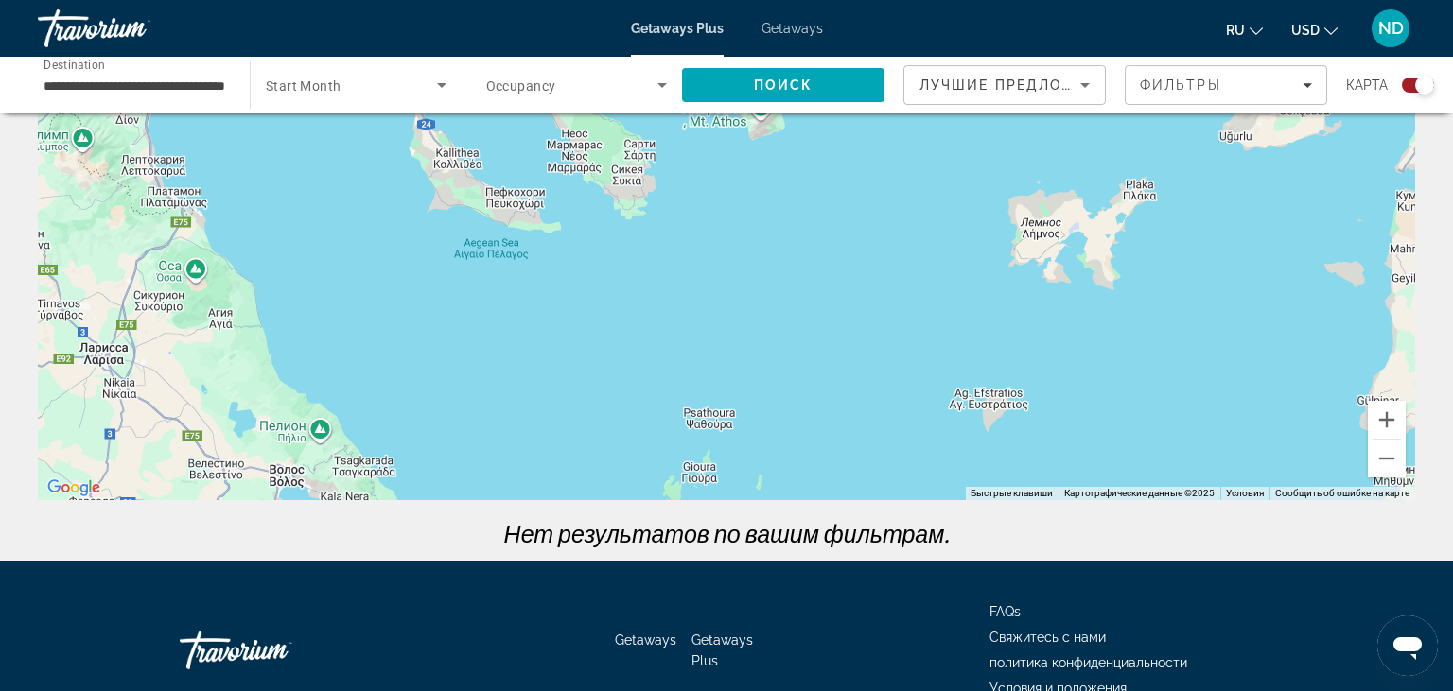
drag, startPoint x: 548, startPoint y: 233, endPoint x: 793, endPoint y: 450, distance: 328.3
click at [793, 450] on div "Main content" at bounding box center [726, 216] width 1377 height 567
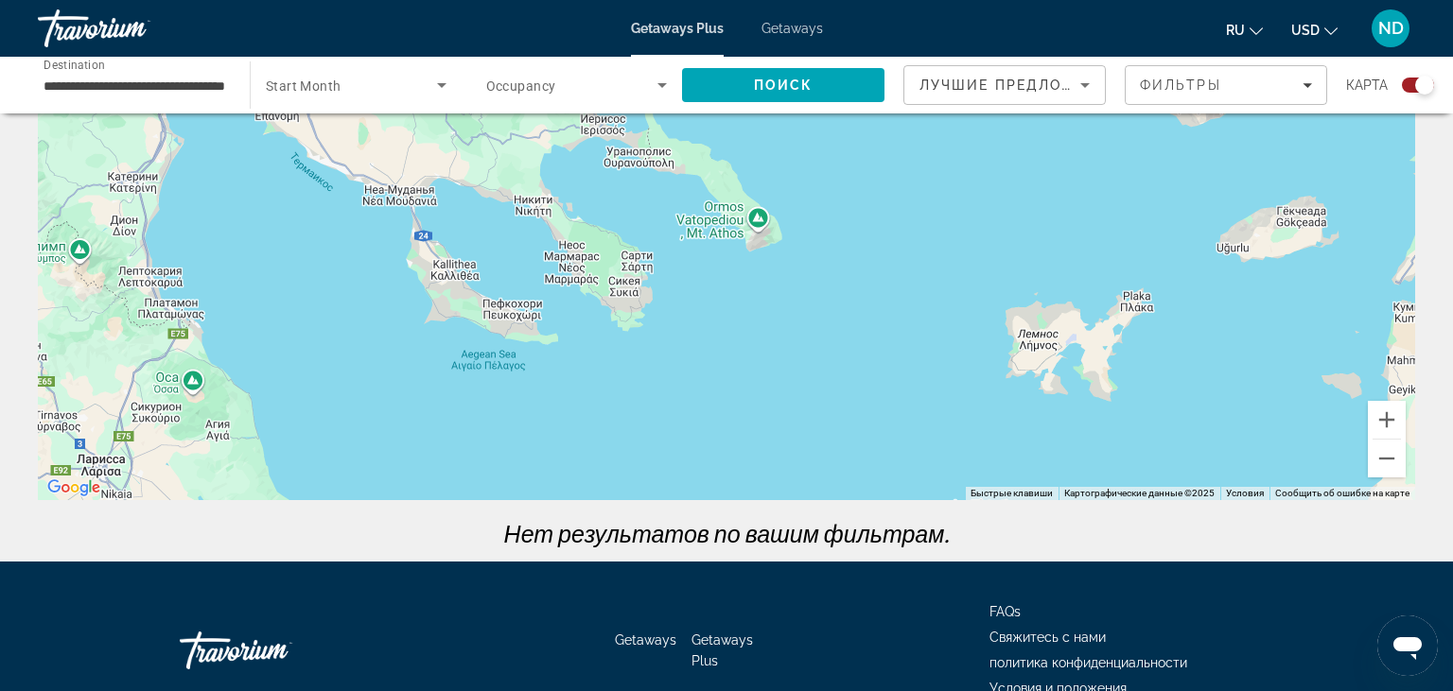
drag, startPoint x: 631, startPoint y: 317, endPoint x: 627, endPoint y: 431, distance: 114.5
click at [627, 431] on div "Main content" at bounding box center [726, 216] width 1377 height 567
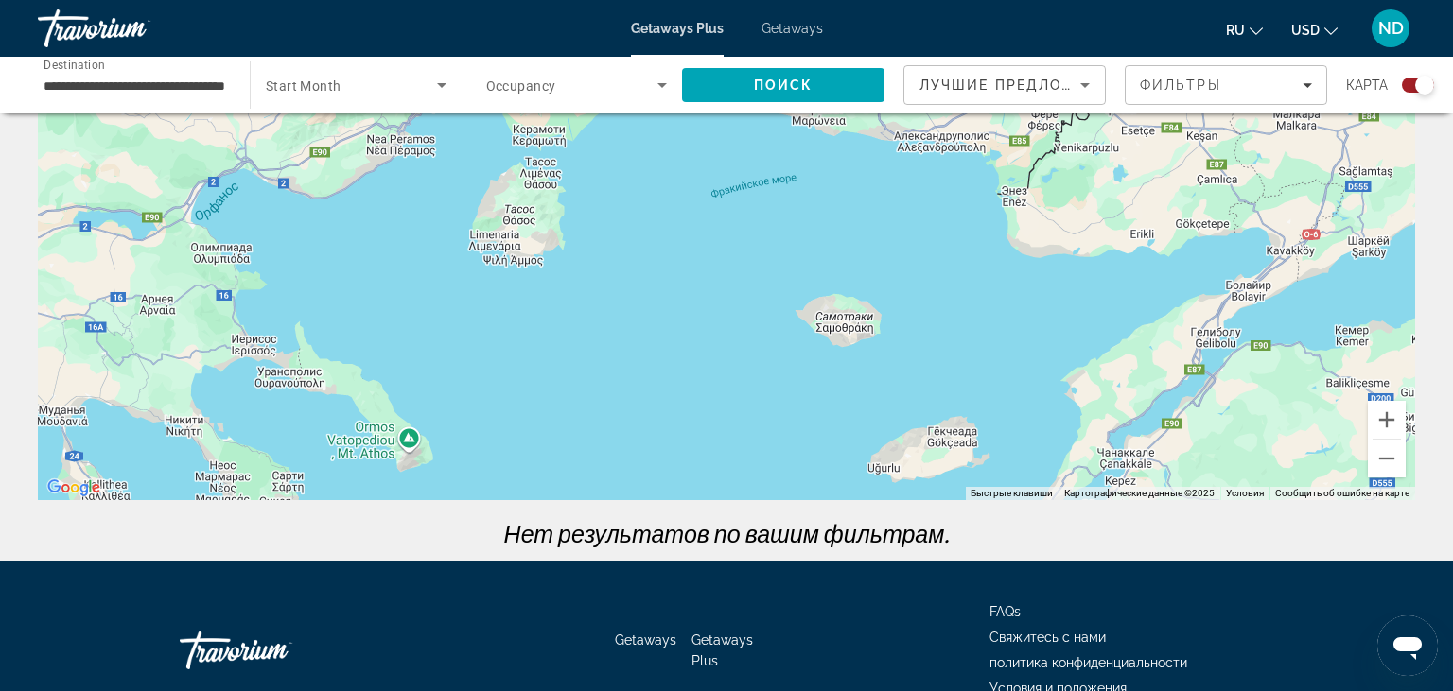
drag, startPoint x: 1063, startPoint y: 248, endPoint x: 740, endPoint y: 459, distance: 386.1
click at [740, 459] on div "Main content" at bounding box center [726, 216] width 1377 height 567
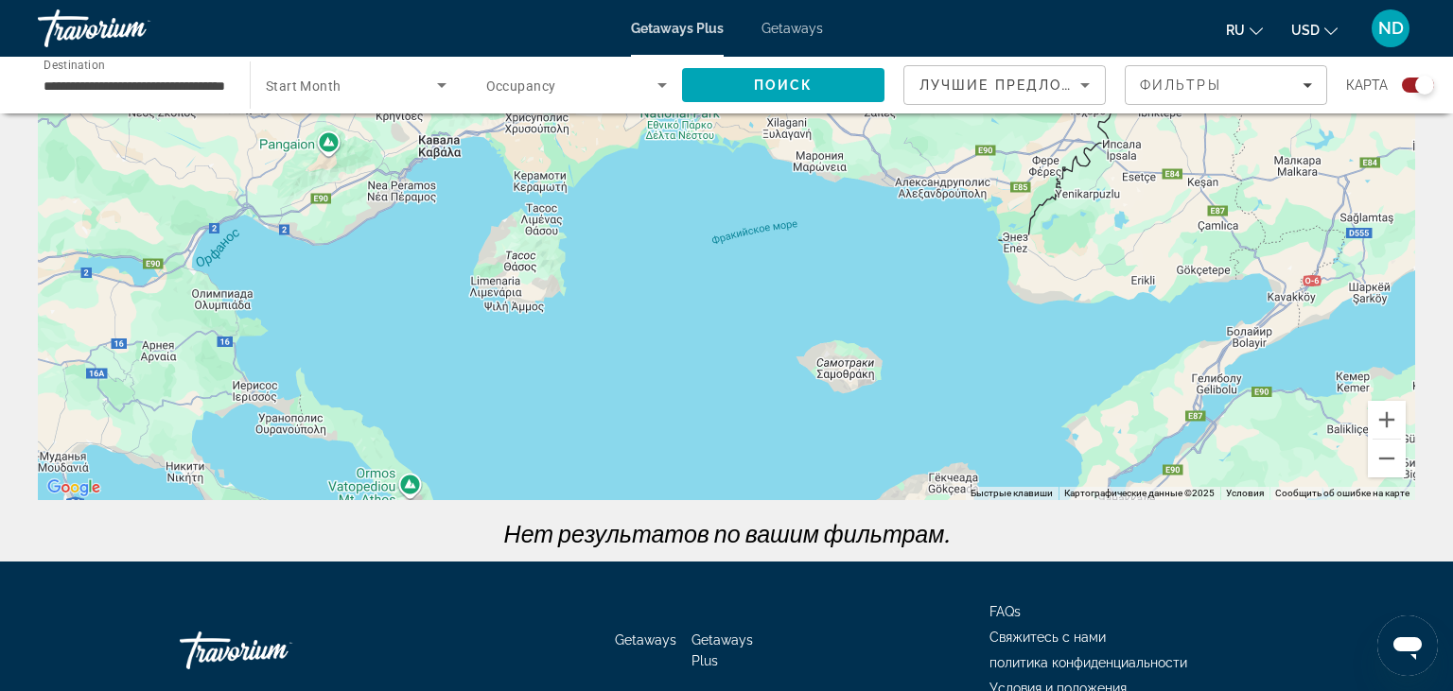
drag, startPoint x: 751, startPoint y: 316, endPoint x: 752, endPoint y: 366, distance: 50.1
click at [752, 366] on div "Main content" at bounding box center [726, 216] width 1377 height 567
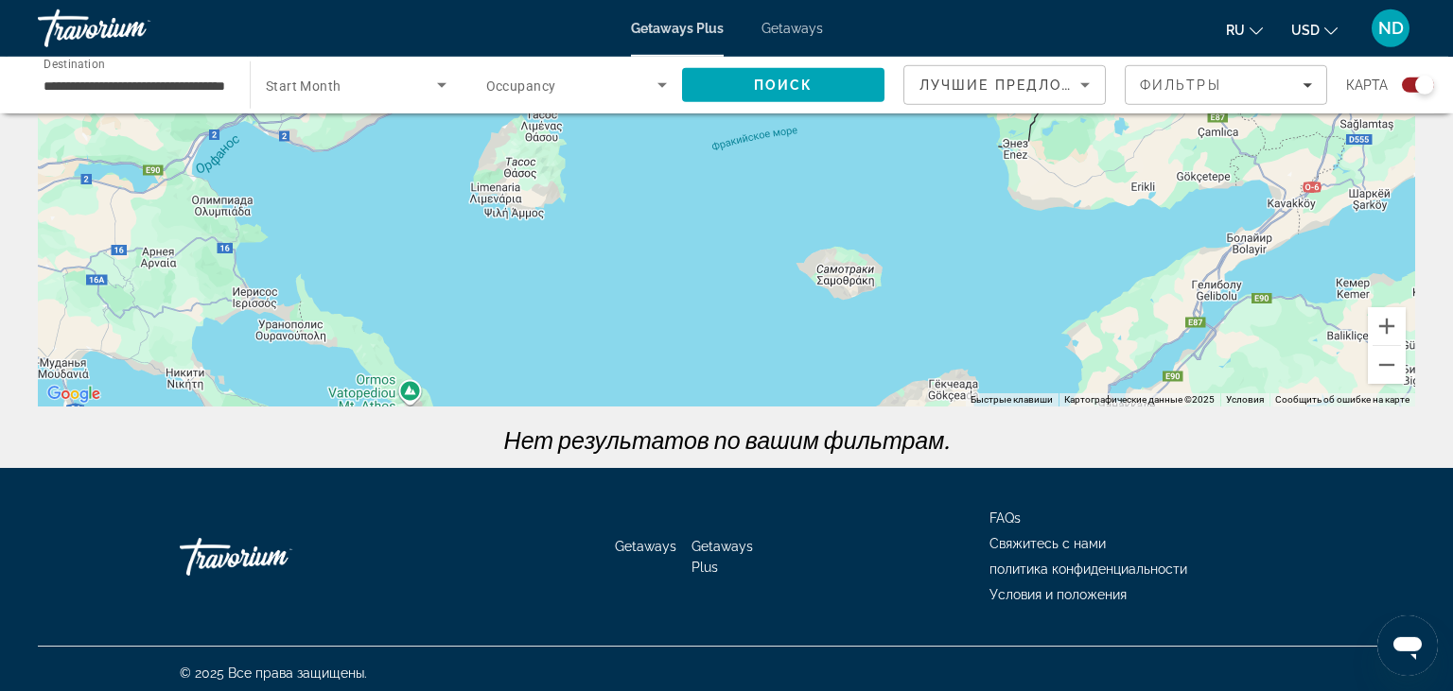
scroll to position [301, 0]
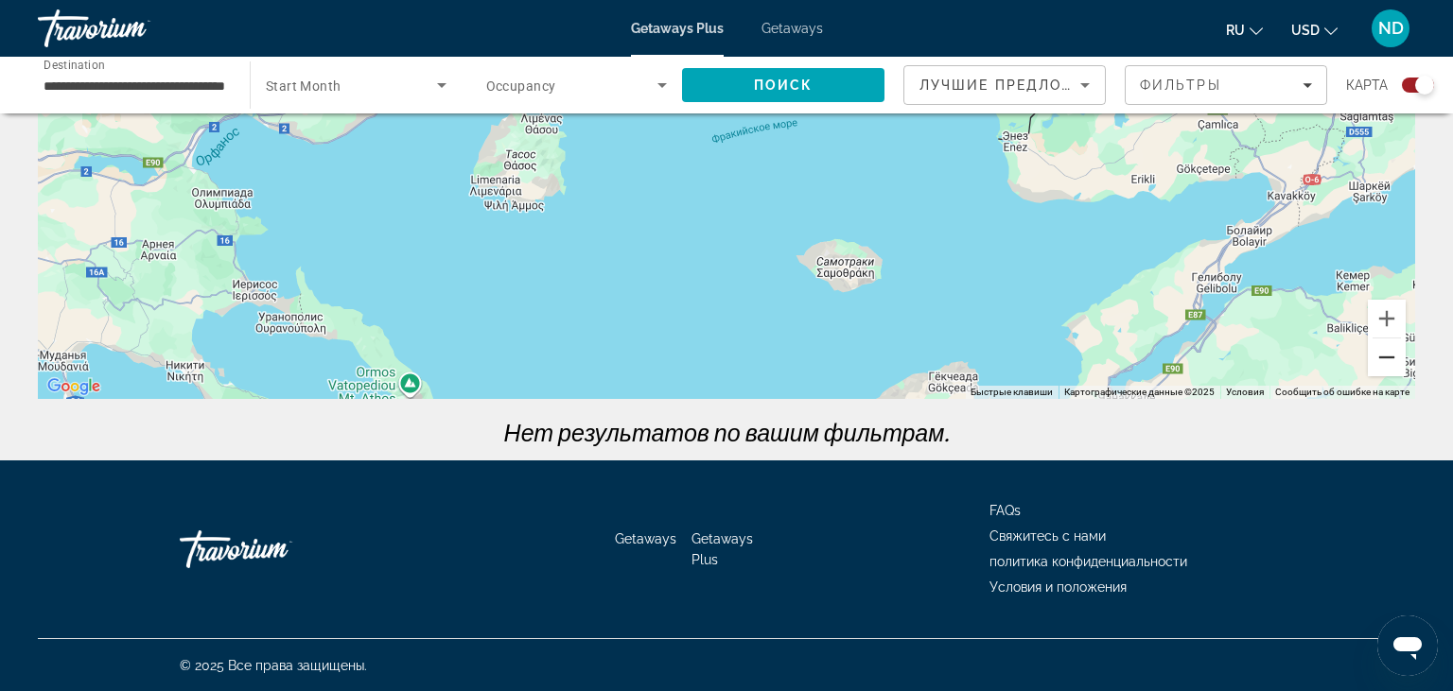
click at [1395, 357] on button "Уменьшить" at bounding box center [1387, 358] width 38 height 38
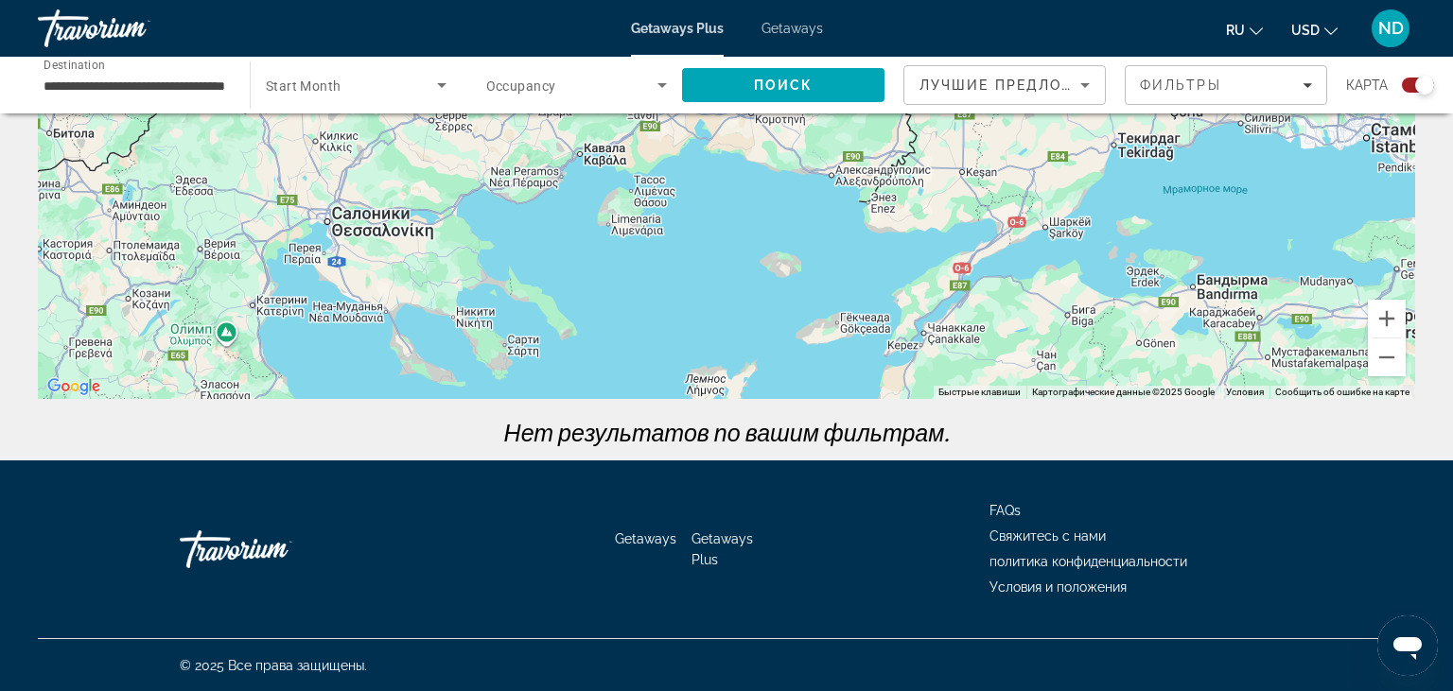
drag, startPoint x: 648, startPoint y: 349, endPoint x: 644, endPoint y: 426, distance: 76.7
click at [644, 399] on div "Main content" at bounding box center [726, 115] width 1377 height 567
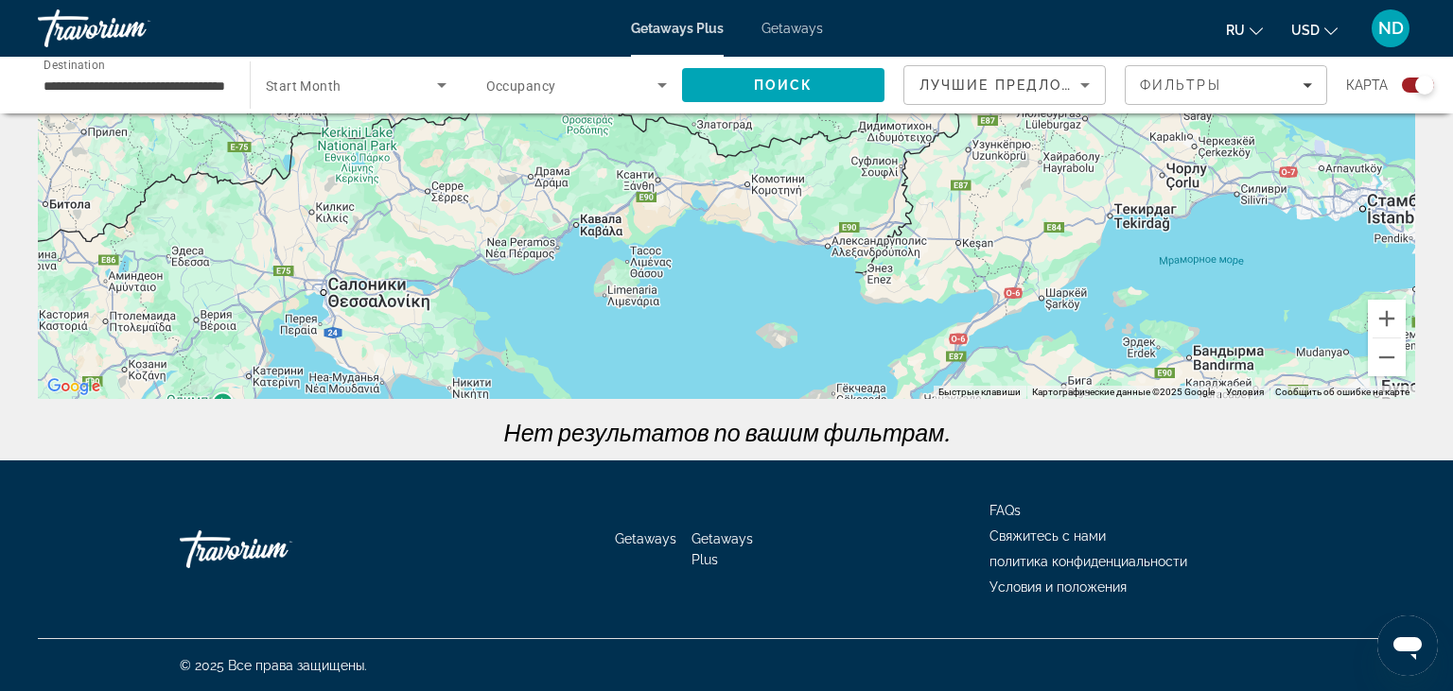
click at [702, 270] on div "Main content" at bounding box center [726, 115] width 1377 height 567
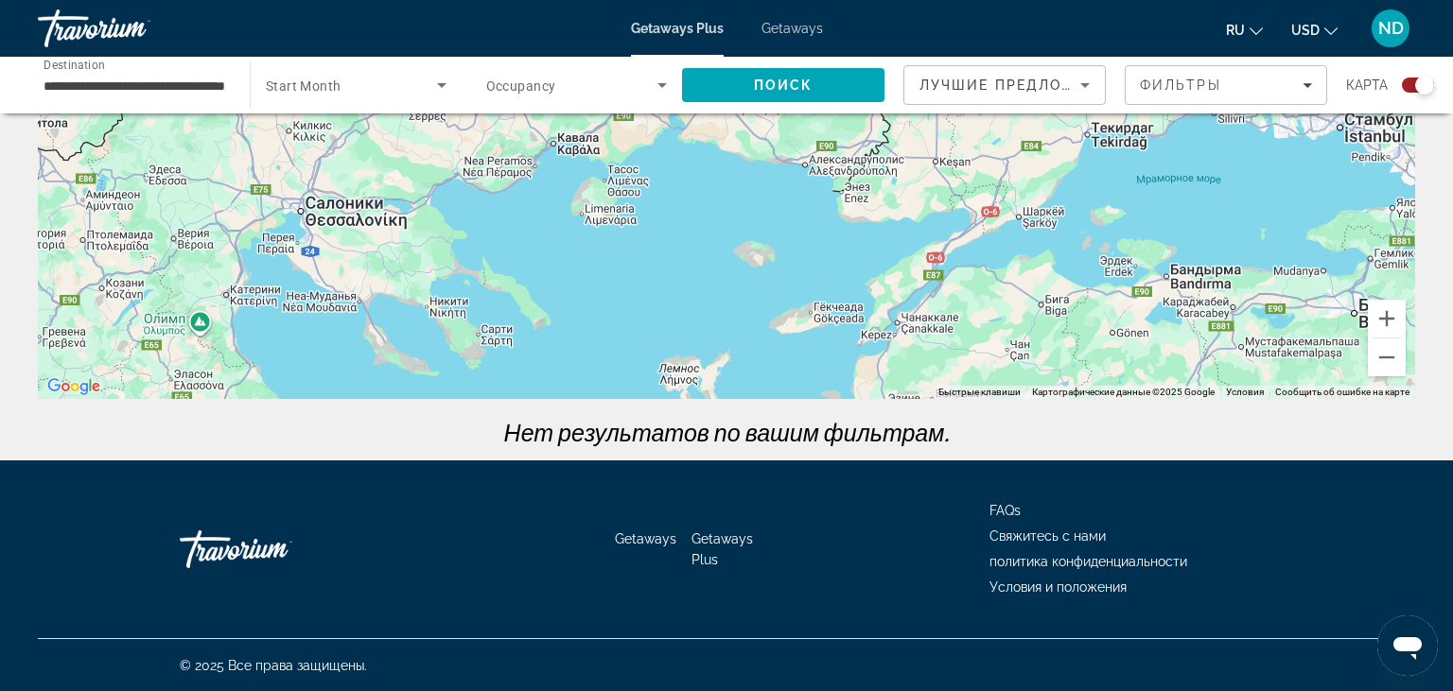
drag, startPoint x: 702, startPoint y: 297, endPoint x: 686, endPoint y: 242, distance: 57.2
click at [686, 242] on div "Main content" at bounding box center [726, 115] width 1377 height 567
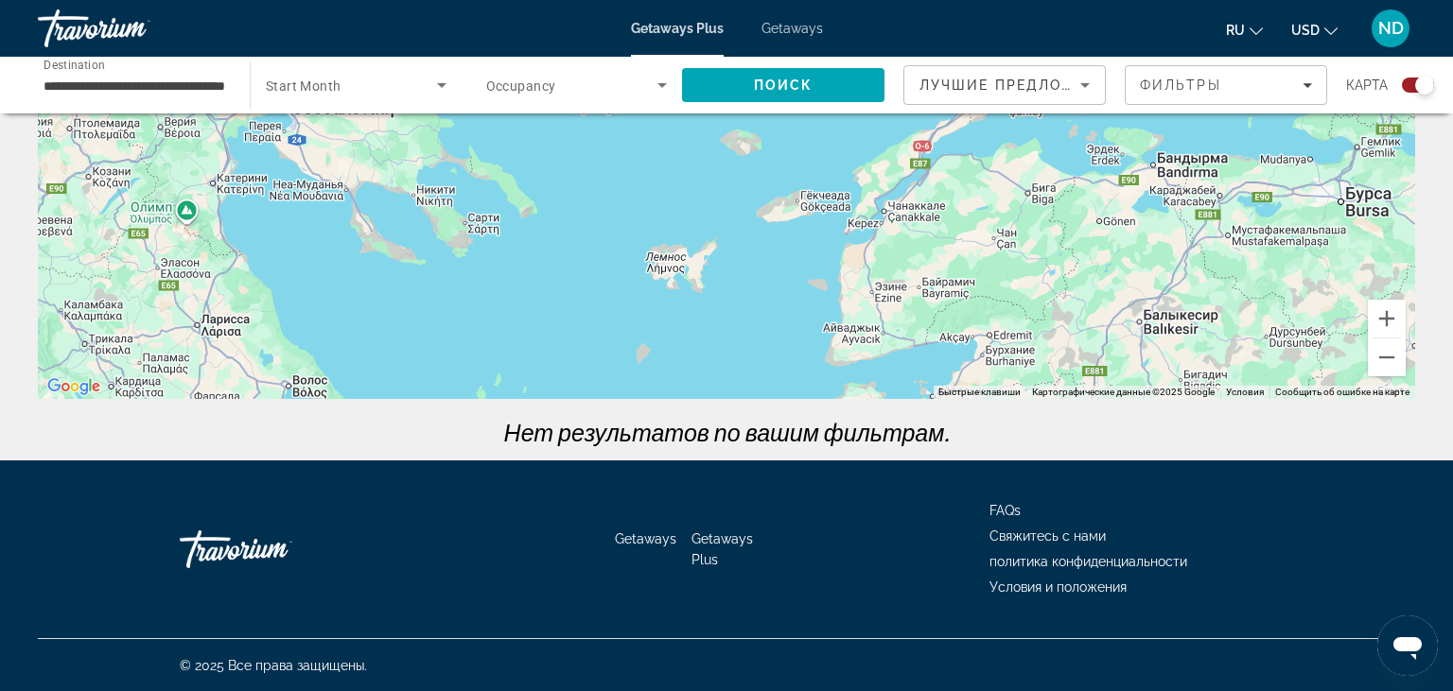
drag, startPoint x: 693, startPoint y: 312, endPoint x: 675, endPoint y: 169, distance: 143.9
click at [675, 169] on div "Main content" at bounding box center [726, 115] width 1377 height 567
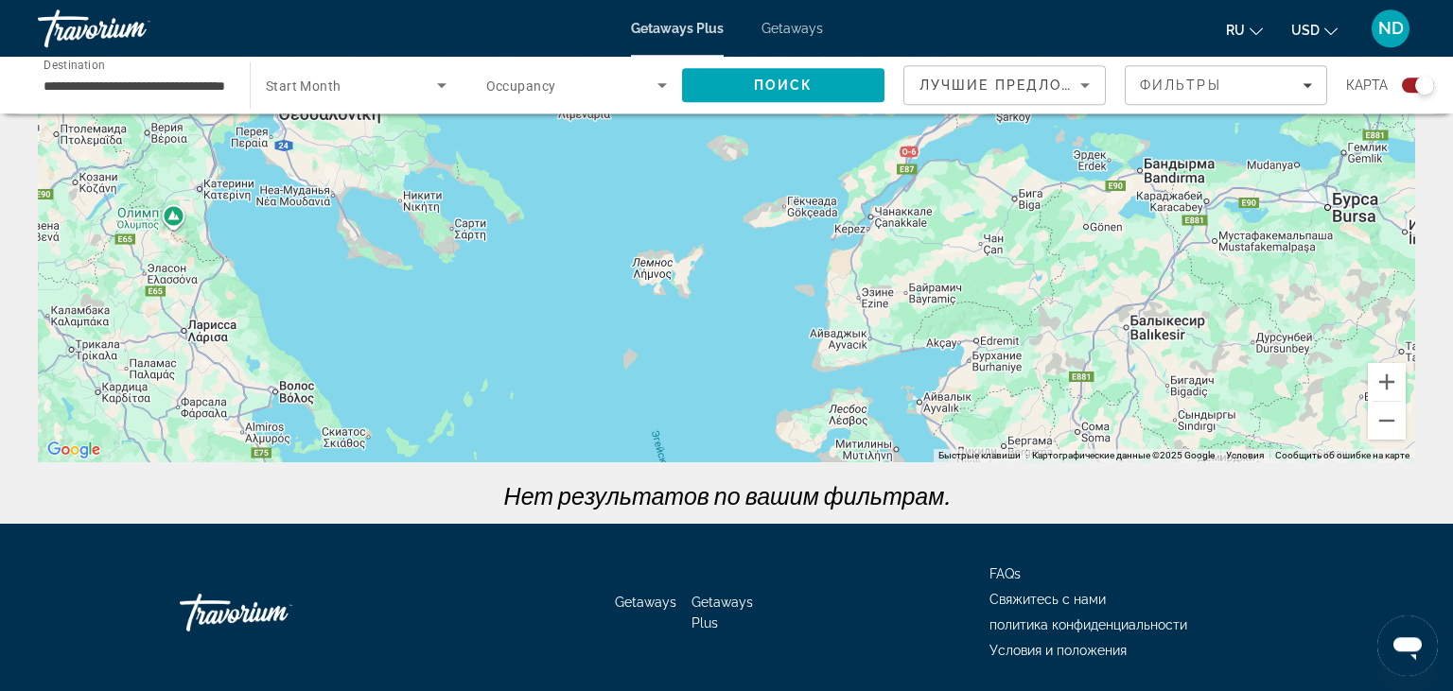
scroll to position [200, 0]
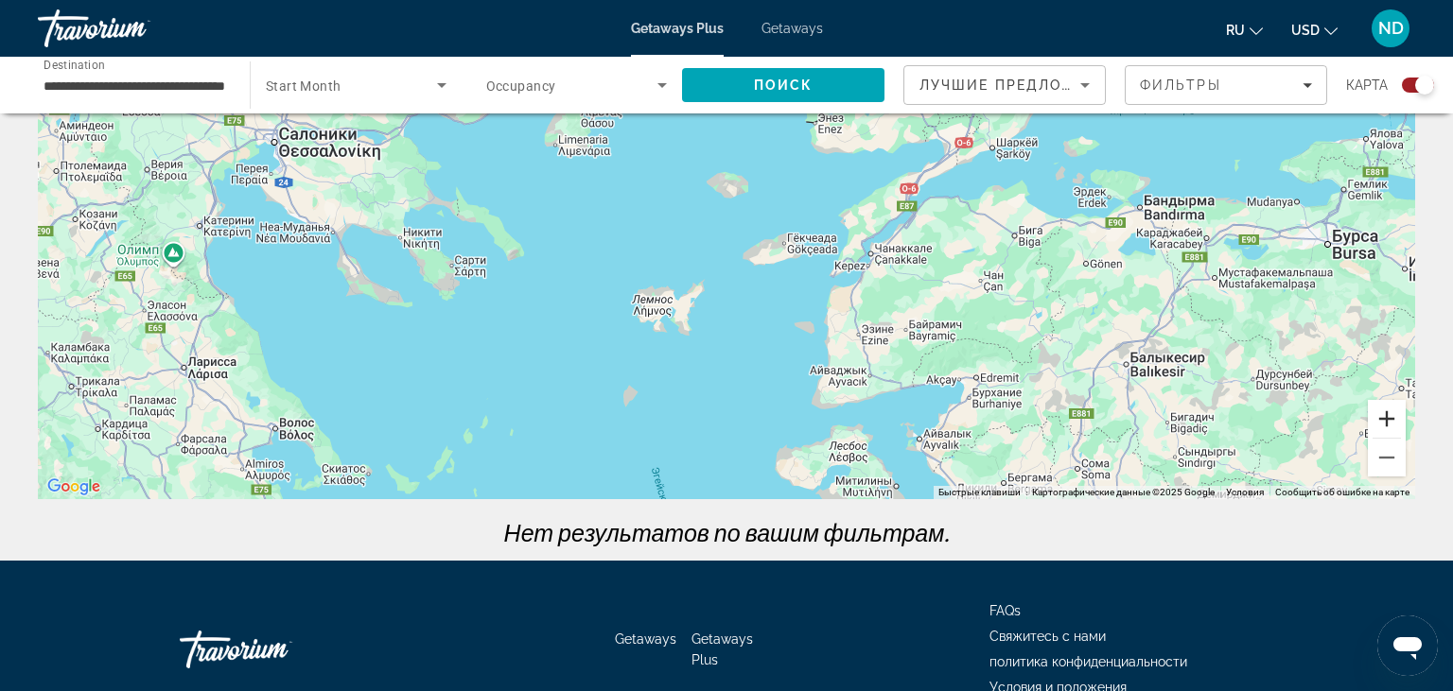
click at [1386, 419] on button "Увеличить" at bounding box center [1387, 419] width 38 height 38
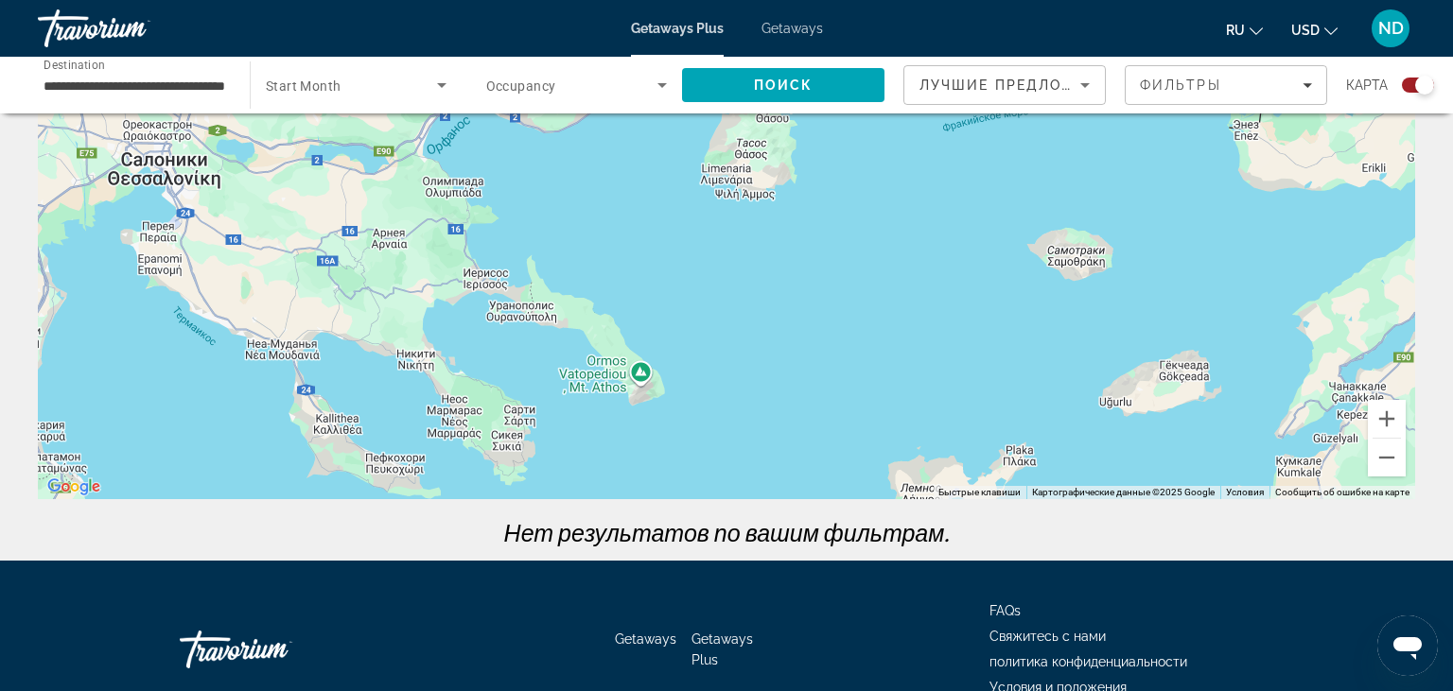
drag, startPoint x: 454, startPoint y: 250, endPoint x: 794, endPoint y: 373, distance: 362.0
click at [797, 380] on div "Main content" at bounding box center [726, 215] width 1377 height 567
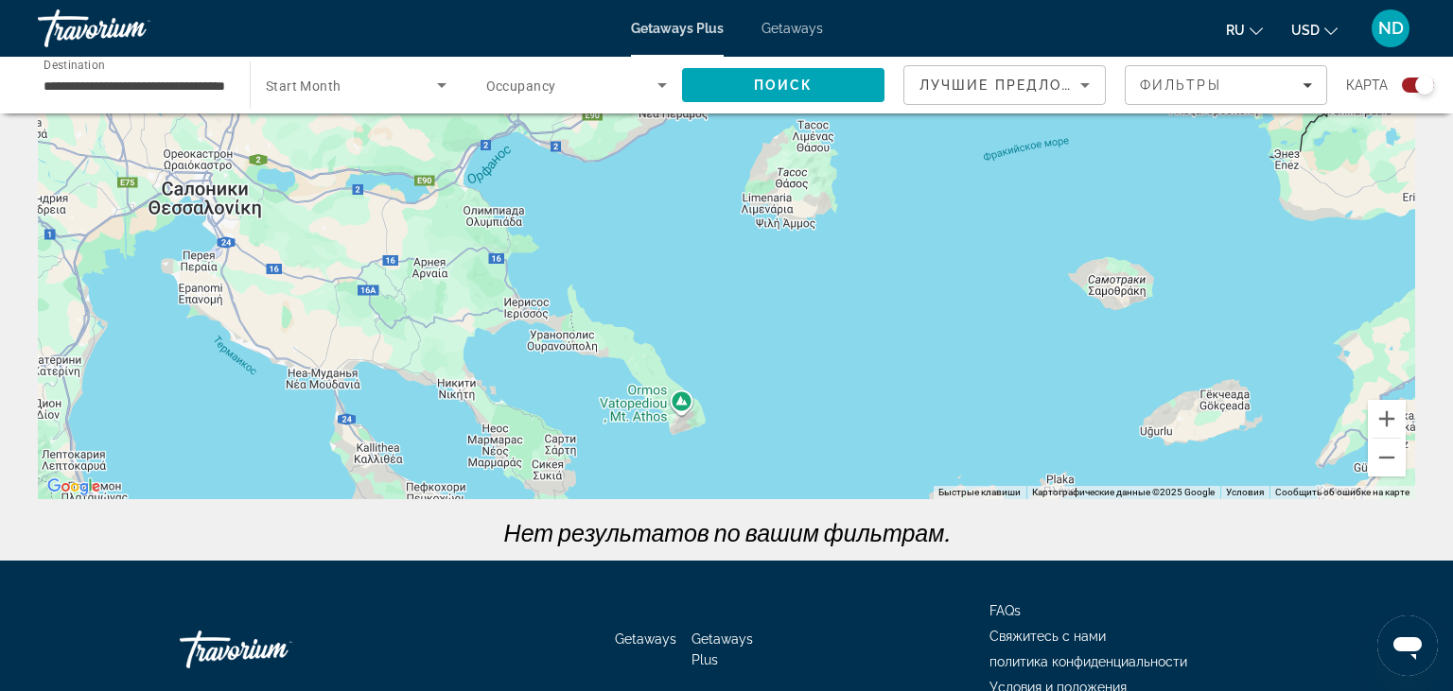
drag, startPoint x: 815, startPoint y: 266, endPoint x: 883, endPoint y: 234, distance: 75.3
click at [883, 234] on div "Main content" at bounding box center [726, 215] width 1377 height 567
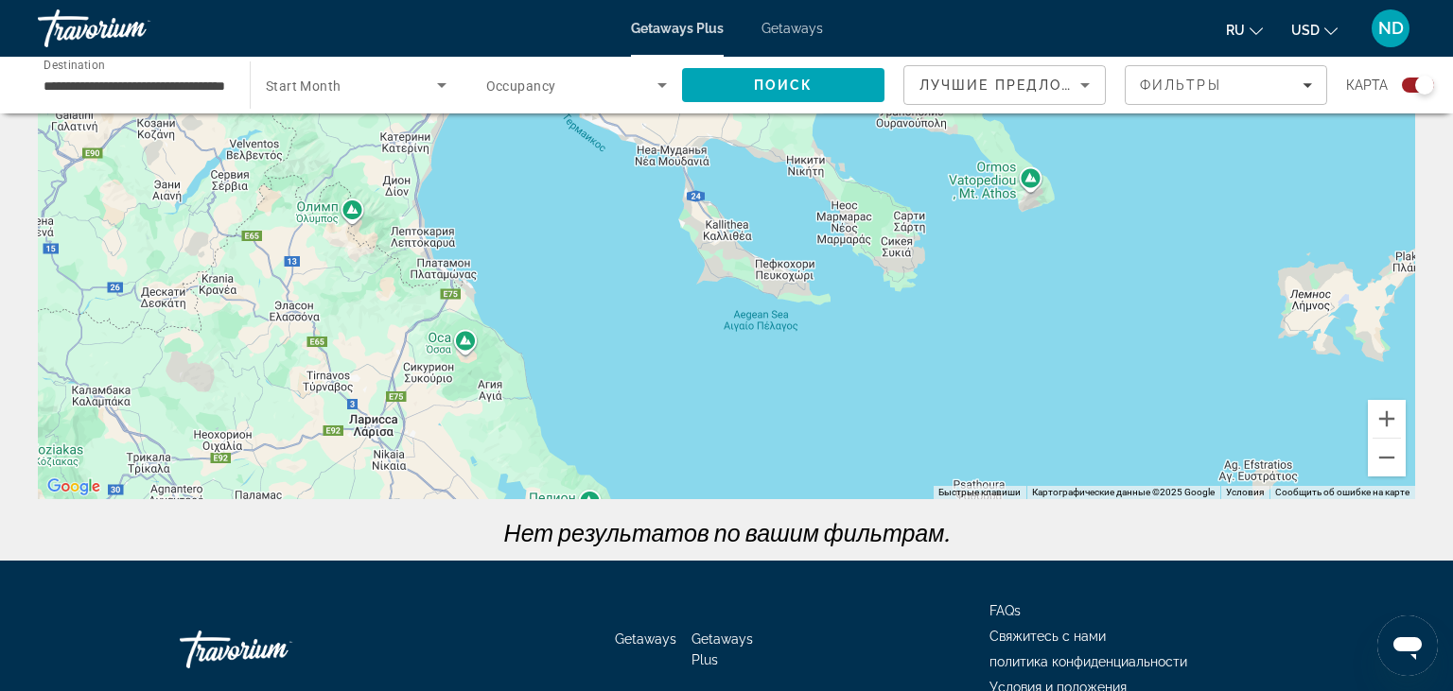
drag, startPoint x: 695, startPoint y: 372, endPoint x: 1020, endPoint y: 191, distance: 372.1
click at [1020, 191] on div "Main content" at bounding box center [726, 215] width 1377 height 567
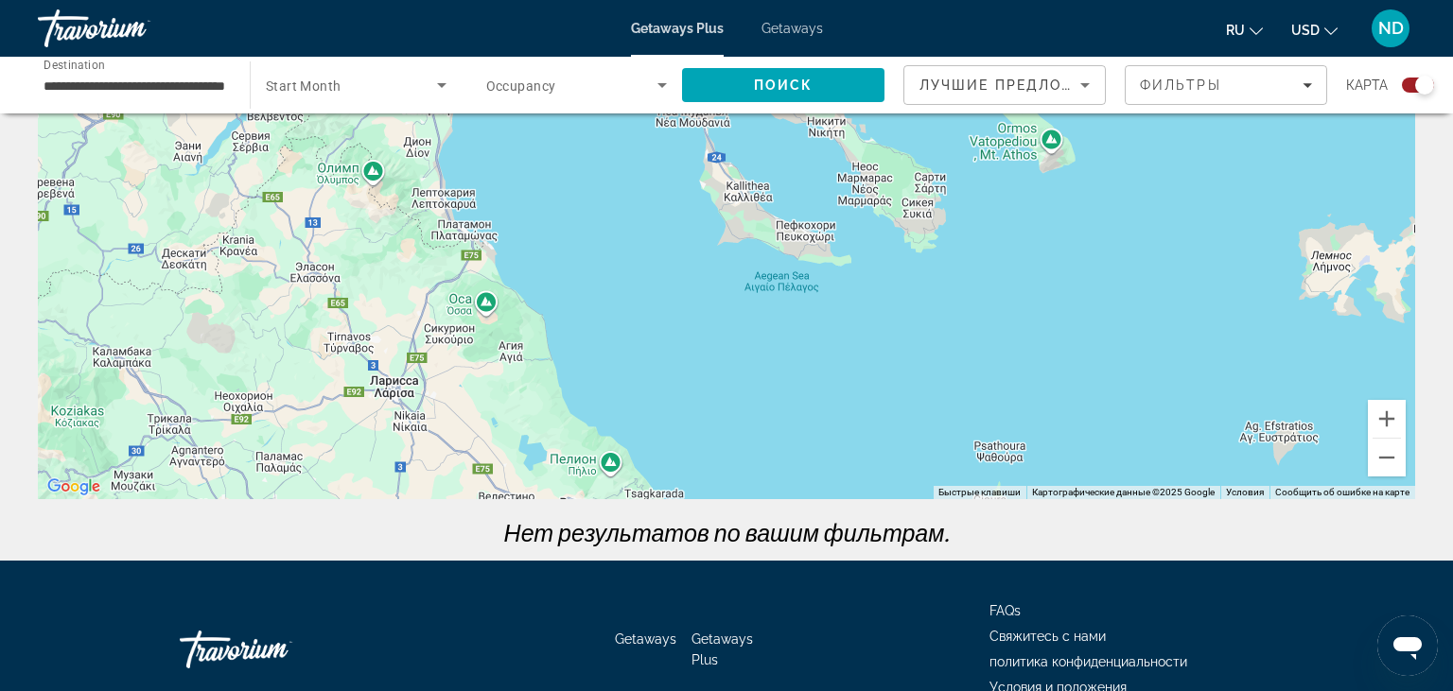
drag, startPoint x: 761, startPoint y: 305, endPoint x: 758, endPoint y: 207, distance: 97.5
click at [758, 210] on div "Main content" at bounding box center [726, 215] width 1377 height 567
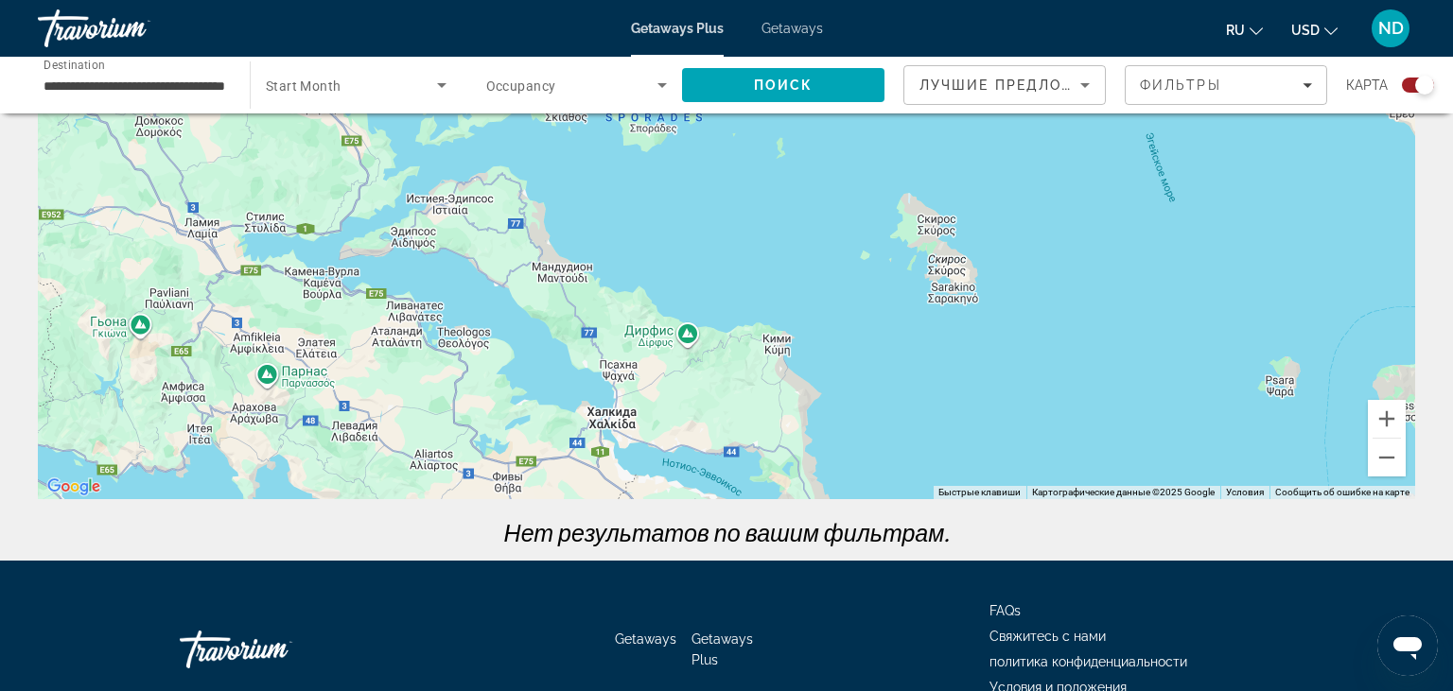
drag, startPoint x: 1004, startPoint y: 320, endPoint x: 765, endPoint y: 221, distance: 258.7
click at [765, 221] on div "Main content" at bounding box center [726, 215] width 1377 height 567
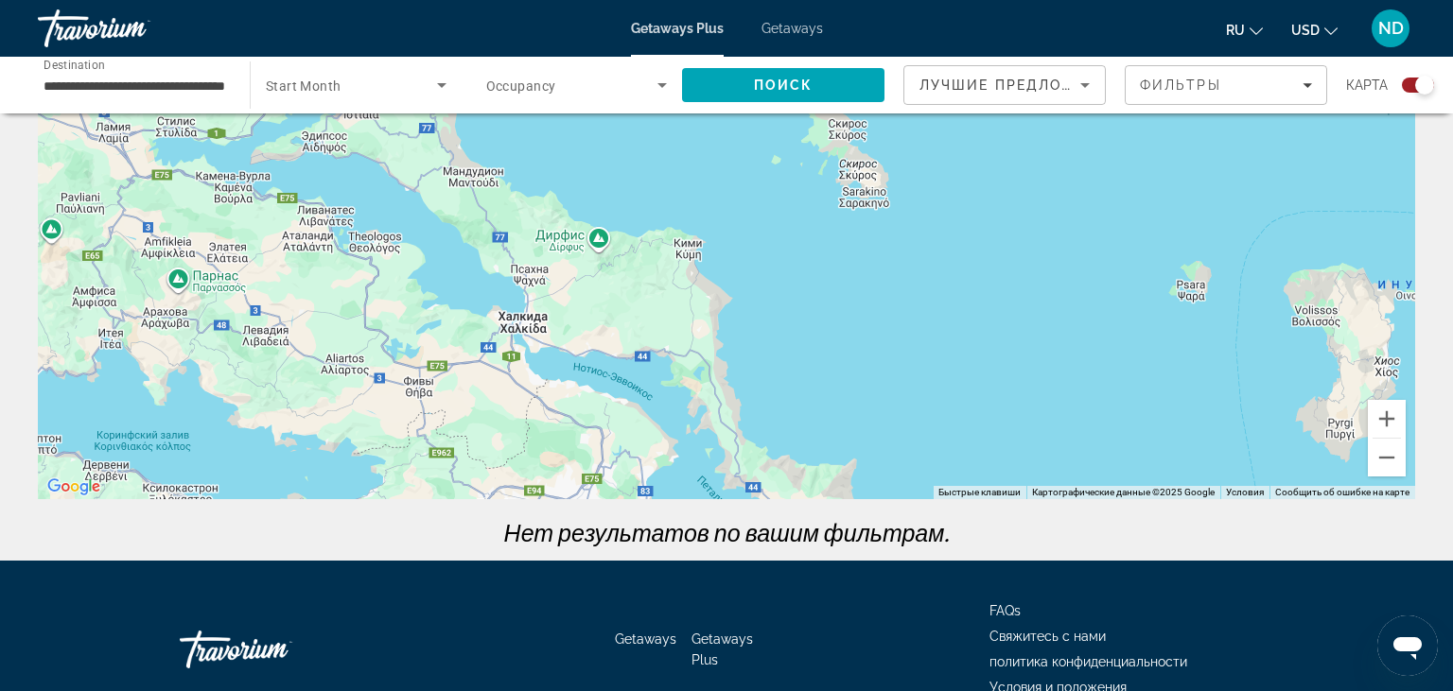
drag, startPoint x: 1000, startPoint y: 408, endPoint x: 930, endPoint y: 330, distance: 104.5
click at [930, 330] on div "Main content" at bounding box center [726, 215] width 1377 height 567
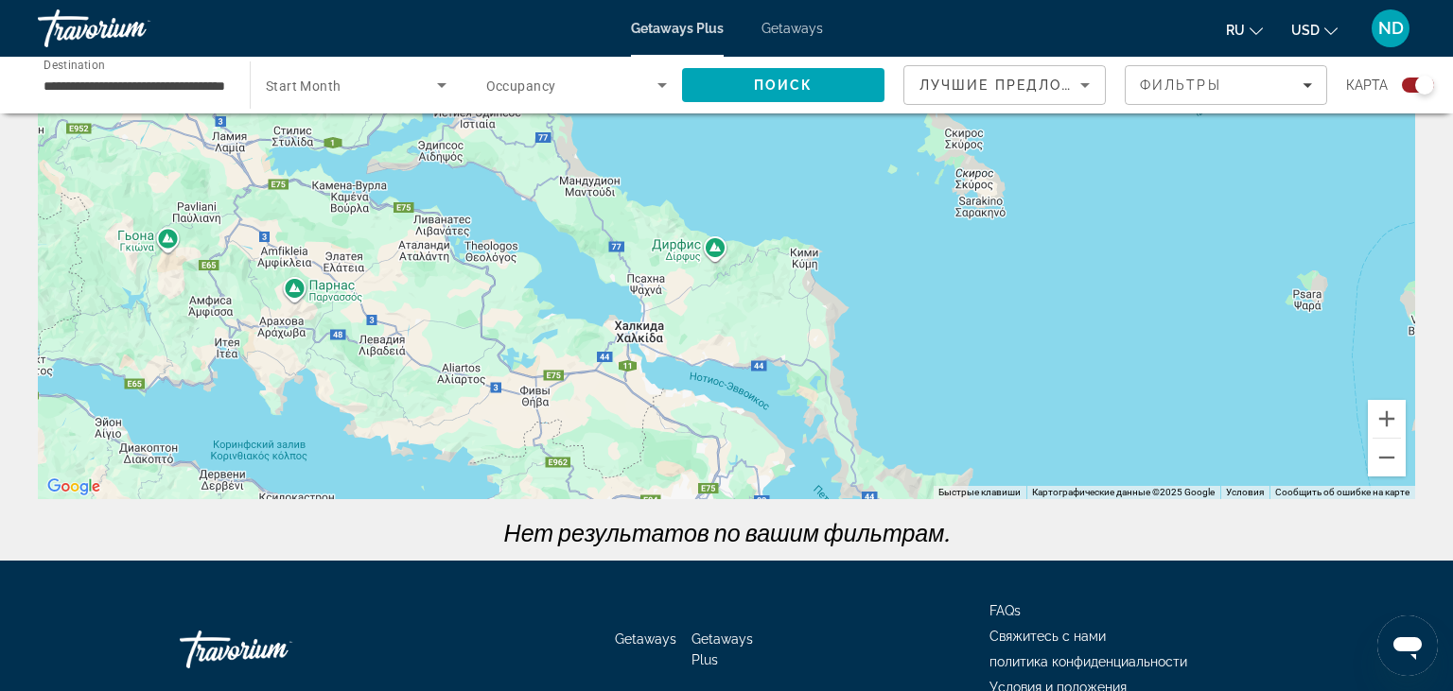
drag, startPoint x: 762, startPoint y: 261, endPoint x: 852, endPoint y: 181, distance: 120.6
click at [852, 181] on div "Main content" at bounding box center [726, 215] width 1377 height 567
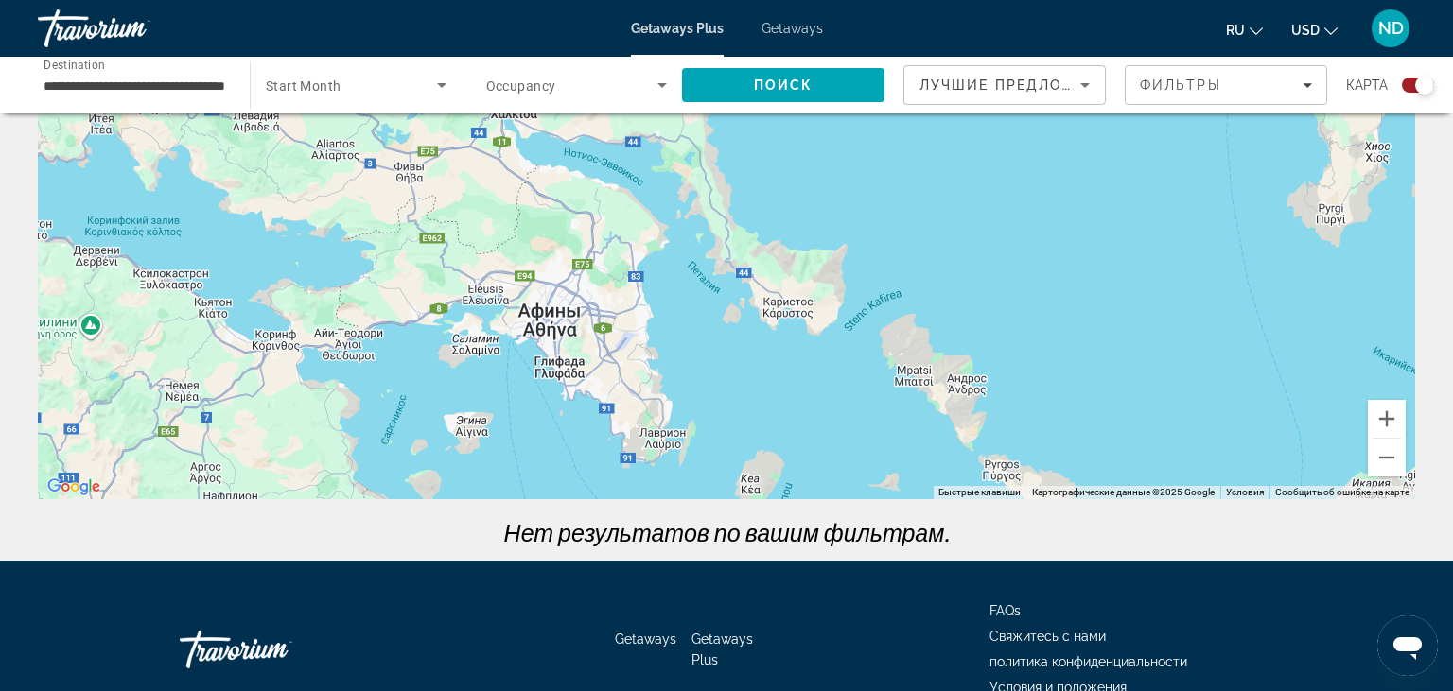
drag, startPoint x: 995, startPoint y: 268, endPoint x: 958, endPoint y: 220, distance: 60.0
click at [958, 220] on div "Main content" at bounding box center [726, 215] width 1377 height 567
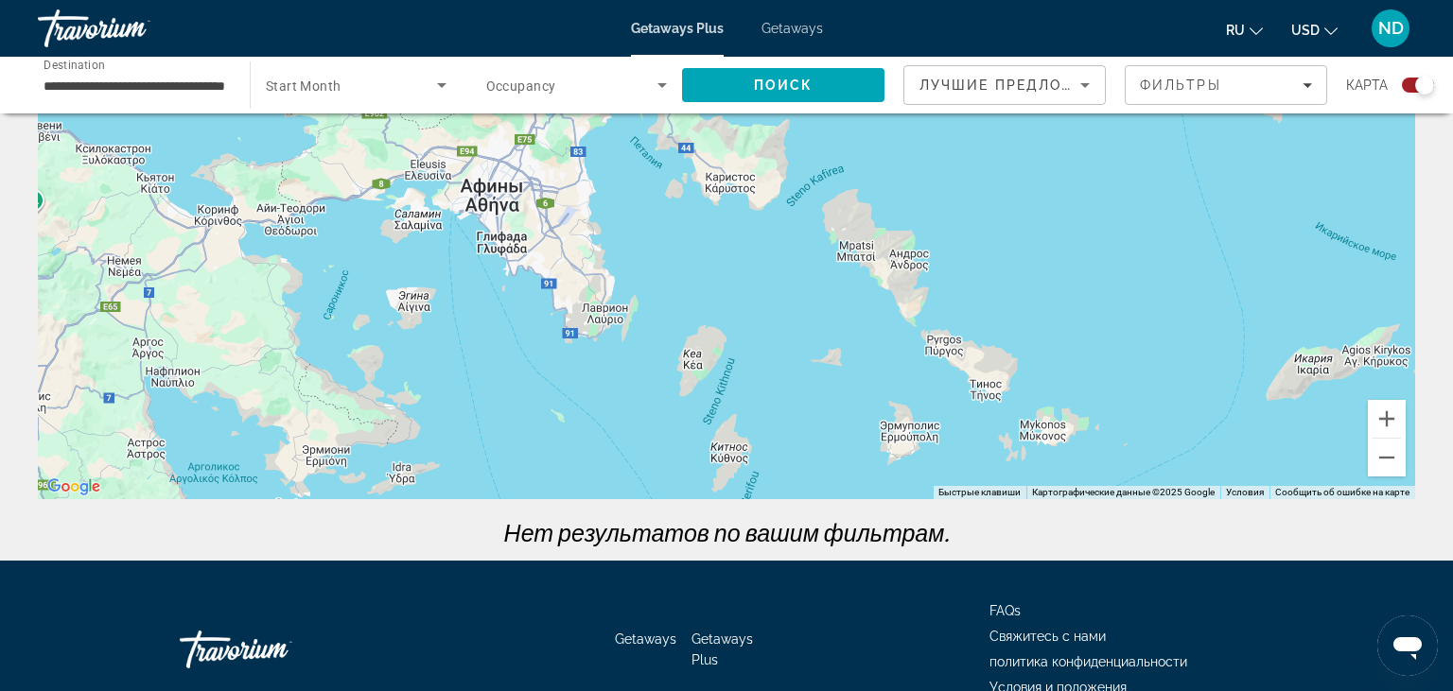
drag, startPoint x: 1047, startPoint y: 322, endPoint x: 1024, endPoint y: 260, distance: 66.4
click at [1024, 260] on div "Main content" at bounding box center [726, 215] width 1377 height 567
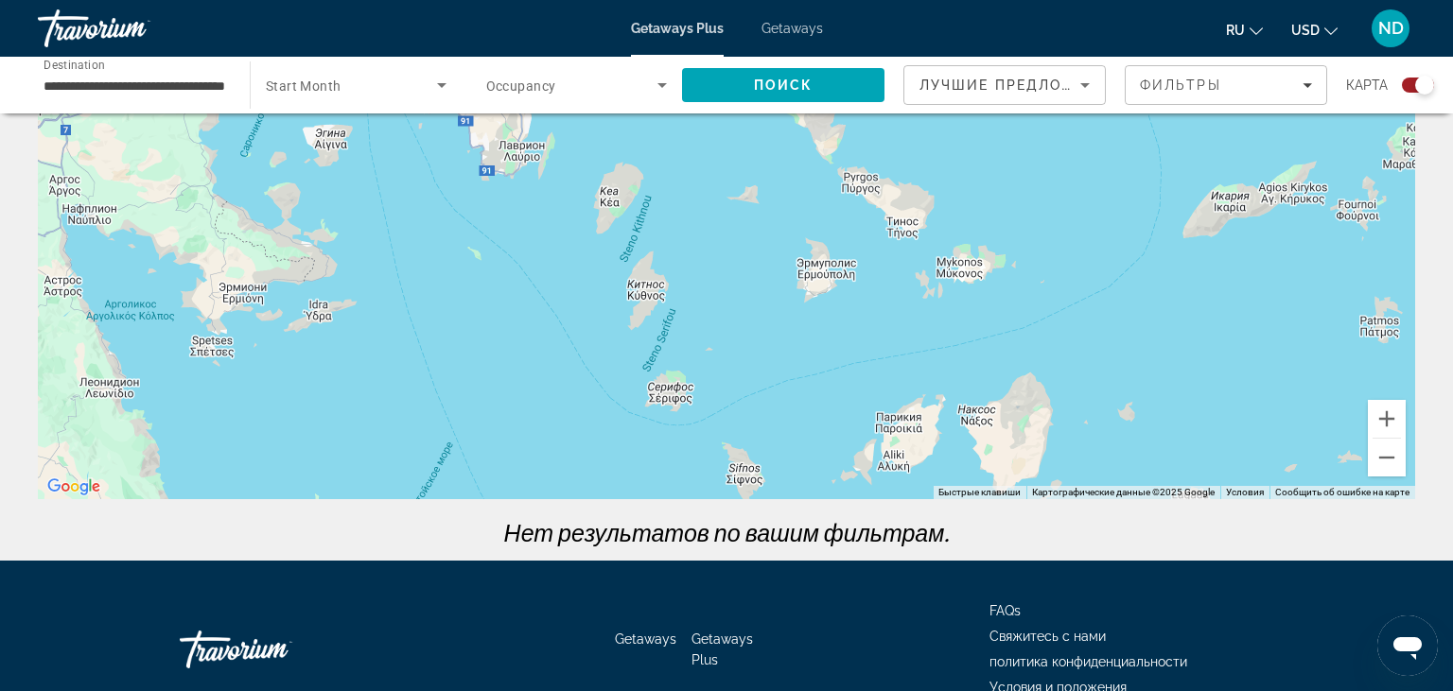
drag, startPoint x: 1200, startPoint y: 390, endPoint x: 1115, endPoint y: 238, distance: 173.6
click at [1115, 238] on div "Main content" at bounding box center [726, 215] width 1377 height 567
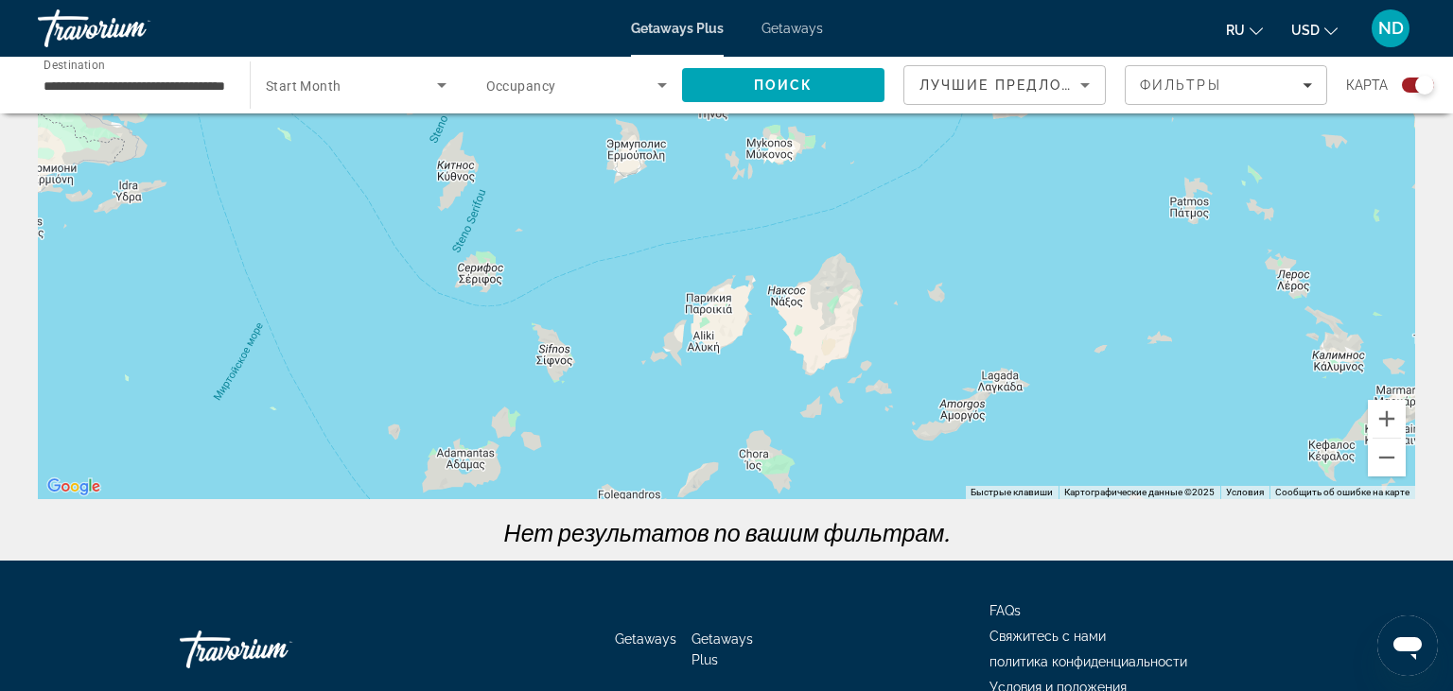
drag, startPoint x: 1160, startPoint y: 374, endPoint x: 964, endPoint y: 252, distance: 231.5
click at [964, 252] on div "Main content" at bounding box center [726, 215] width 1377 height 567
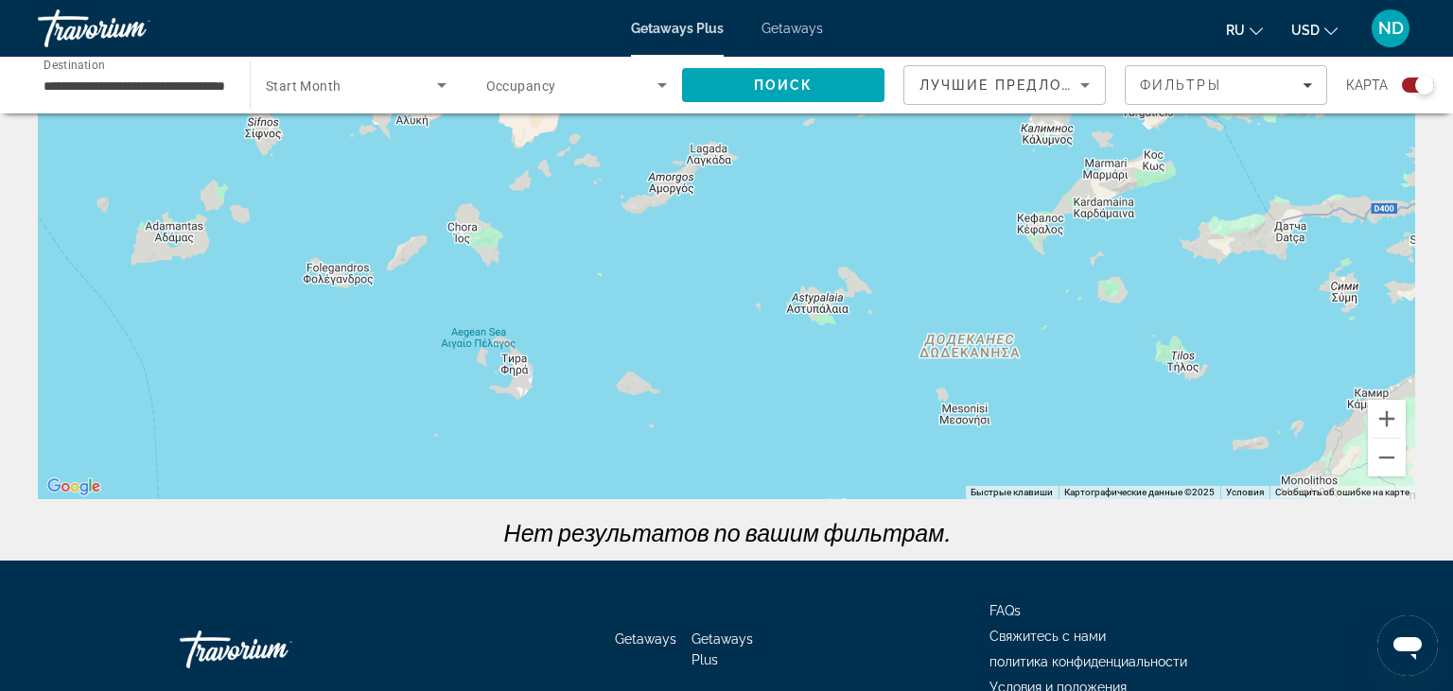
drag, startPoint x: 1110, startPoint y: 397, endPoint x: 838, endPoint y: 170, distance: 354.5
click at [838, 170] on div "Main content" at bounding box center [726, 215] width 1377 height 567
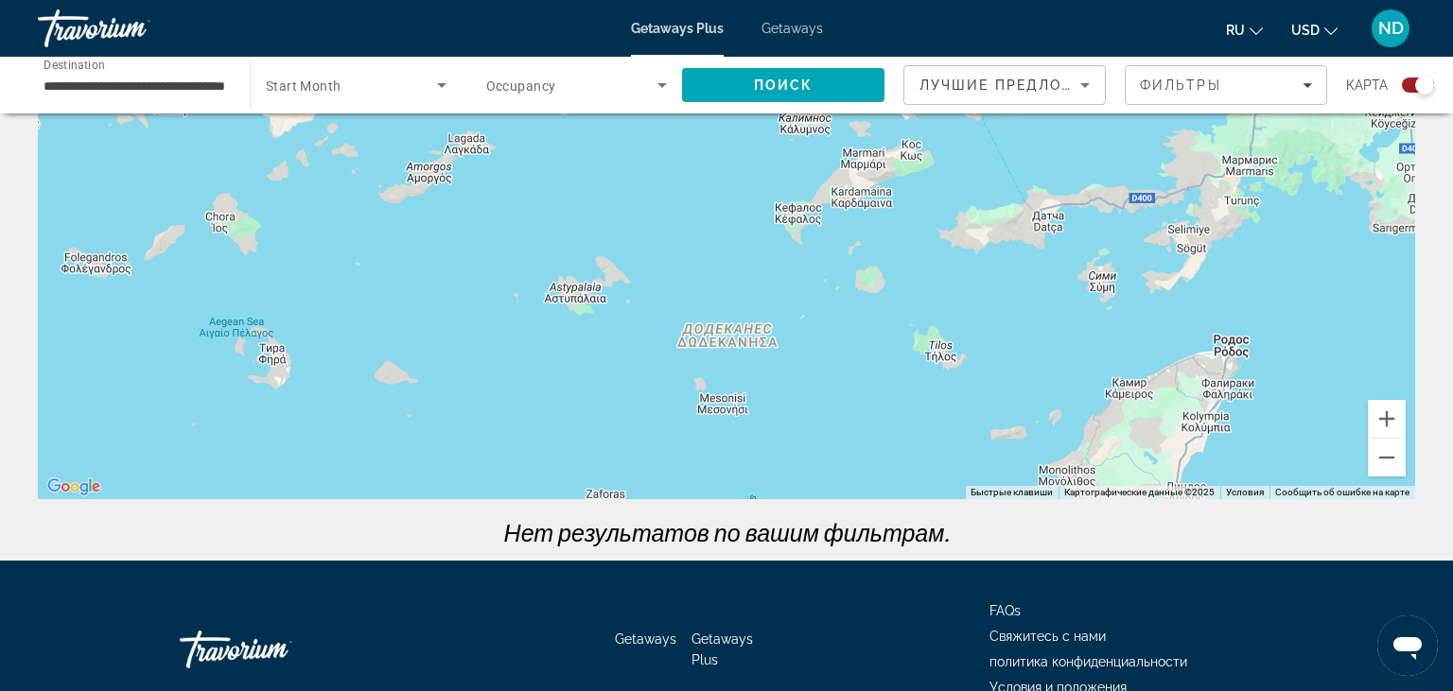
drag, startPoint x: 1069, startPoint y: 423, endPoint x: 858, endPoint y: 419, distance: 210.9
click at [858, 419] on div "Main content" at bounding box center [726, 215] width 1377 height 567
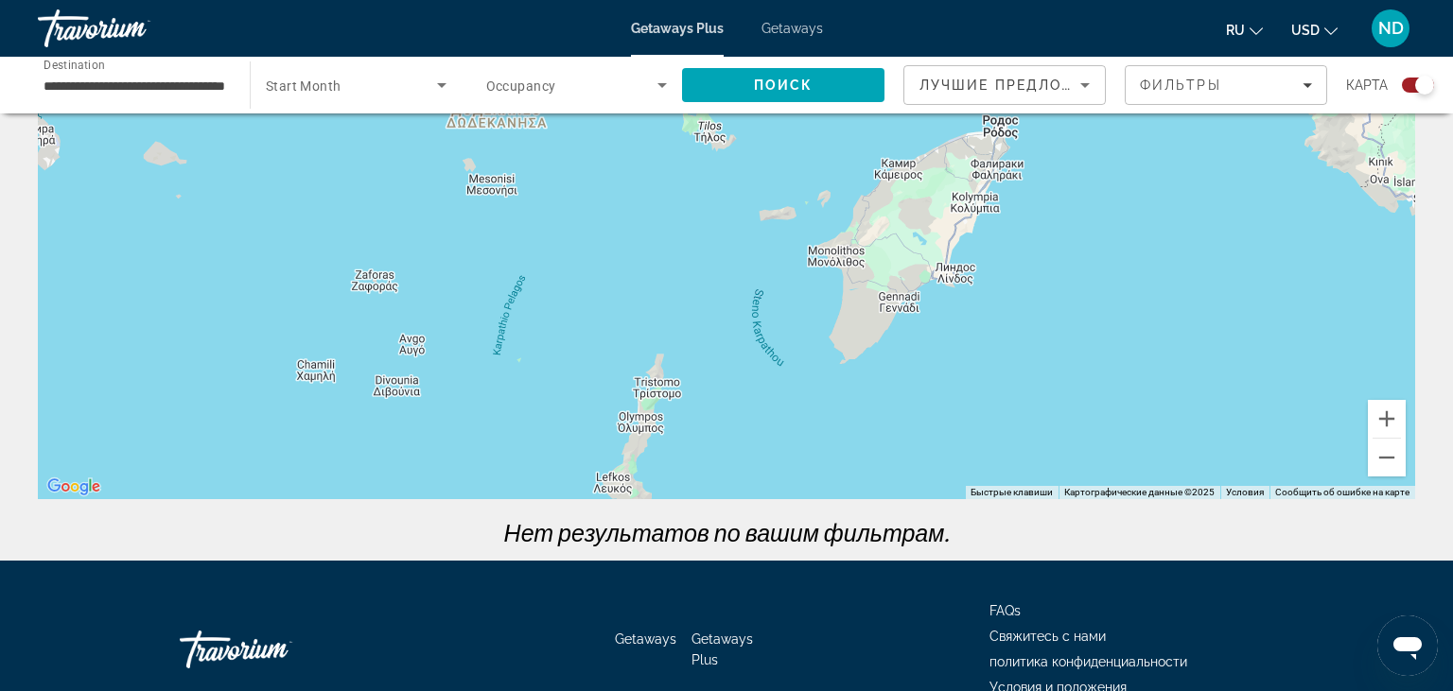
drag, startPoint x: 973, startPoint y: 435, endPoint x: 742, endPoint y: 213, distance: 320.4
click at [742, 213] on div "Main content" at bounding box center [726, 215] width 1377 height 567
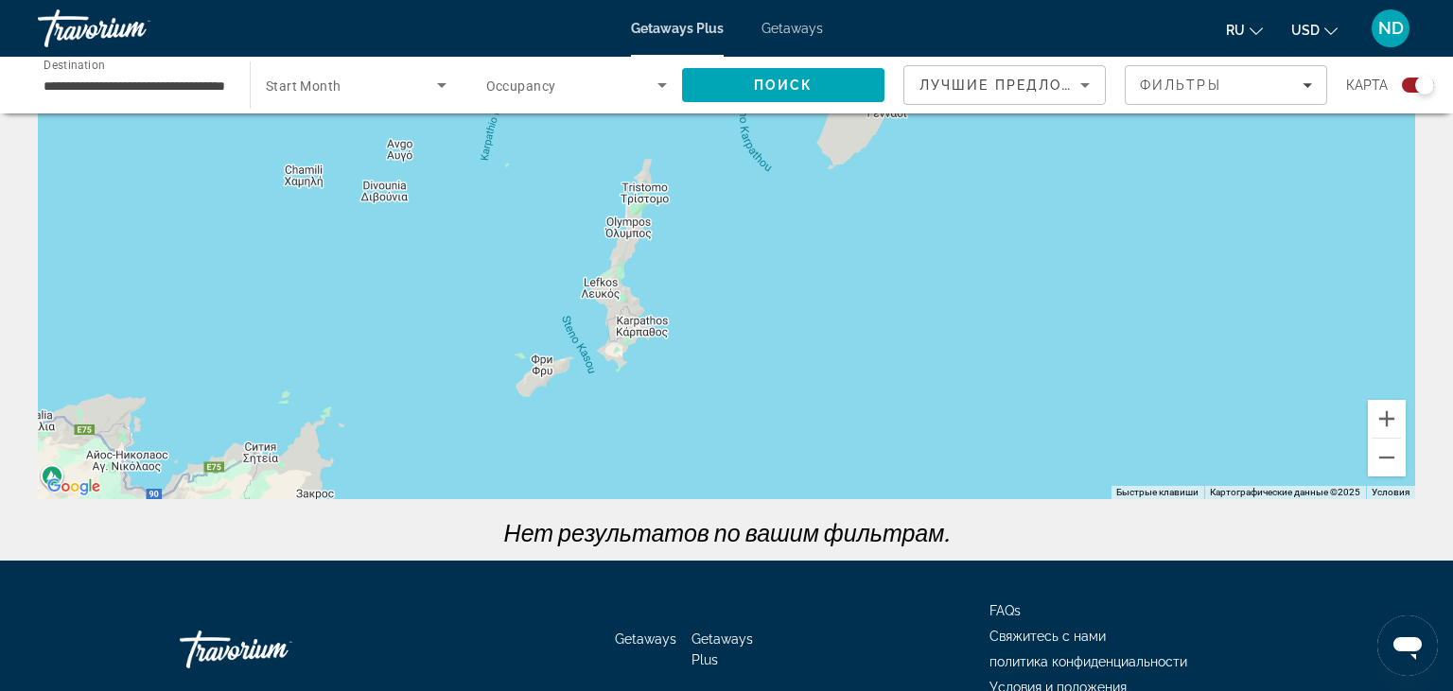
drag, startPoint x: 775, startPoint y: 431, endPoint x: 877, endPoint y: 180, distance: 271.5
click at [877, 180] on div "Main content" at bounding box center [726, 215] width 1377 height 567
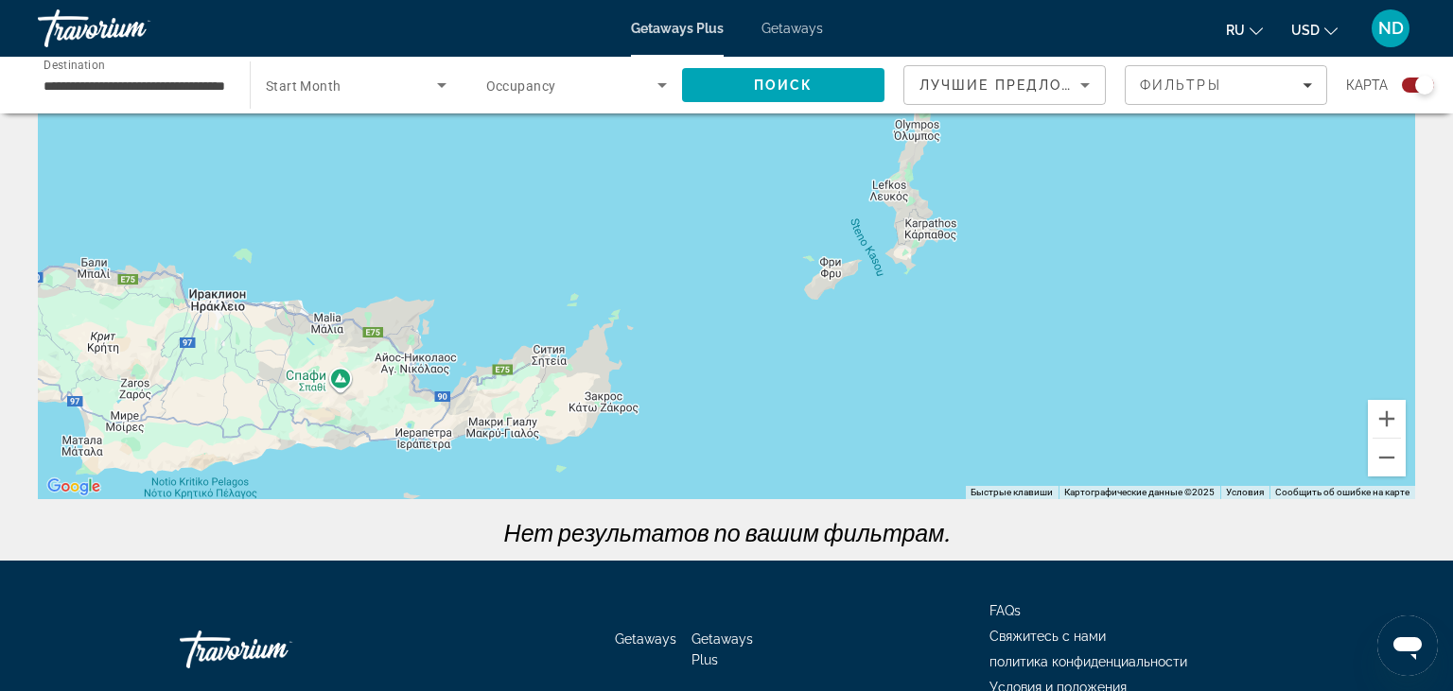
drag, startPoint x: 550, startPoint y: 389, endPoint x: 728, endPoint y: 346, distance: 182.8
click at [728, 346] on div "Main content" at bounding box center [726, 215] width 1377 height 567
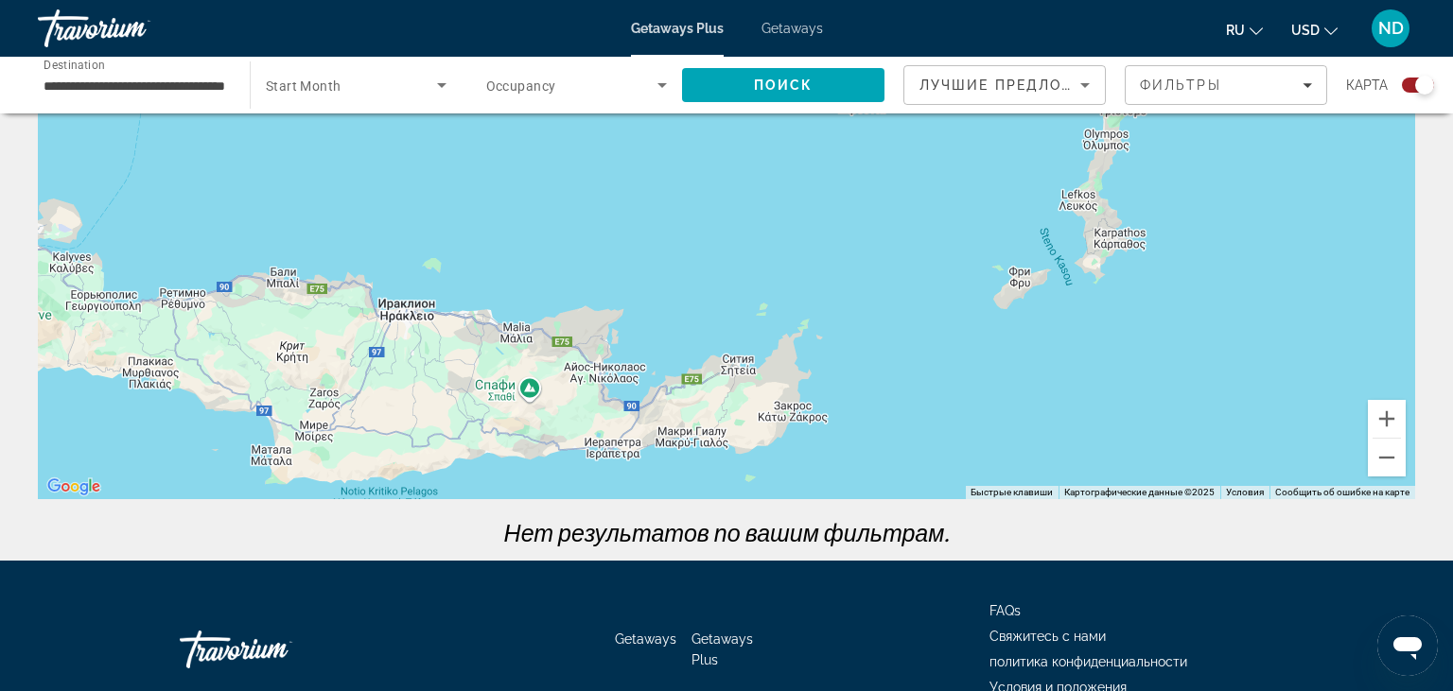
drag, startPoint x: 558, startPoint y: 270, endPoint x: 730, endPoint y: 282, distance: 172.6
click at [730, 282] on div "Main content" at bounding box center [726, 215] width 1377 height 567
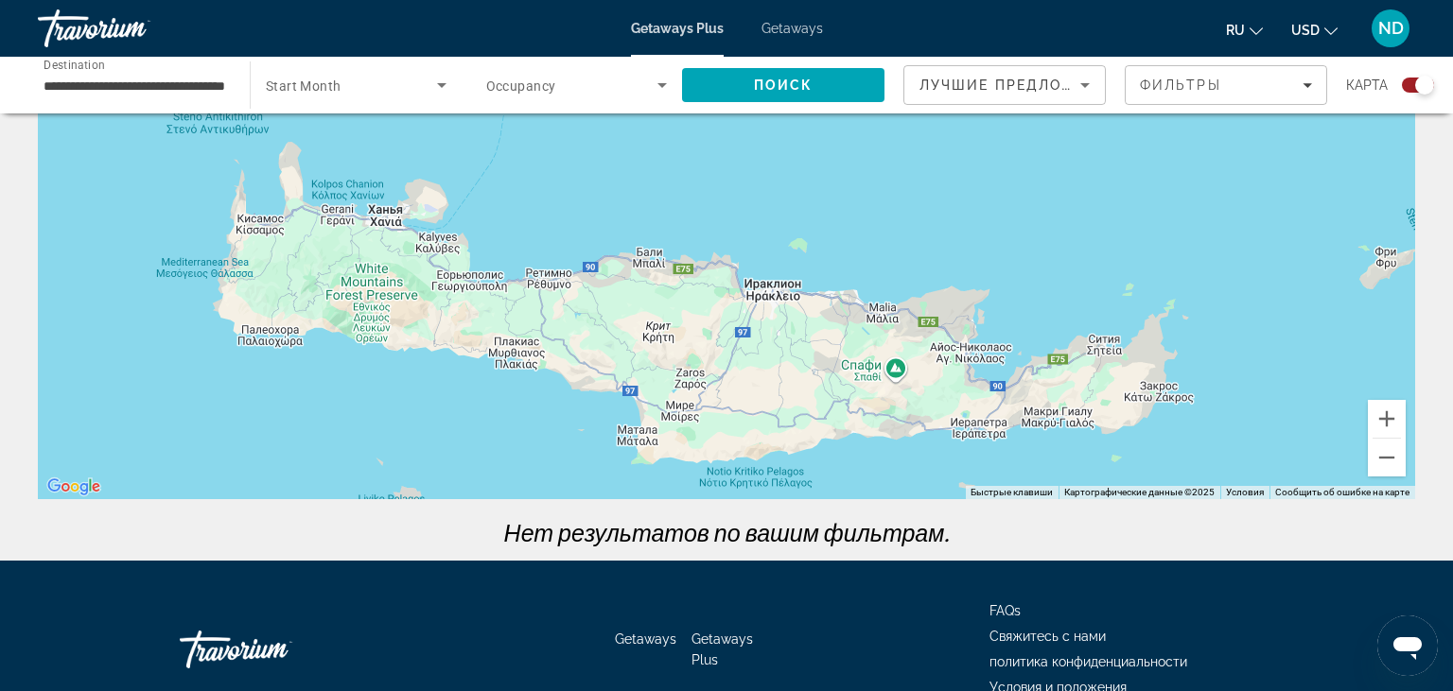
drag, startPoint x: 823, startPoint y: 286, endPoint x: 1078, endPoint y: 292, distance: 255.4
click at [1078, 292] on div "Main content" at bounding box center [726, 215] width 1377 height 567
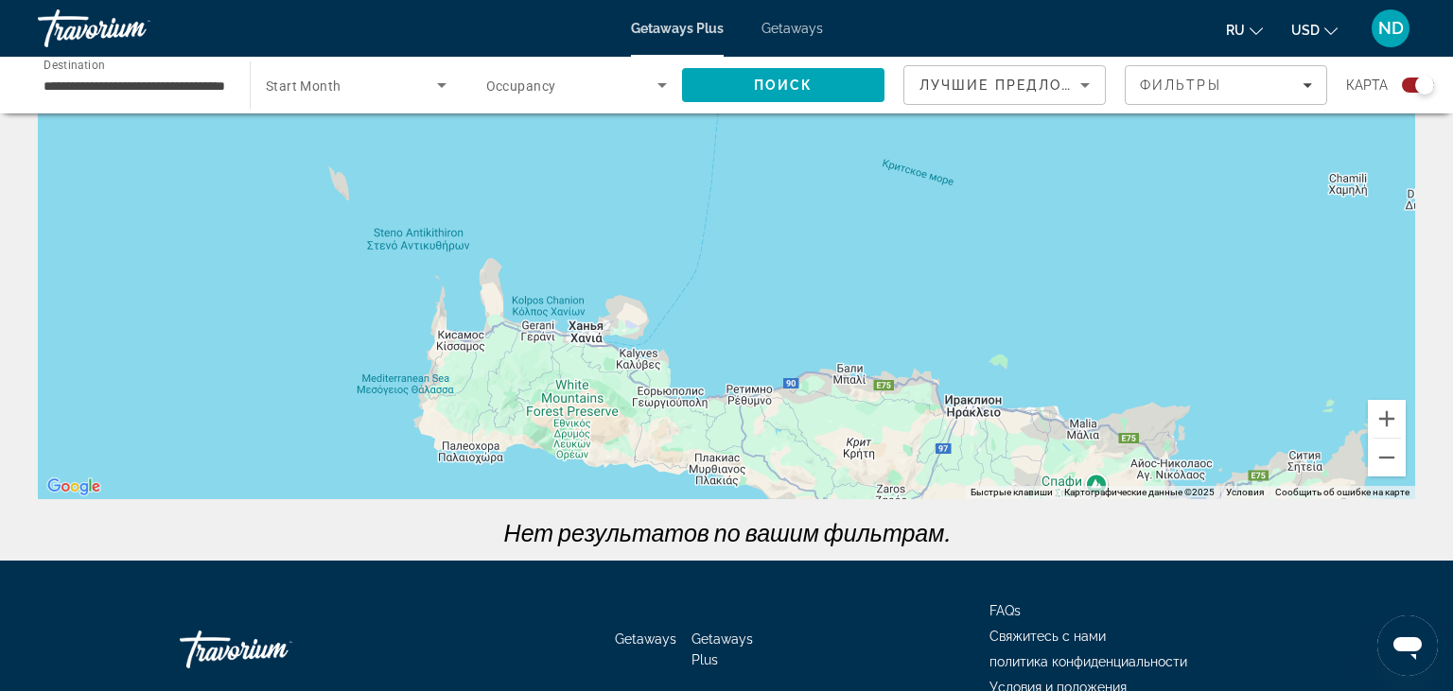
drag, startPoint x: 792, startPoint y: 236, endPoint x: 944, endPoint y: 322, distance: 174.9
click at [944, 322] on div "Main content" at bounding box center [726, 215] width 1377 height 567
click at [1386, 460] on button "Уменьшить" at bounding box center [1387, 458] width 38 height 38
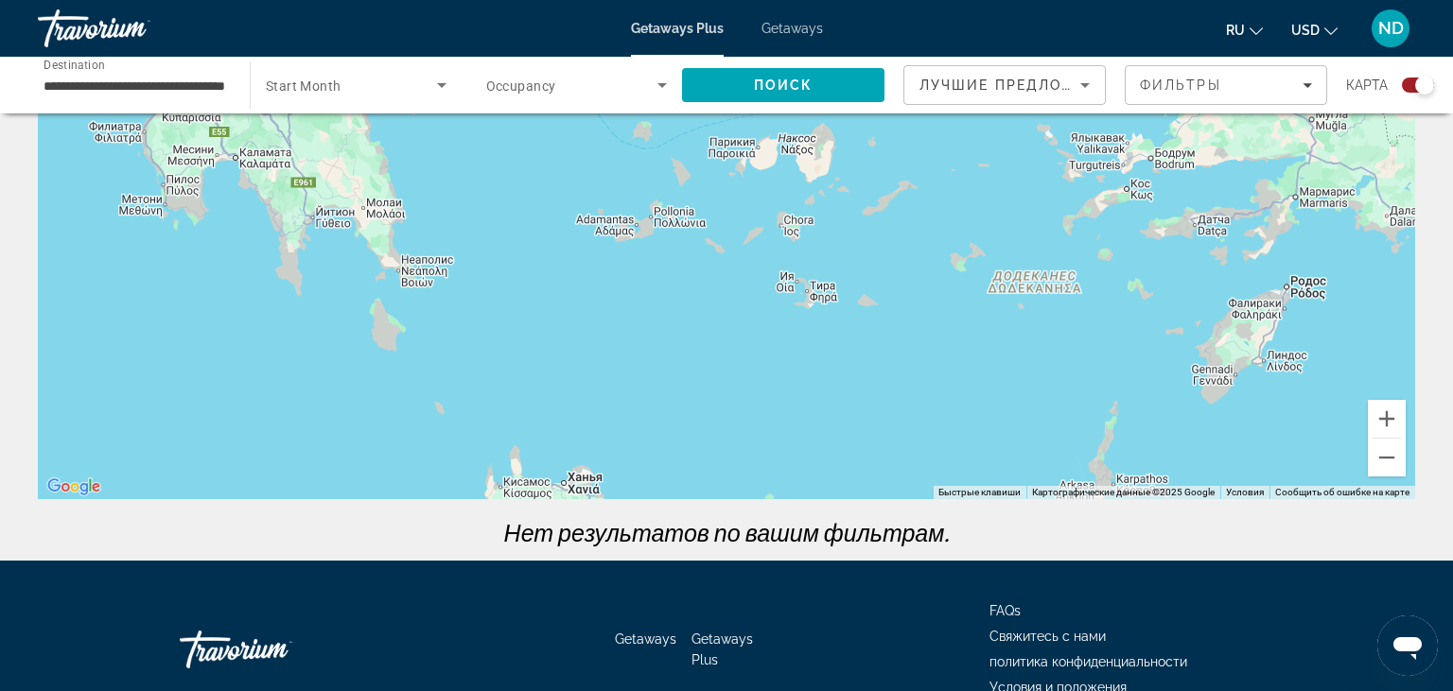
drag, startPoint x: 1122, startPoint y: 251, endPoint x: 1042, endPoint y: 440, distance: 205.2
click at [1042, 440] on div "Main content" at bounding box center [726, 215] width 1377 height 567
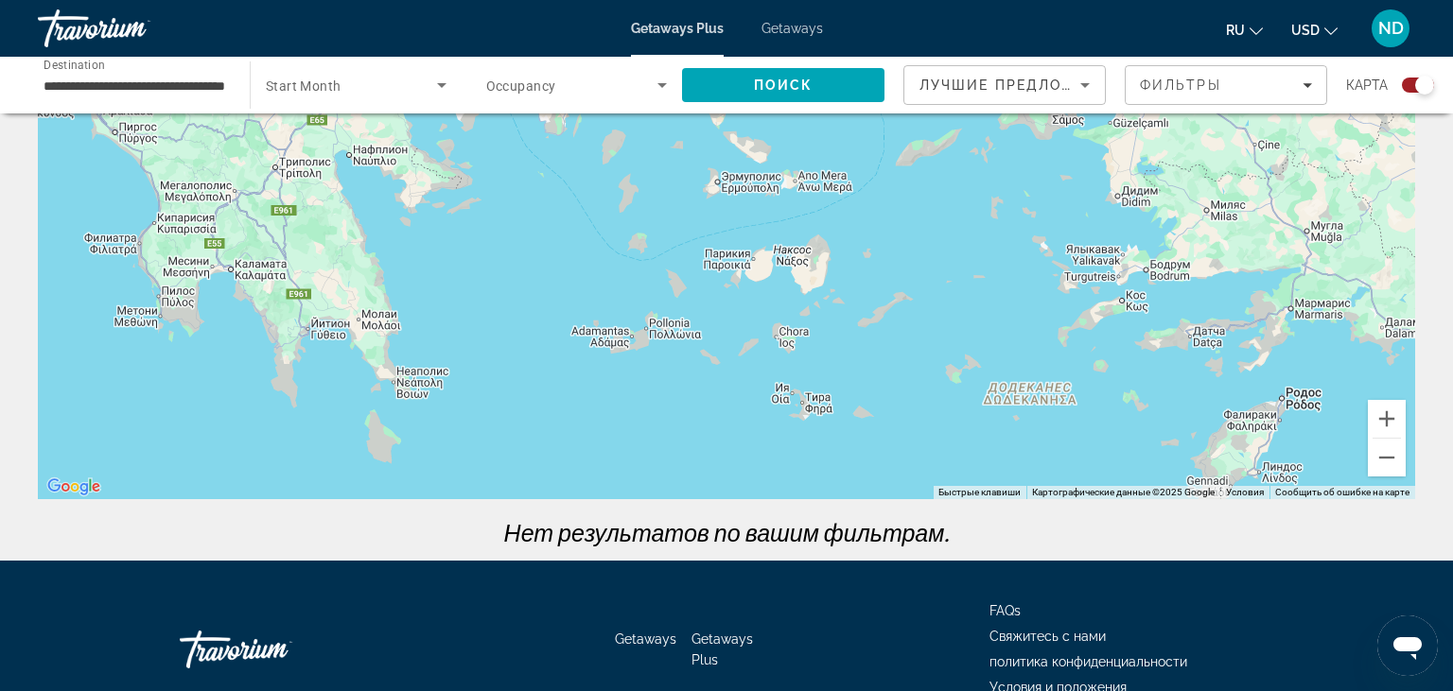
drag, startPoint x: 968, startPoint y: 233, endPoint x: 965, endPoint y: 354, distance: 121.1
click at [963, 351] on div "Main content" at bounding box center [726, 215] width 1377 height 567
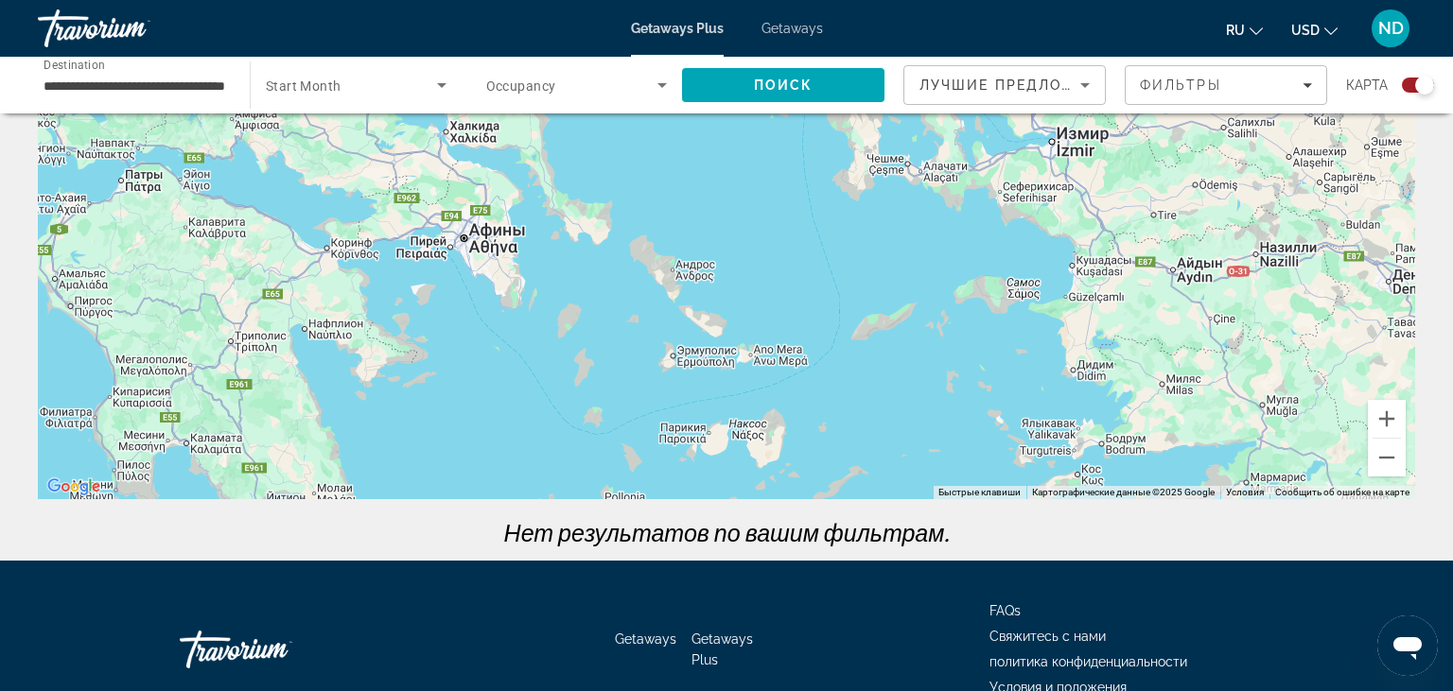
drag, startPoint x: 956, startPoint y: 220, endPoint x: 907, endPoint y: 356, distance: 143.9
click at [915, 380] on div "Main content" at bounding box center [726, 215] width 1377 height 567
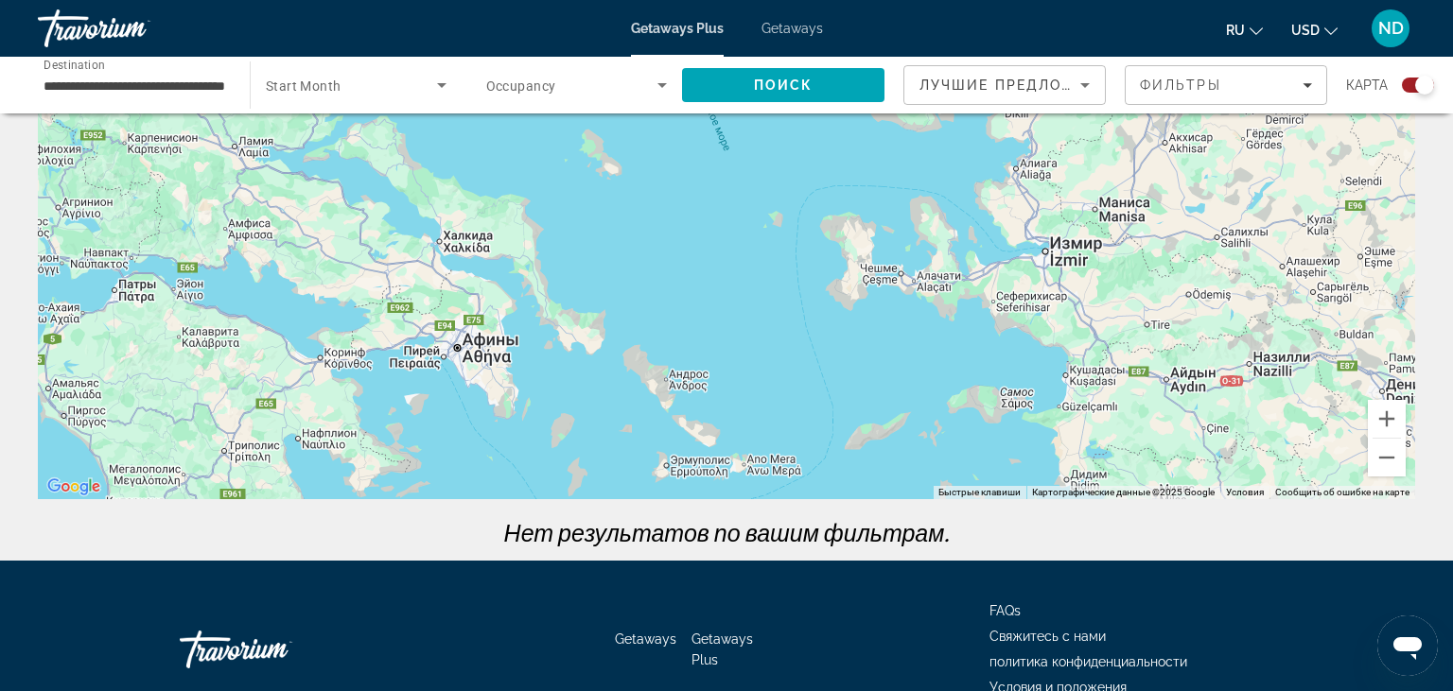
drag, startPoint x: 819, startPoint y: 259, endPoint x: 816, endPoint y: 337, distance: 77.6
click at [816, 337] on div "Main content" at bounding box center [726, 215] width 1377 height 567
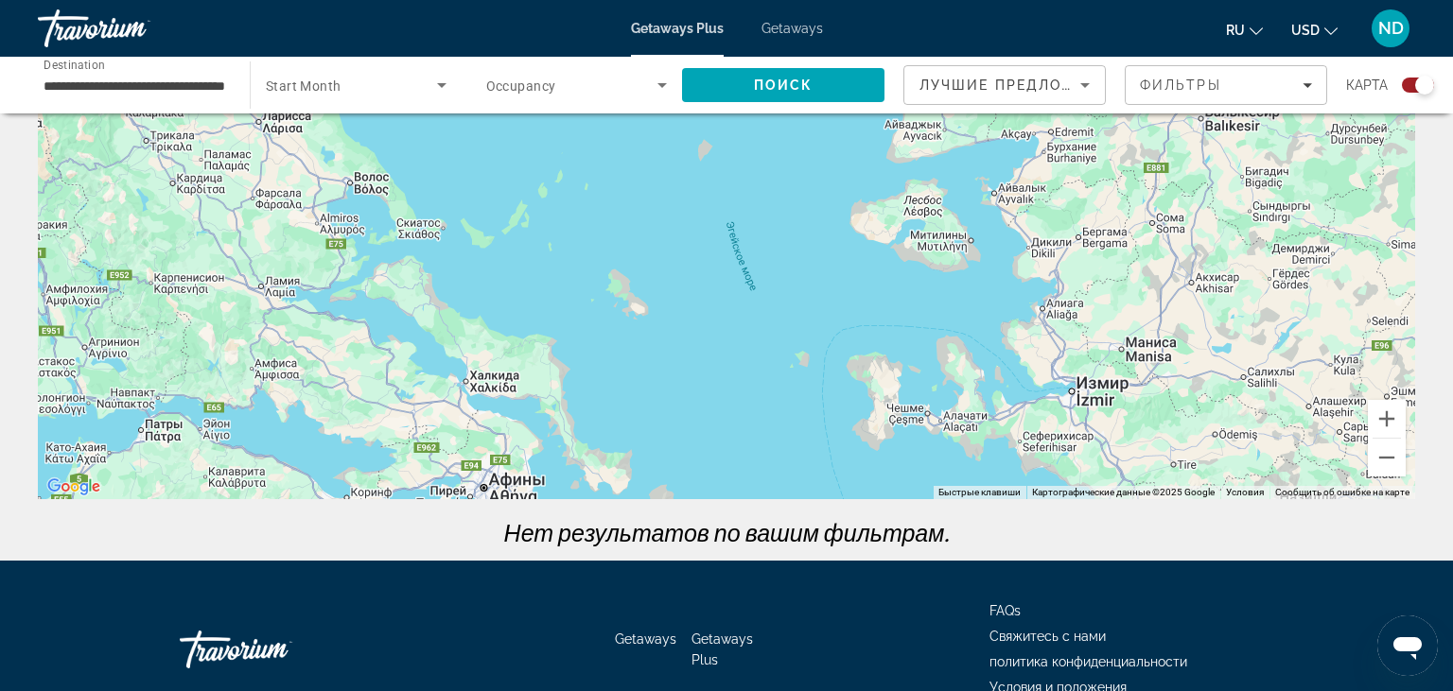
drag, startPoint x: 728, startPoint y: 246, endPoint x: 754, endPoint y: 388, distance: 144.1
click at [754, 388] on div "Main content" at bounding box center [726, 215] width 1377 height 567
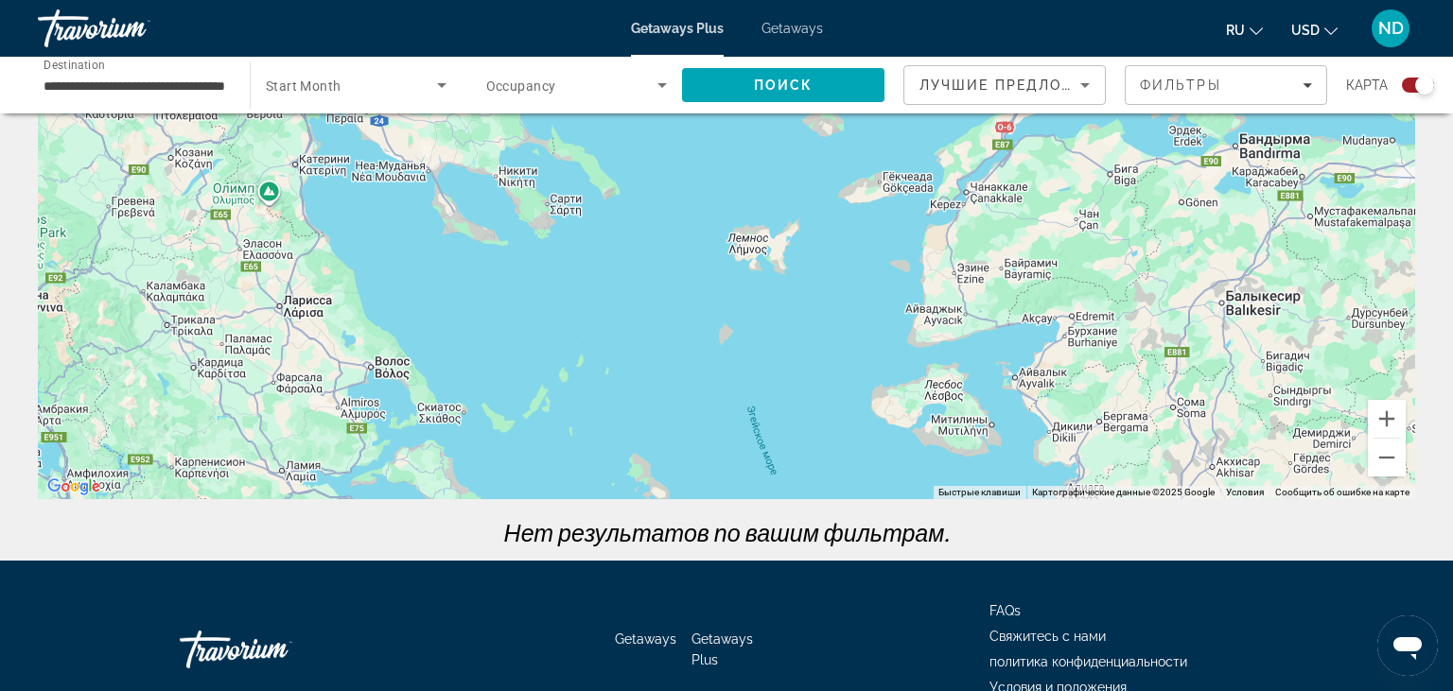
drag, startPoint x: 701, startPoint y: 278, endPoint x: 722, endPoint y: 472, distance: 195.0
click at [722, 472] on div "Main content" at bounding box center [726, 215] width 1377 height 567
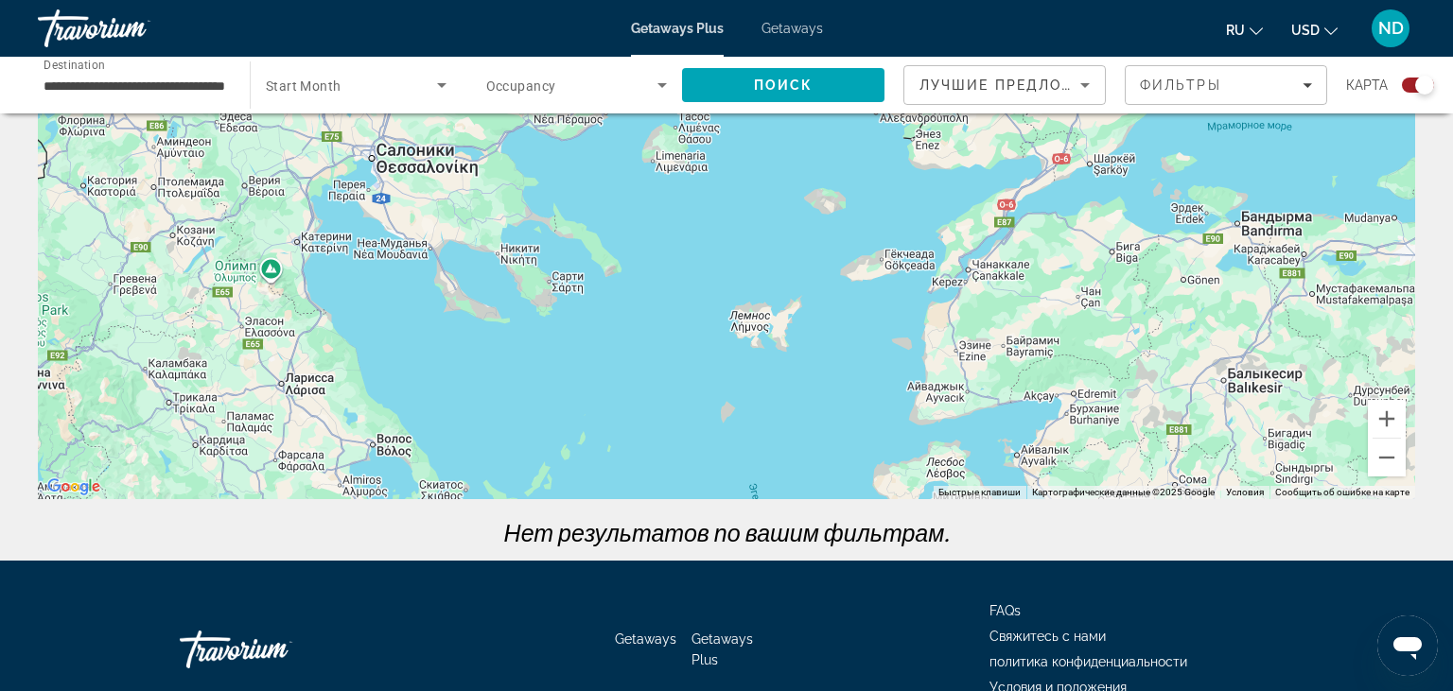
drag, startPoint x: 647, startPoint y: 320, endPoint x: 649, endPoint y: 416, distance: 96.5
click at [649, 409] on div "Main content" at bounding box center [726, 215] width 1377 height 567
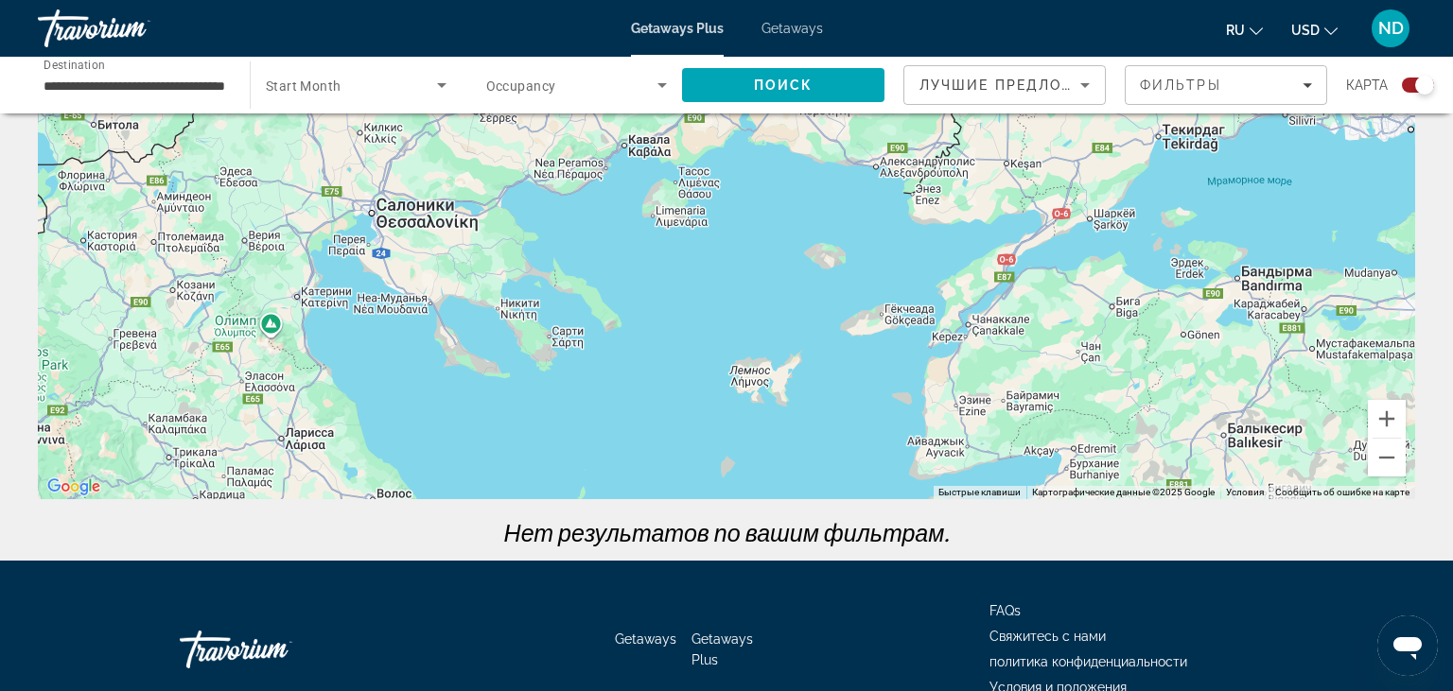
drag, startPoint x: 649, startPoint y: 416, endPoint x: 689, endPoint y: 336, distance: 90.1
click at [665, 408] on div "Main content" at bounding box center [726, 215] width 1377 height 567
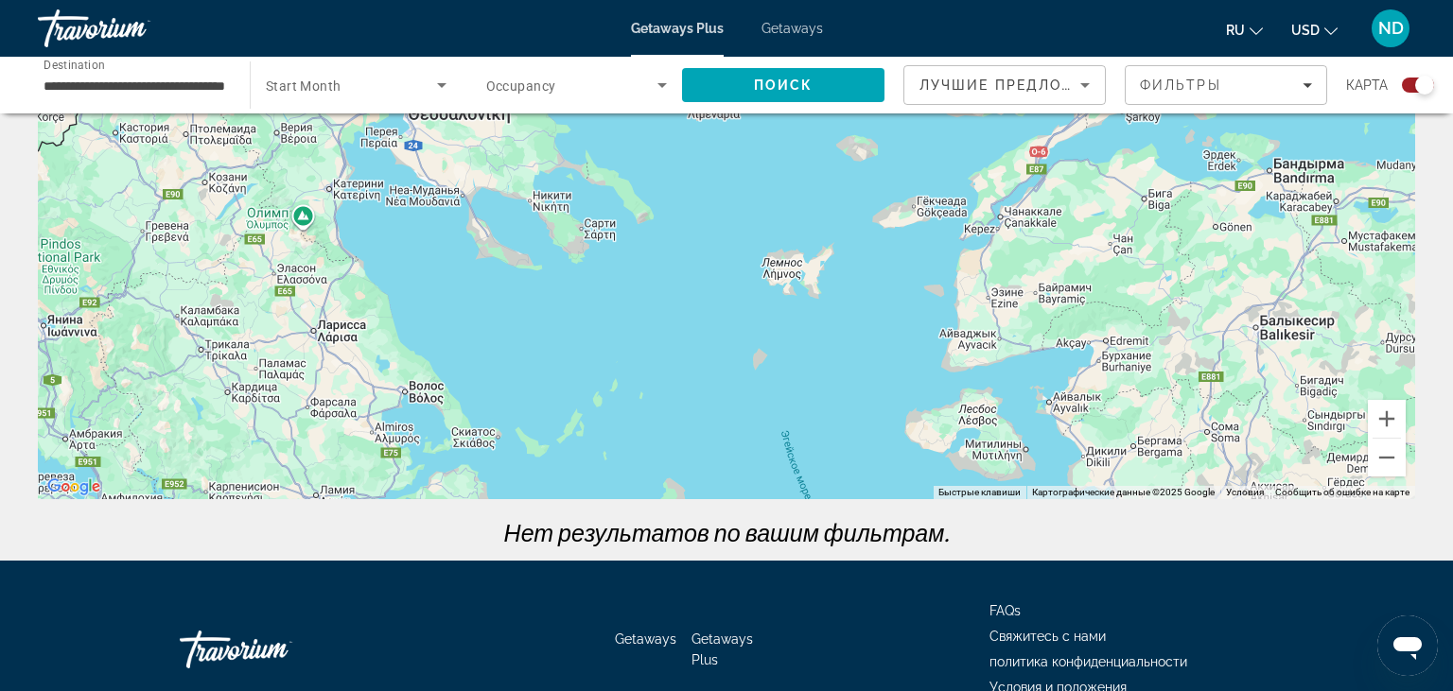
drag, startPoint x: 700, startPoint y: 290, endPoint x: 694, endPoint y: 269, distance: 22.5
click at [700, 249] on div "Main content" at bounding box center [726, 215] width 1377 height 567
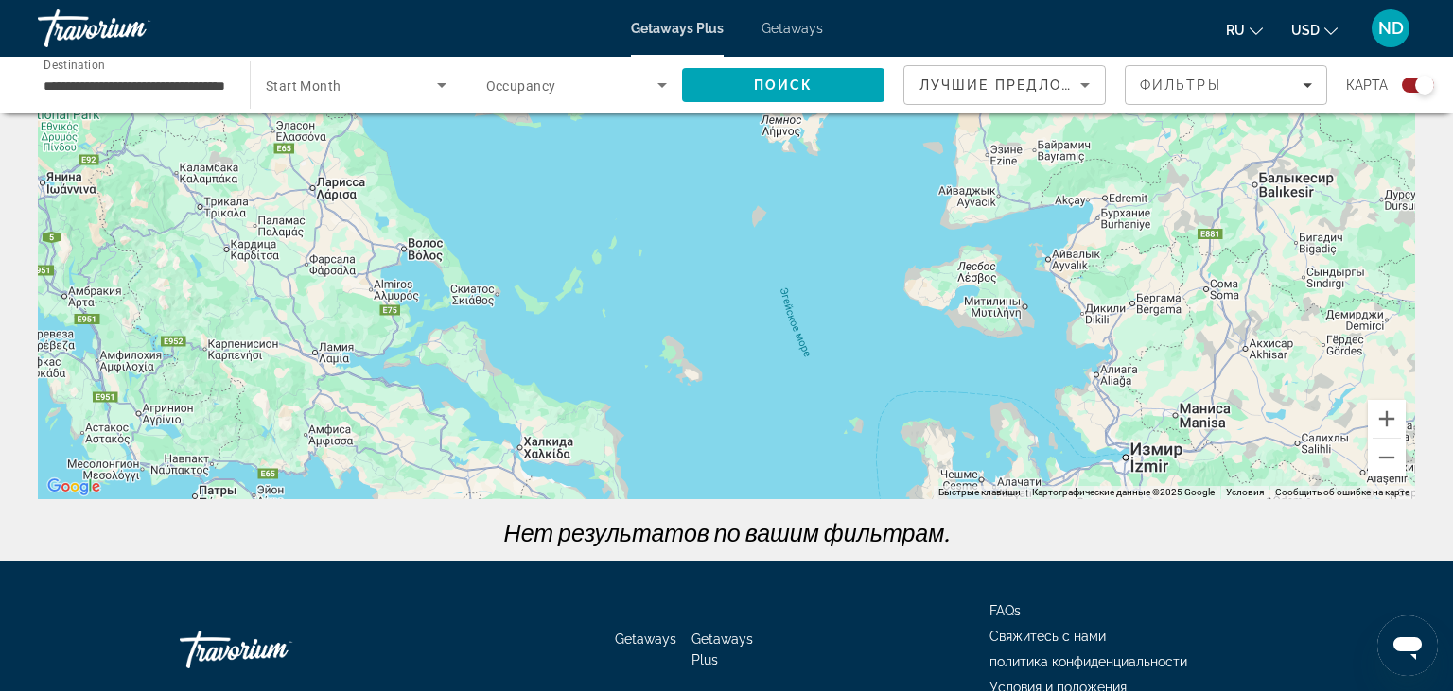
drag, startPoint x: 675, startPoint y: 330, endPoint x: 653, endPoint y: 227, distance: 105.6
click at [653, 227] on div "Main content" at bounding box center [726, 215] width 1377 height 567
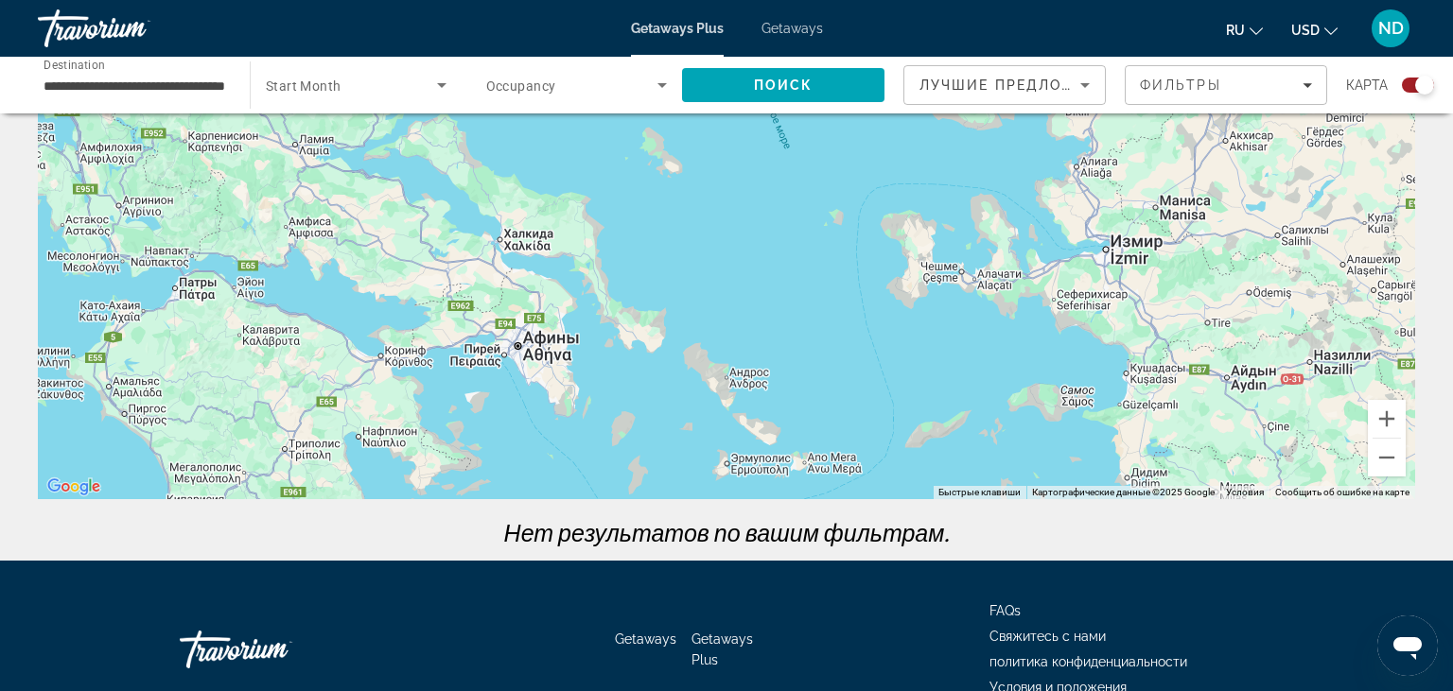
drag, startPoint x: 646, startPoint y: 390, endPoint x: 633, endPoint y: 224, distance: 166.0
click at [633, 224] on div "Main content" at bounding box center [726, 215] width 1377 height 567
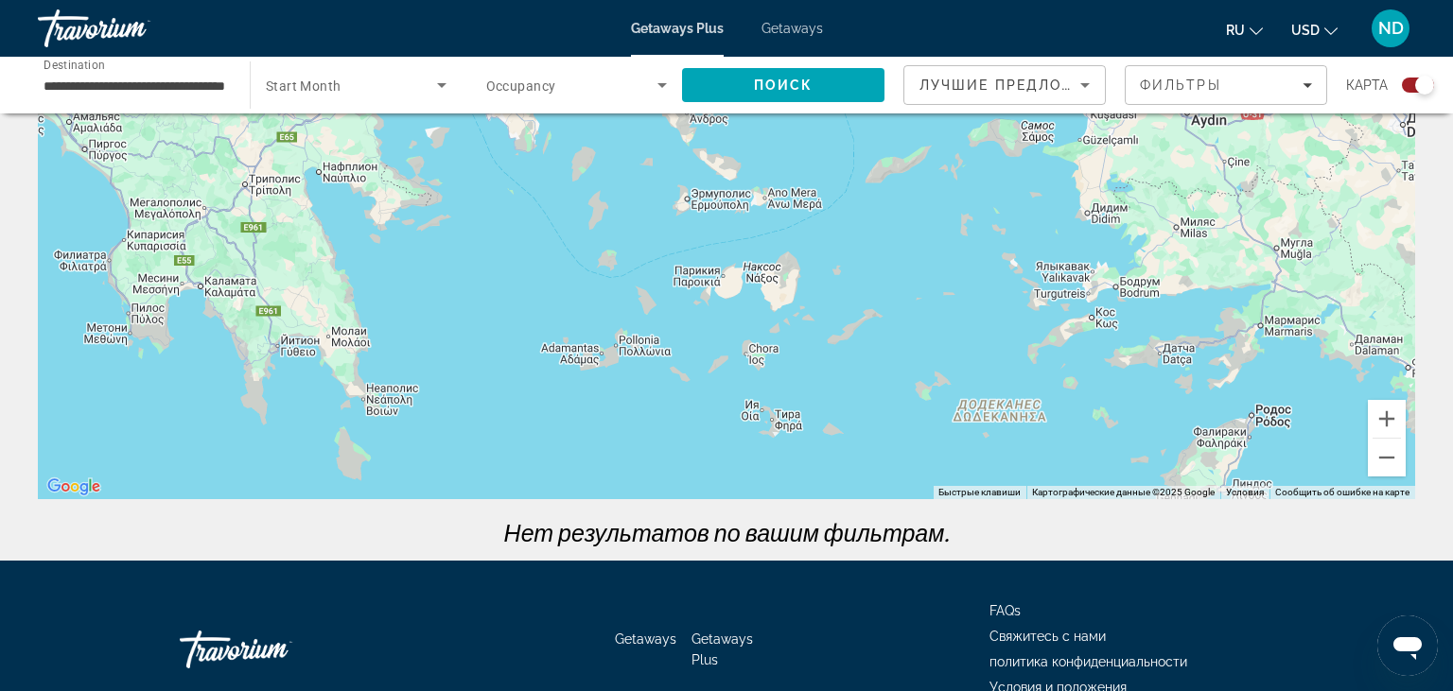
drag, startPoint x: 617, startPoint y: 391, endPoint x: 592, endPoint y: 254, distance: 138.4
click at [585, 240] on div "Main content" at bounding box center [726, 215] width 1377 height 567
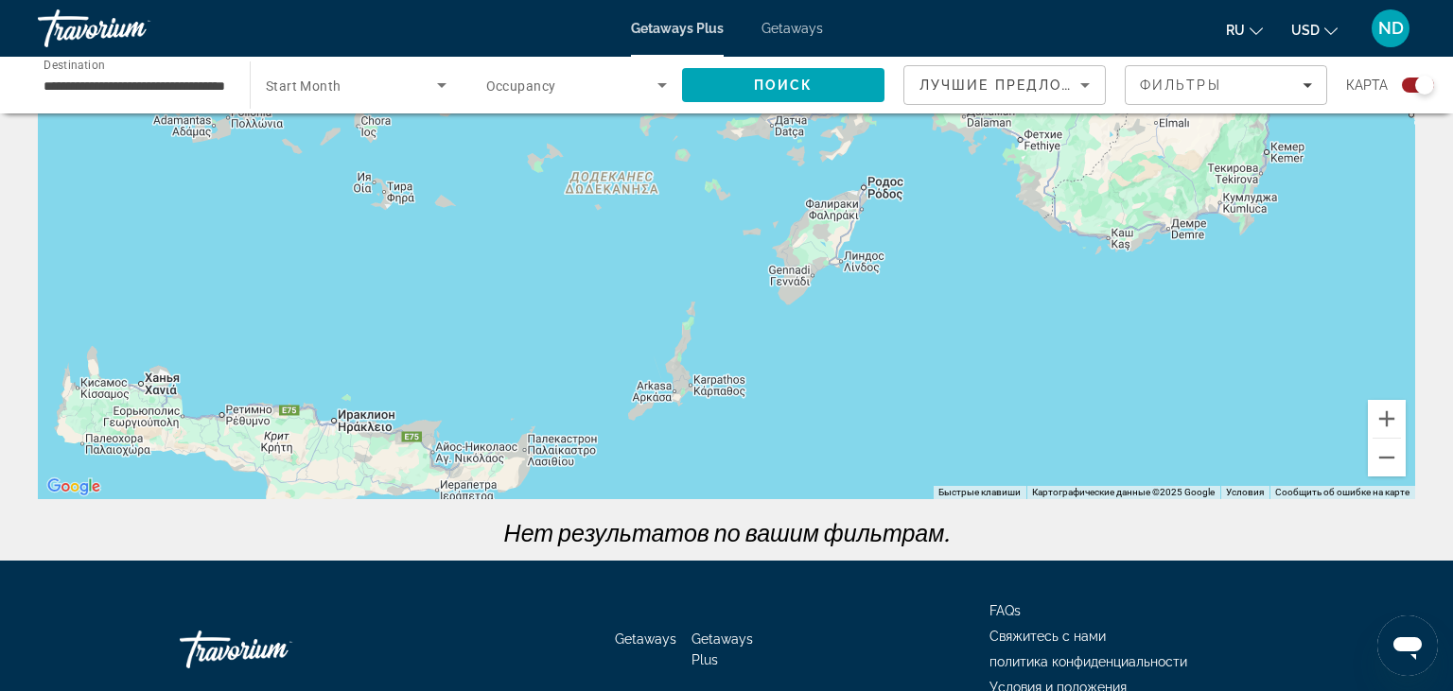
drag, startPoint x: 804, startPoint y: 347, endPoint x: 576, endPoint y: 215, distance: 263.6
click at [576, 215] on div "Main content" at bounding box center [726, 215] width 1377 height 567
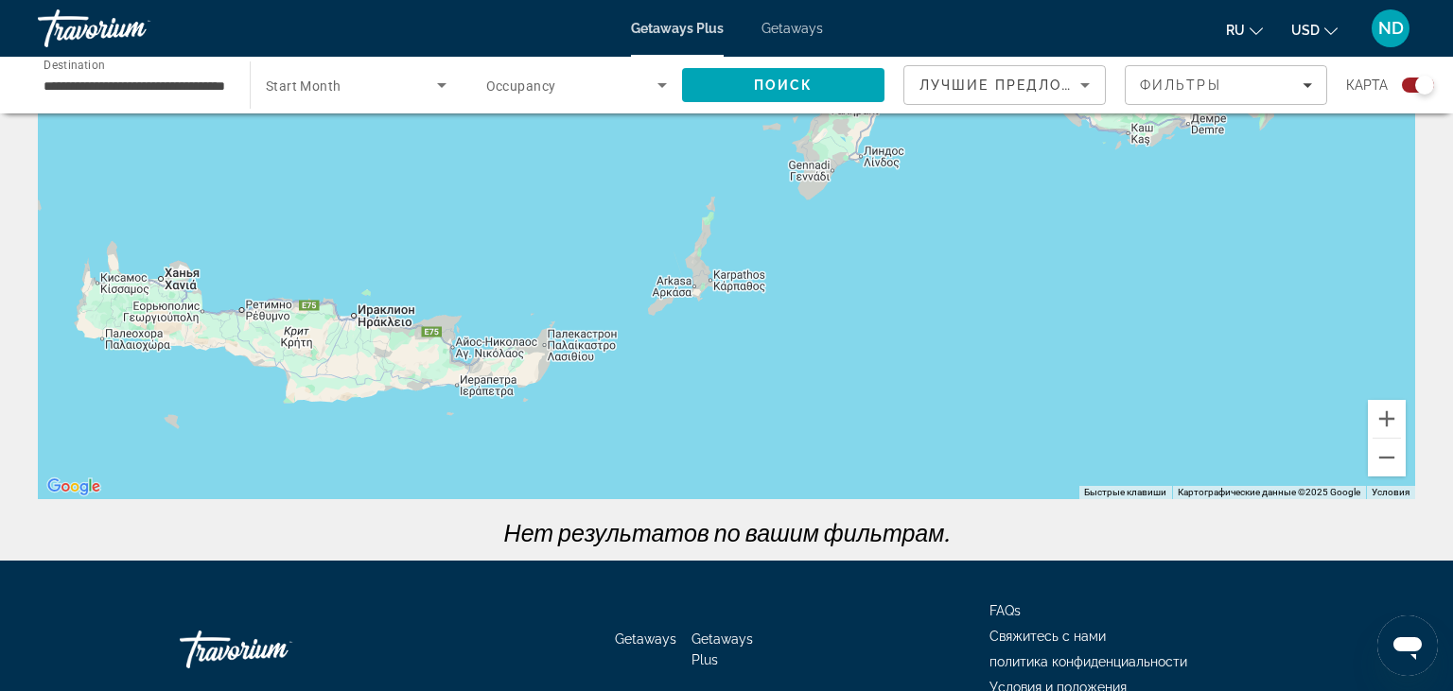
drag, startPoint x: 838, startPoint y: 393, endPoint x: 845, endPoint y: 300, distance: 93.9
click at [845, 300] on div "Main content" at bounding box center [726, 215] width 1377 height 567
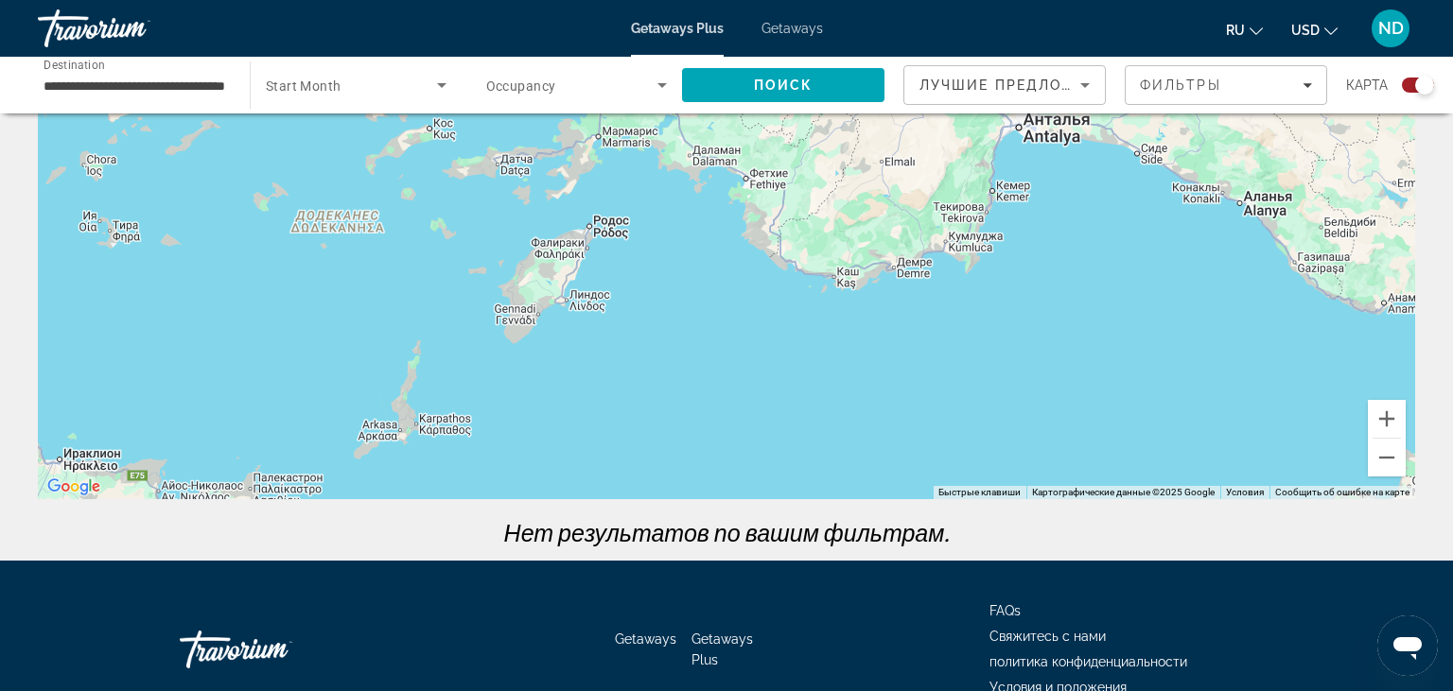
drag, startPoint x: 1095, startPoint y: 286, endPoint x: 796, endPoint y: 429, distance: 331.6
click at [796, 429] on div "Main content" at bounding box center [726, 215] width 1377 height 567
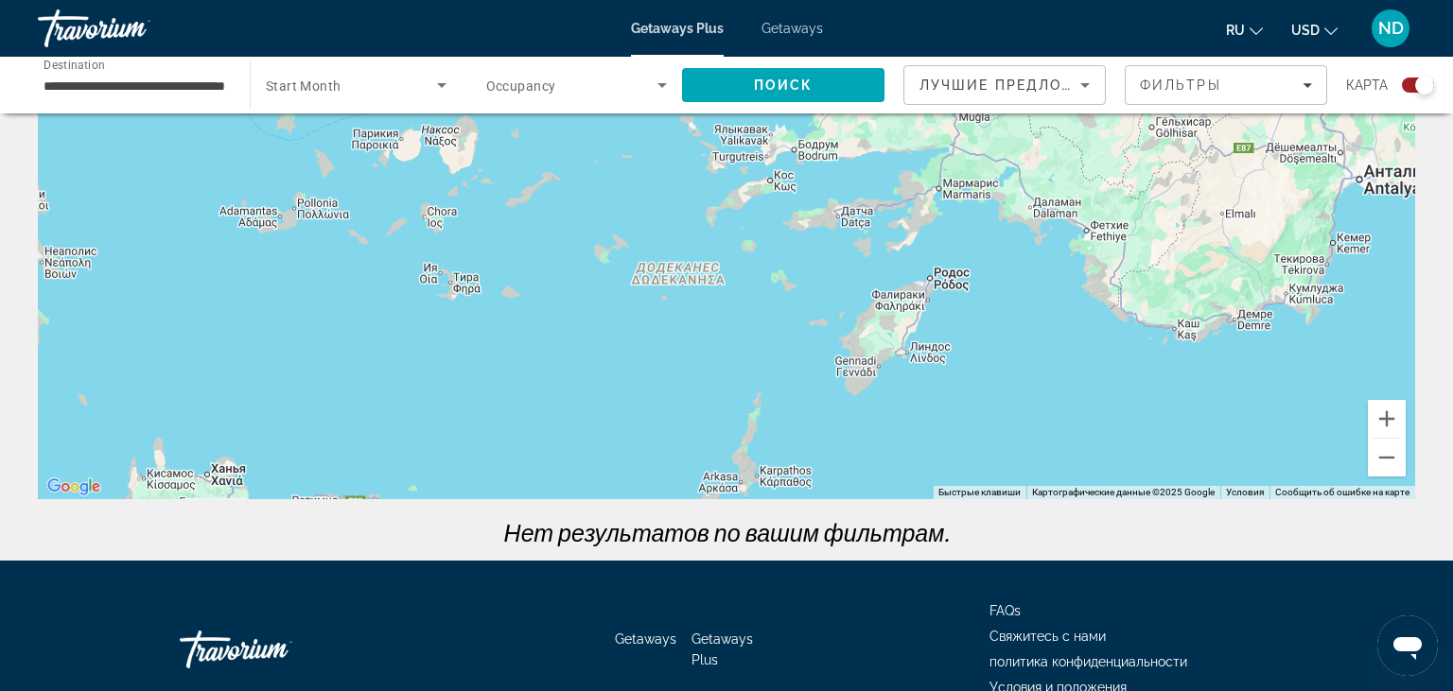
drag, startPoint x: 375, startPoint y: 402, endPoint x: 717, endPoint y: 451, distance: 344.9
click at [717, 451] on div "Main content" at bounding box center [726, 215] width 1377 height 567
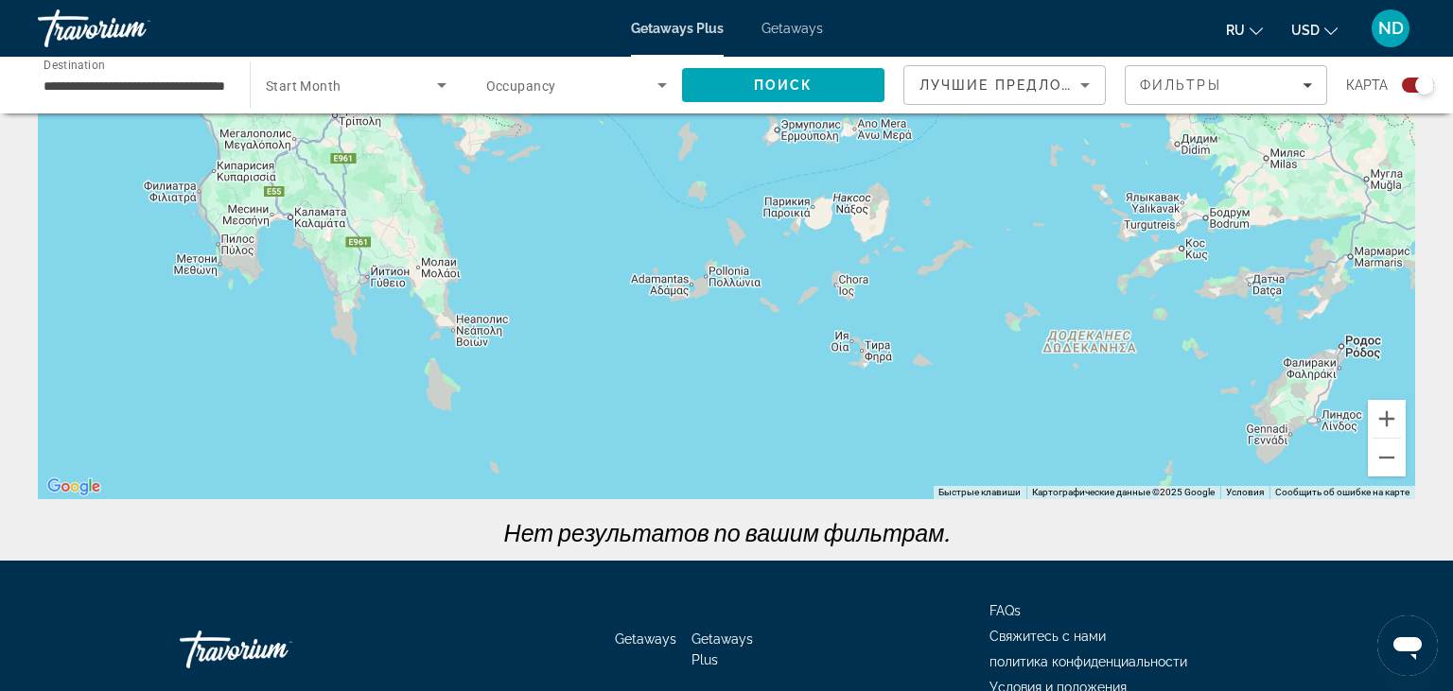
drag, startPoint x: 263, startPoint y: 388, endPoint x: 660, endPoint y: 463, distance: 404.4
click at [660, 463] on div "Main content" at bounding box center [726, 215] width 1377 height 567
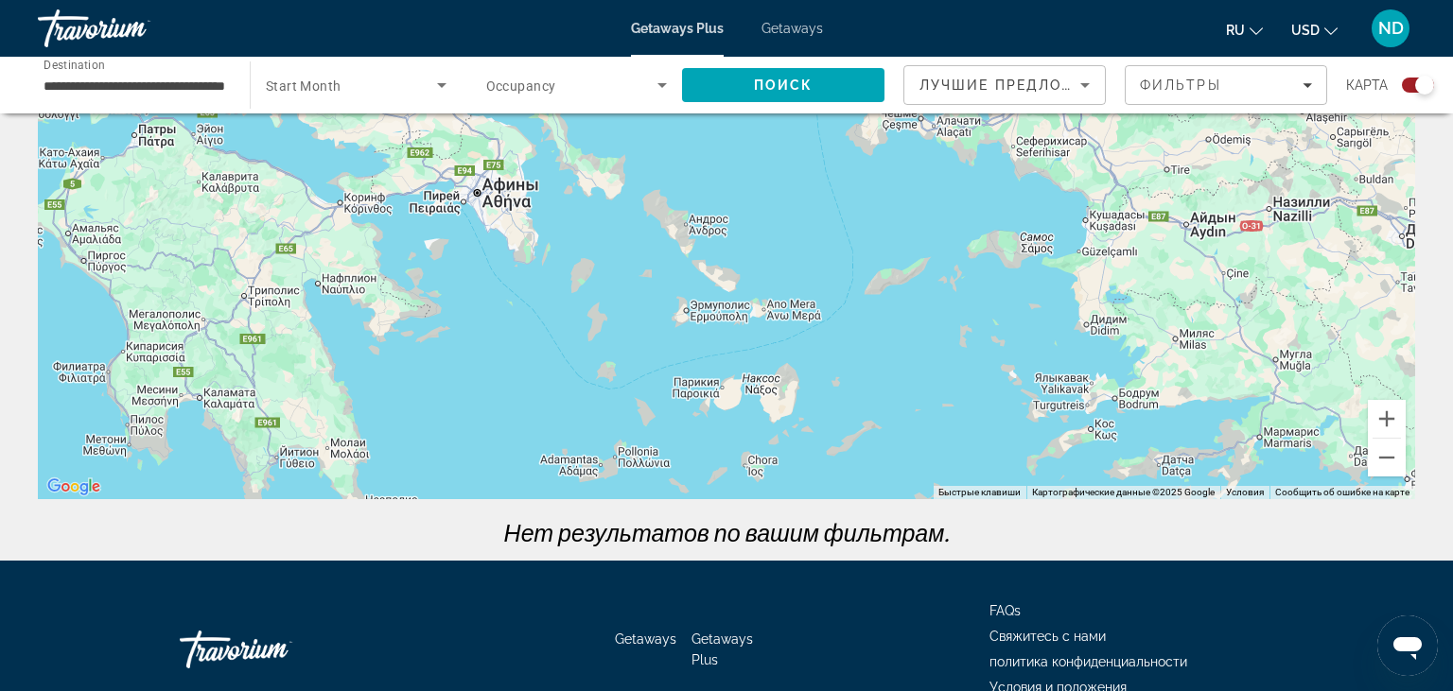
drag, startPoint x: 631, startPoint y: 171, endPoint x: 517, endPoint y: 309, distance: 178.7
click at [517, 309] on div "Main content" at bounding box center [726, 215] width 1377 height 567
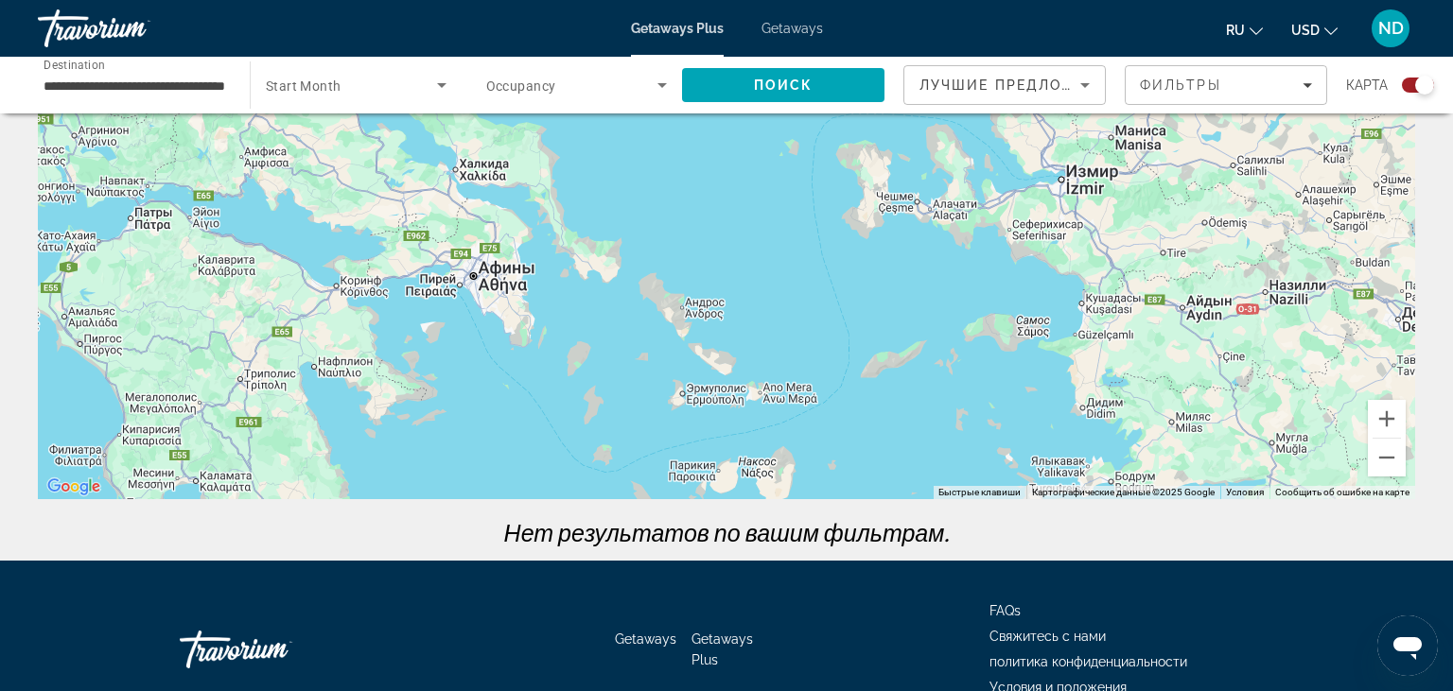
drag, startPoint x: 560, startPoint y: 262, endPoint x: 556, endPoint y: 347, distance: 85.2
click at [556, 347] on div "Main content" at bounding box center [726, 215] width 1377 height 567
